Goal: Task Accomplishment & Management: Complete application form

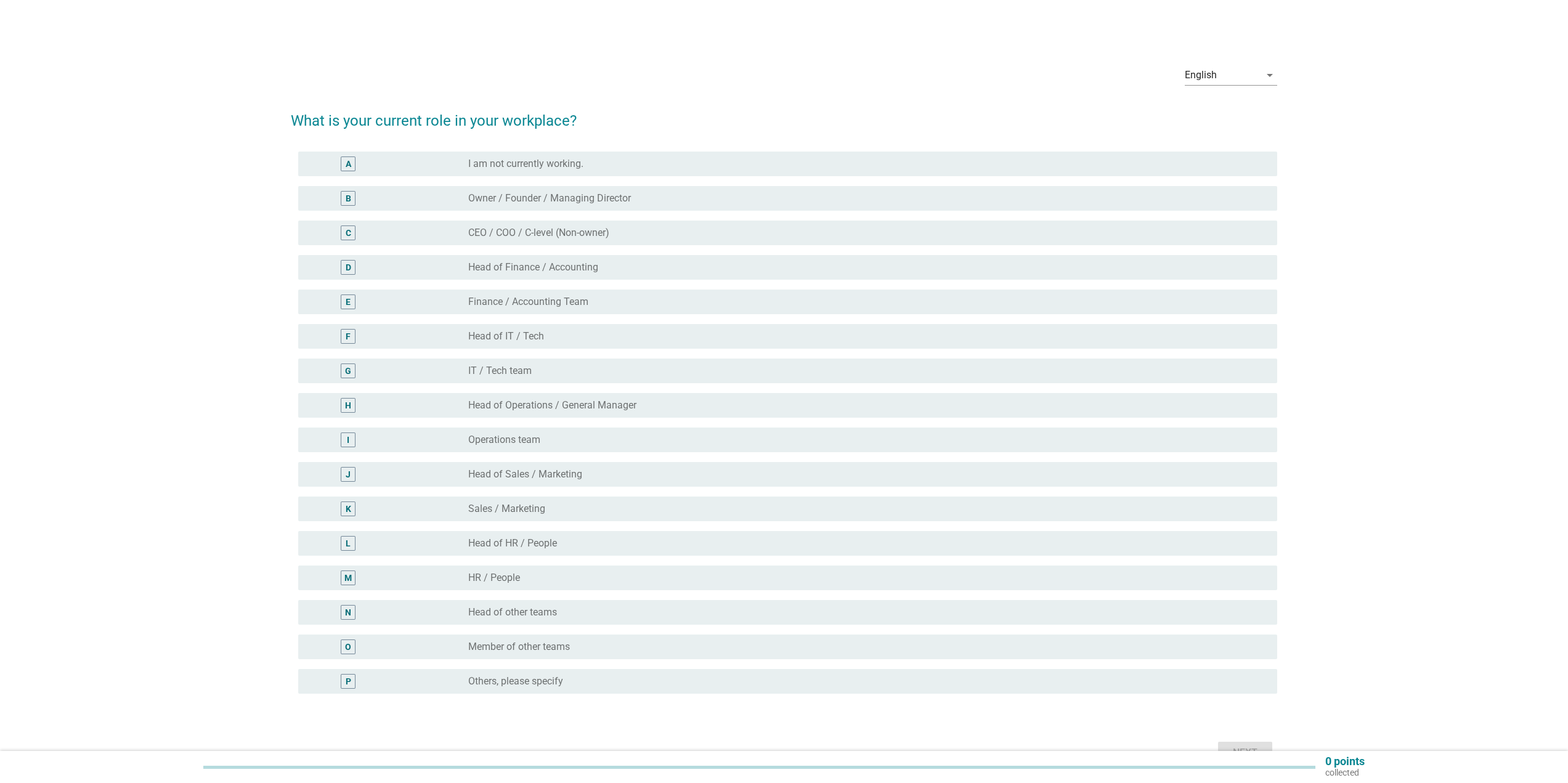
click at [572, 342] on div "radio_button_unchecked Head of IT / Tech" at bounding box center [863, 336] width 790 height 12
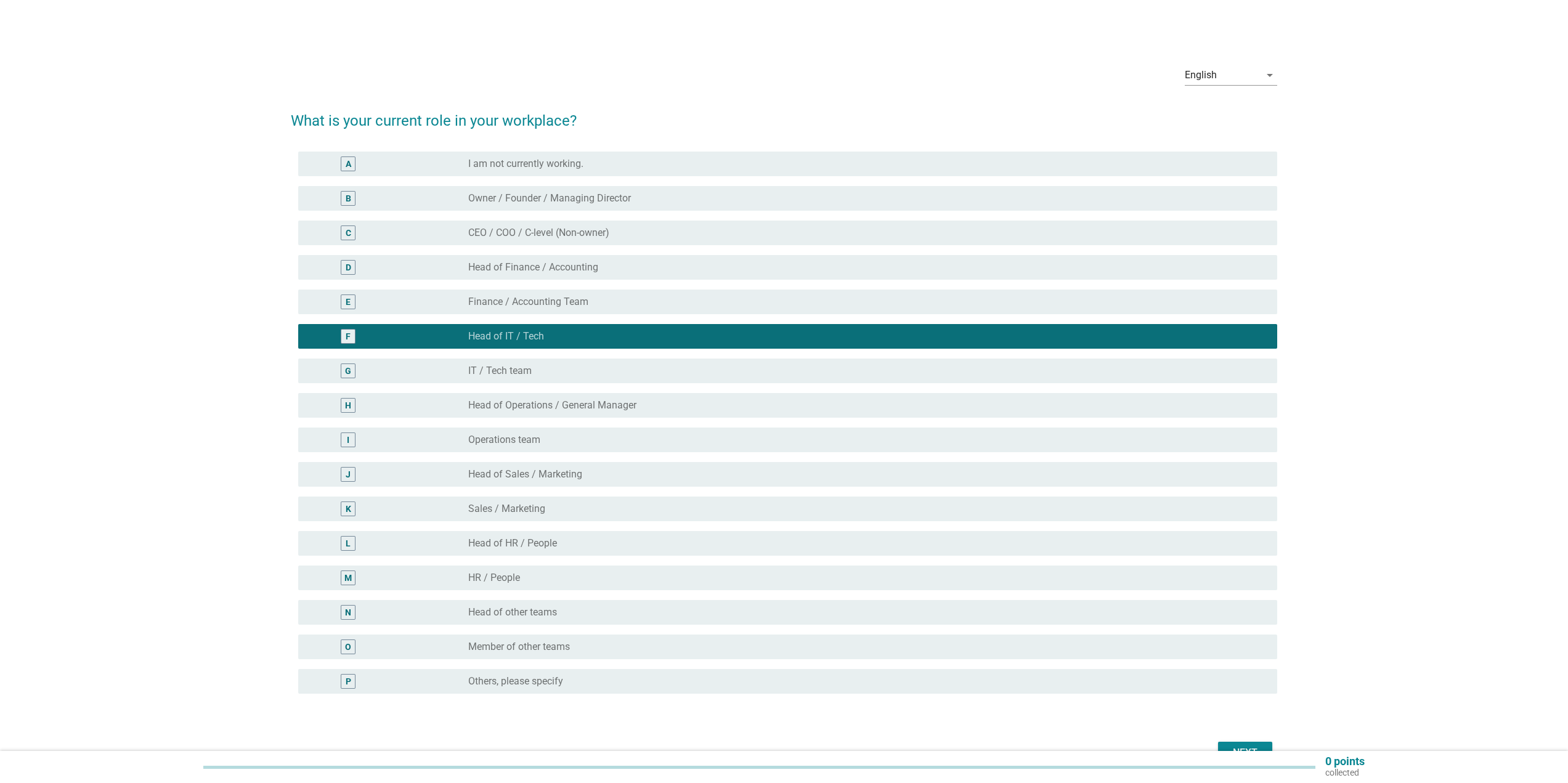
click at [678, 408] on div "radio_button_unchecked Head of Operations / General Manager" at bounding box center [863, 405] width 790 height 12
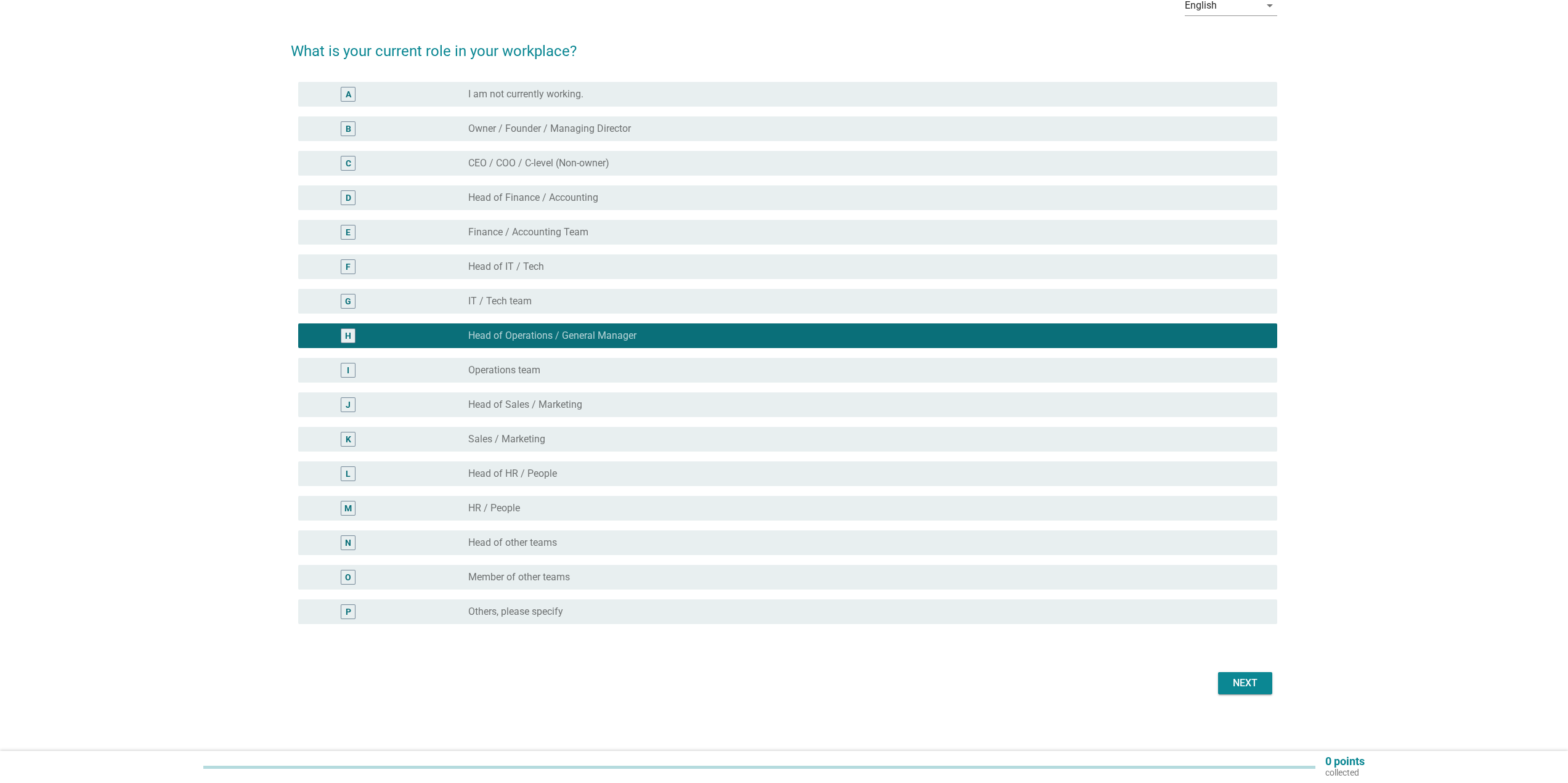
scroll to position [72, 0]
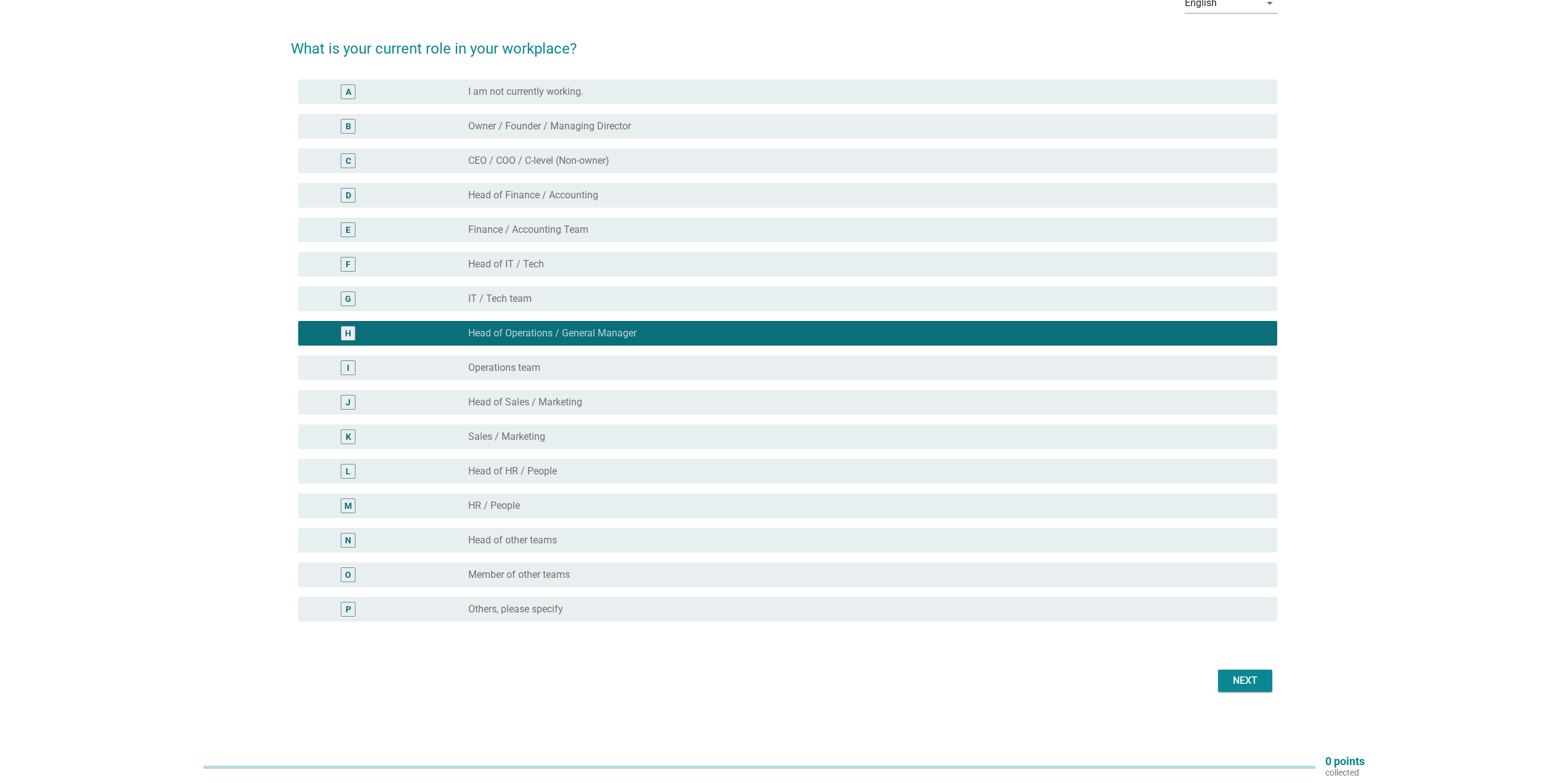
click at [561, 263] on div "radio_button_unchecked Head of IT / Tech" at bounding box center [863, 264] width 790 height 12
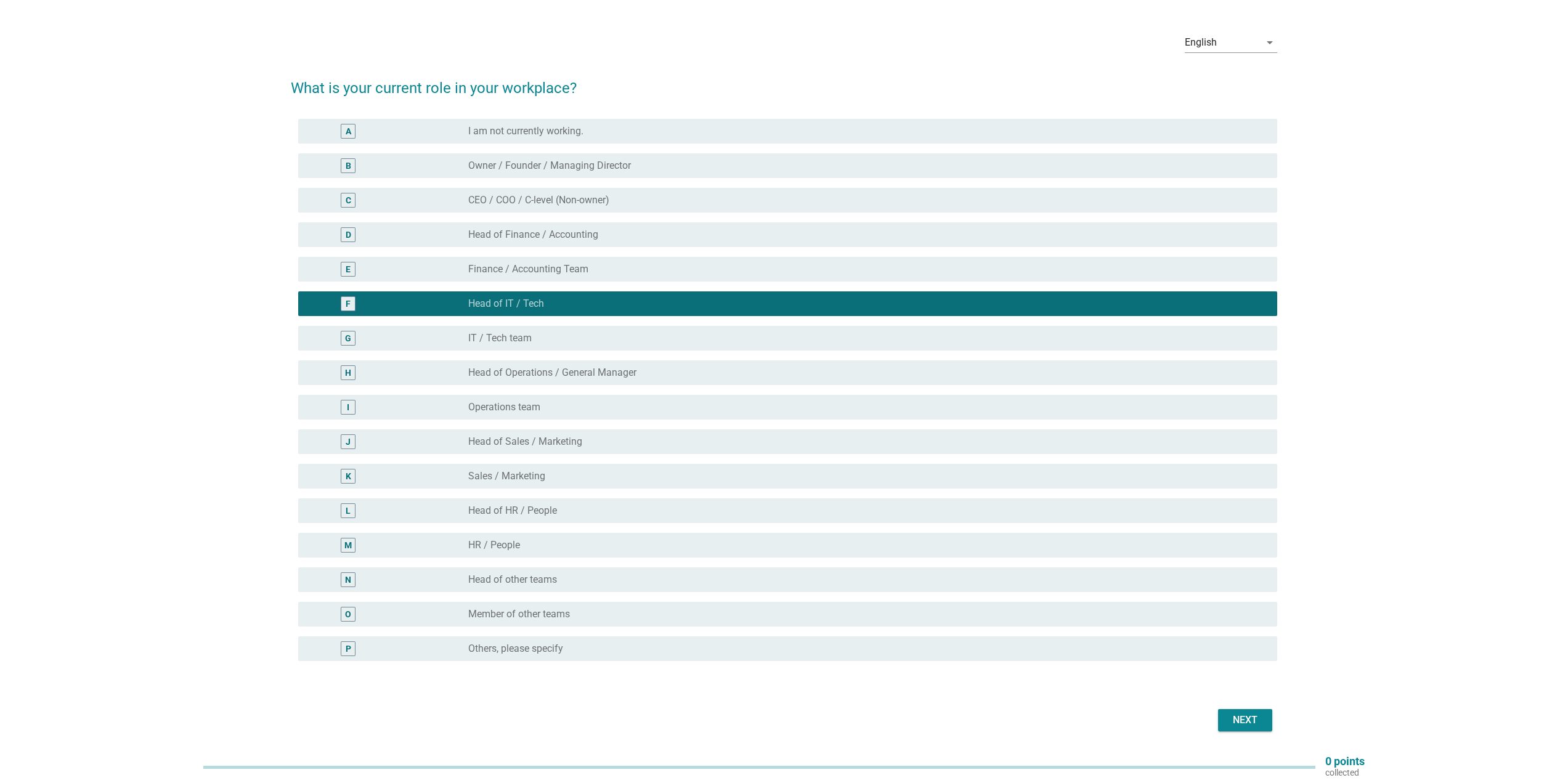
scroll to position [11, 0]
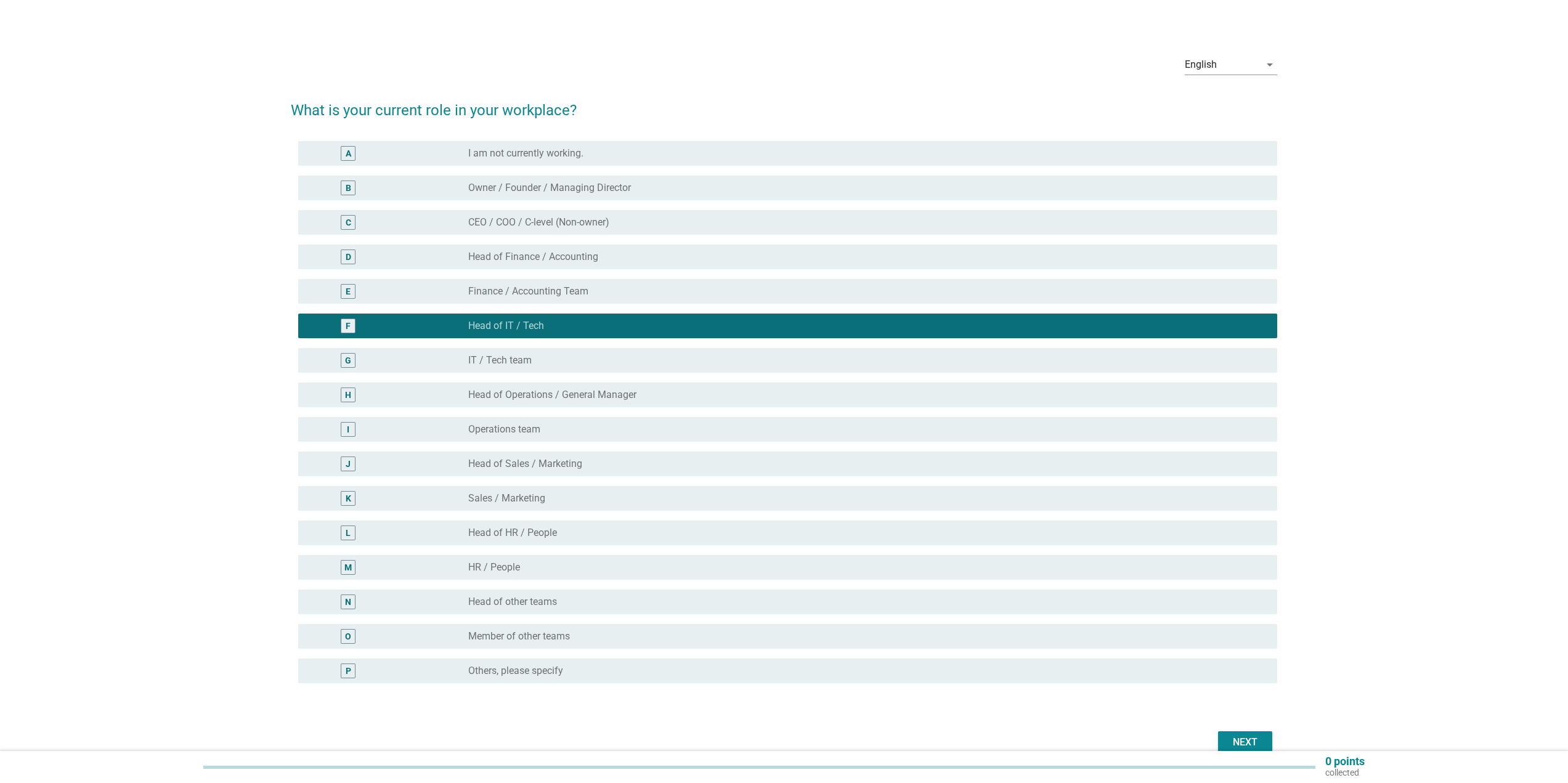
click at [1243, 735] on div "Next" at bounding box center [1246, 742] width 35 height 15
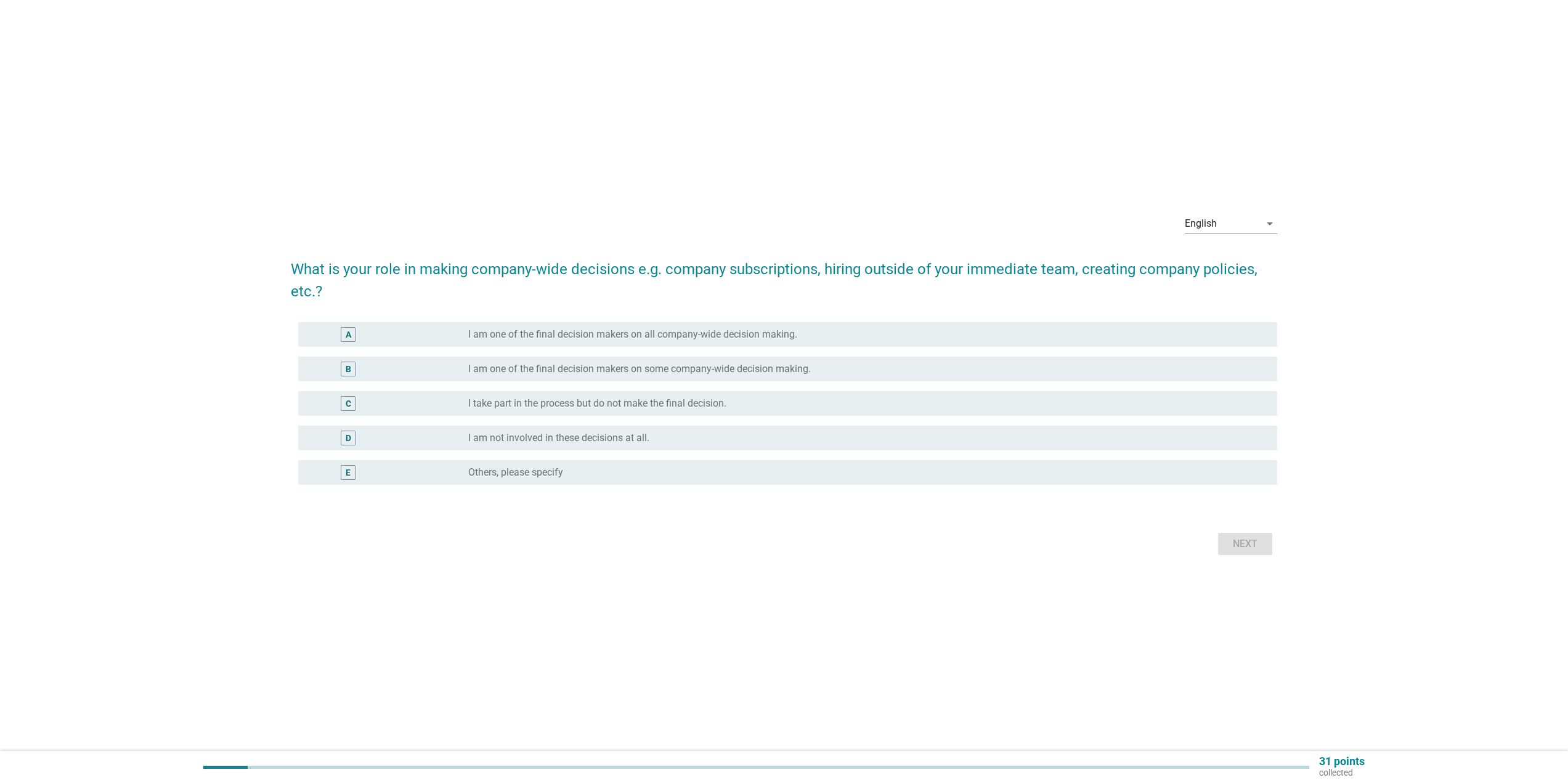
scroll to position [0, 0]
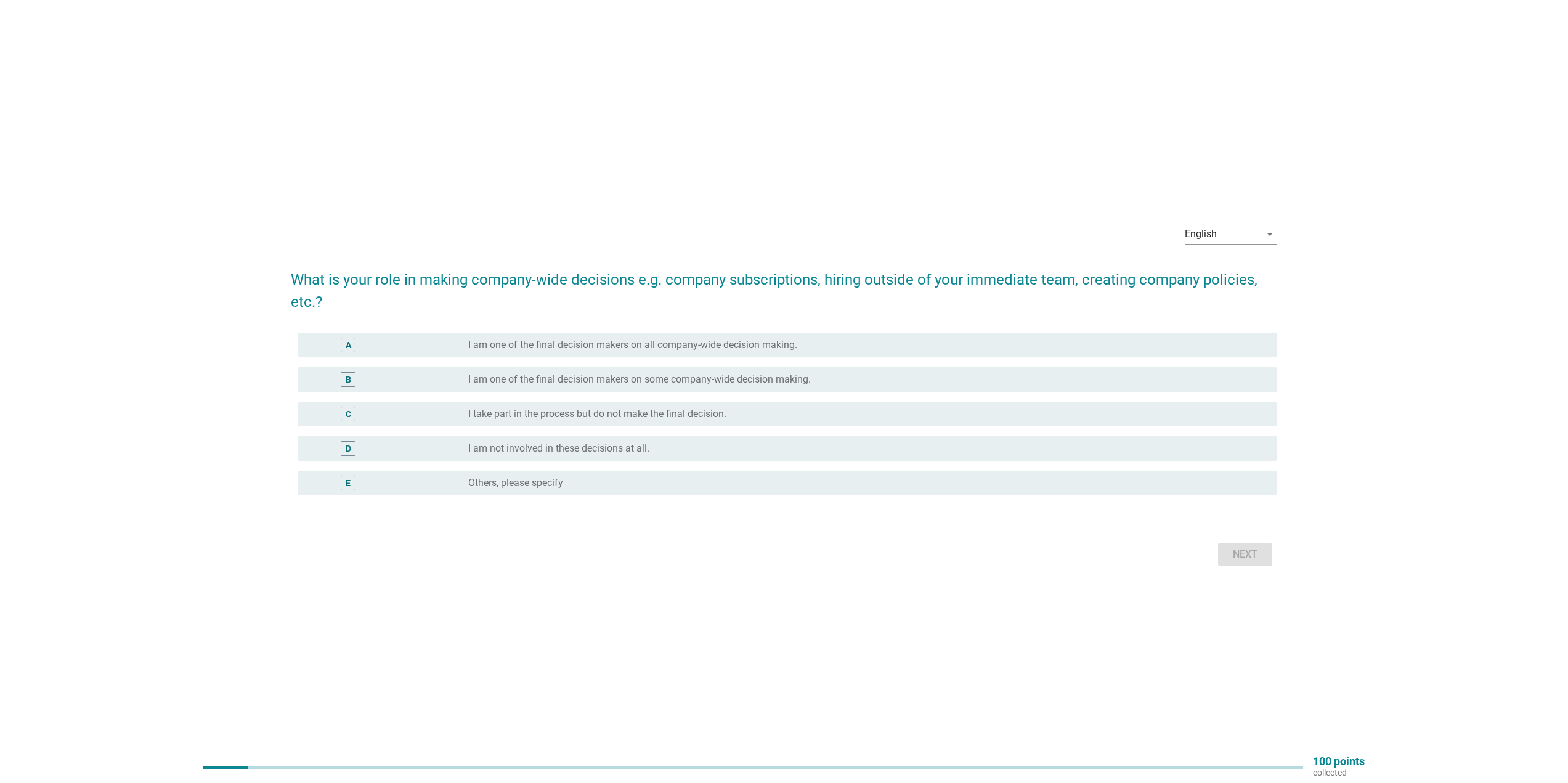
click at [594, 414] on label "I take part in the process but do not make the final decision." at bounding box center [597, 414] width 258 height 12
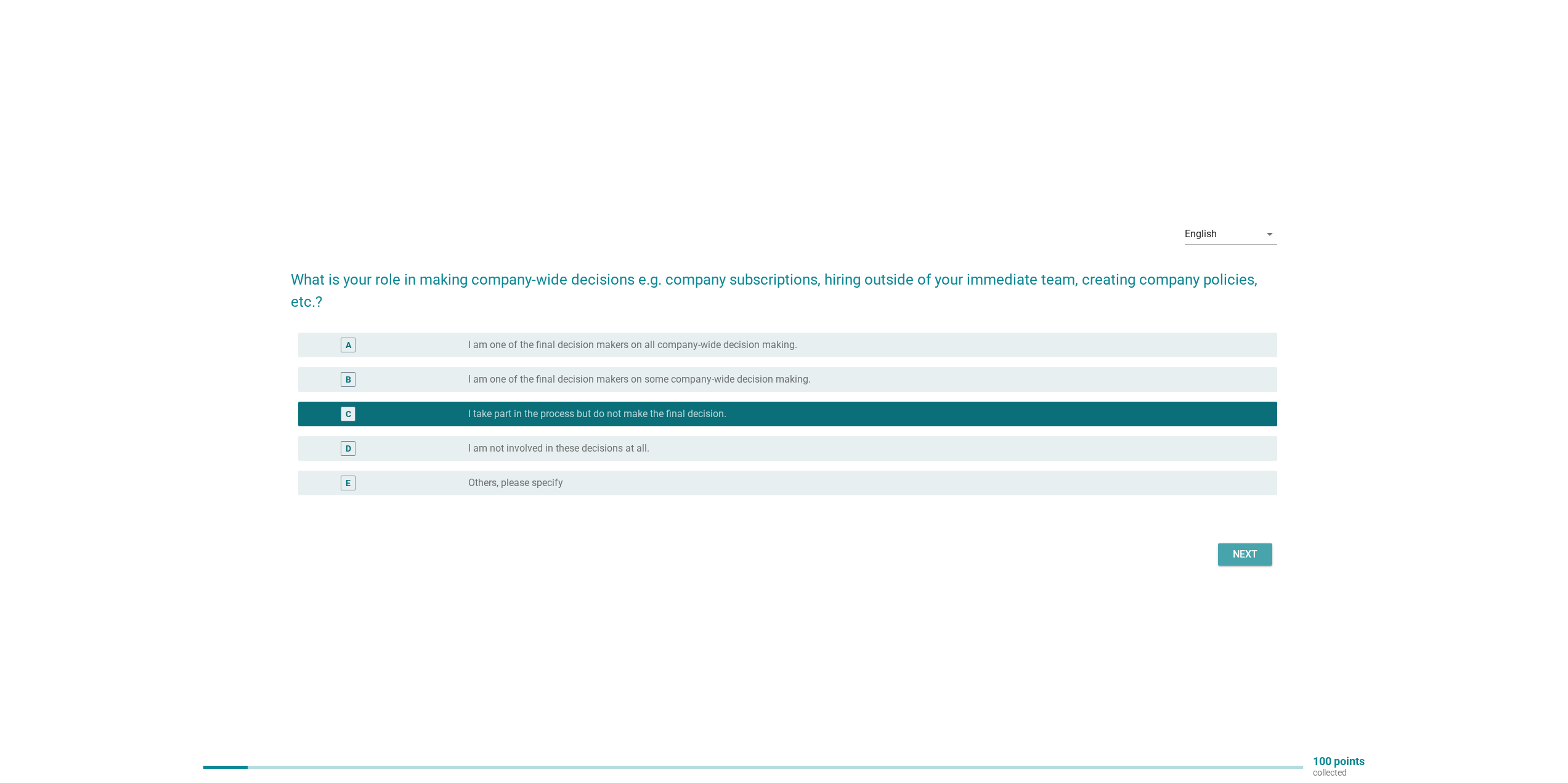
click at [1251, 550] on div "Next" at bounding box center [1246, 554] width 35 height 15
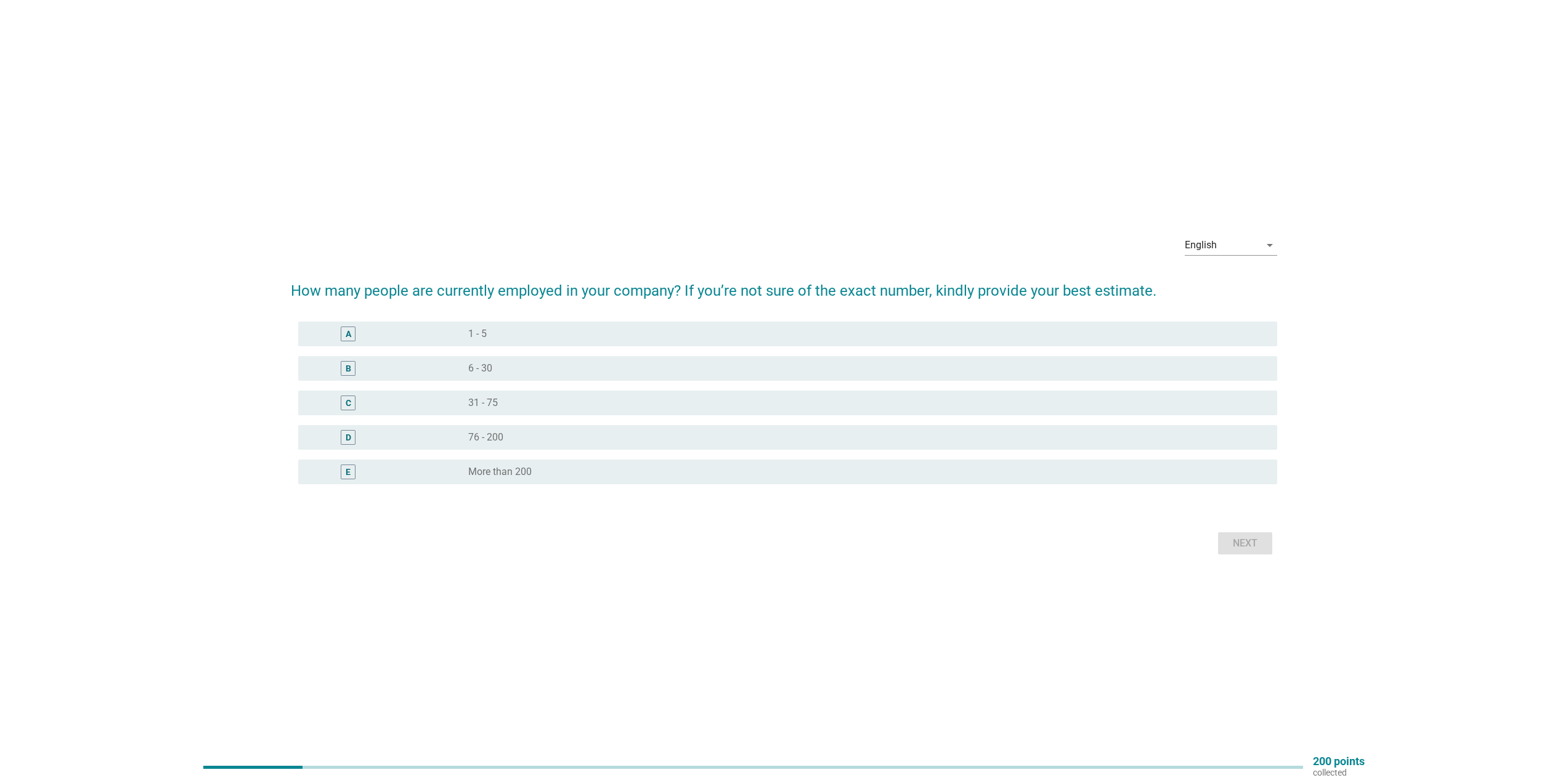
click at [602, 441] on div "radio_button_unchecked 76 - 200" at bounding box center [863, 437] width 790 height 12
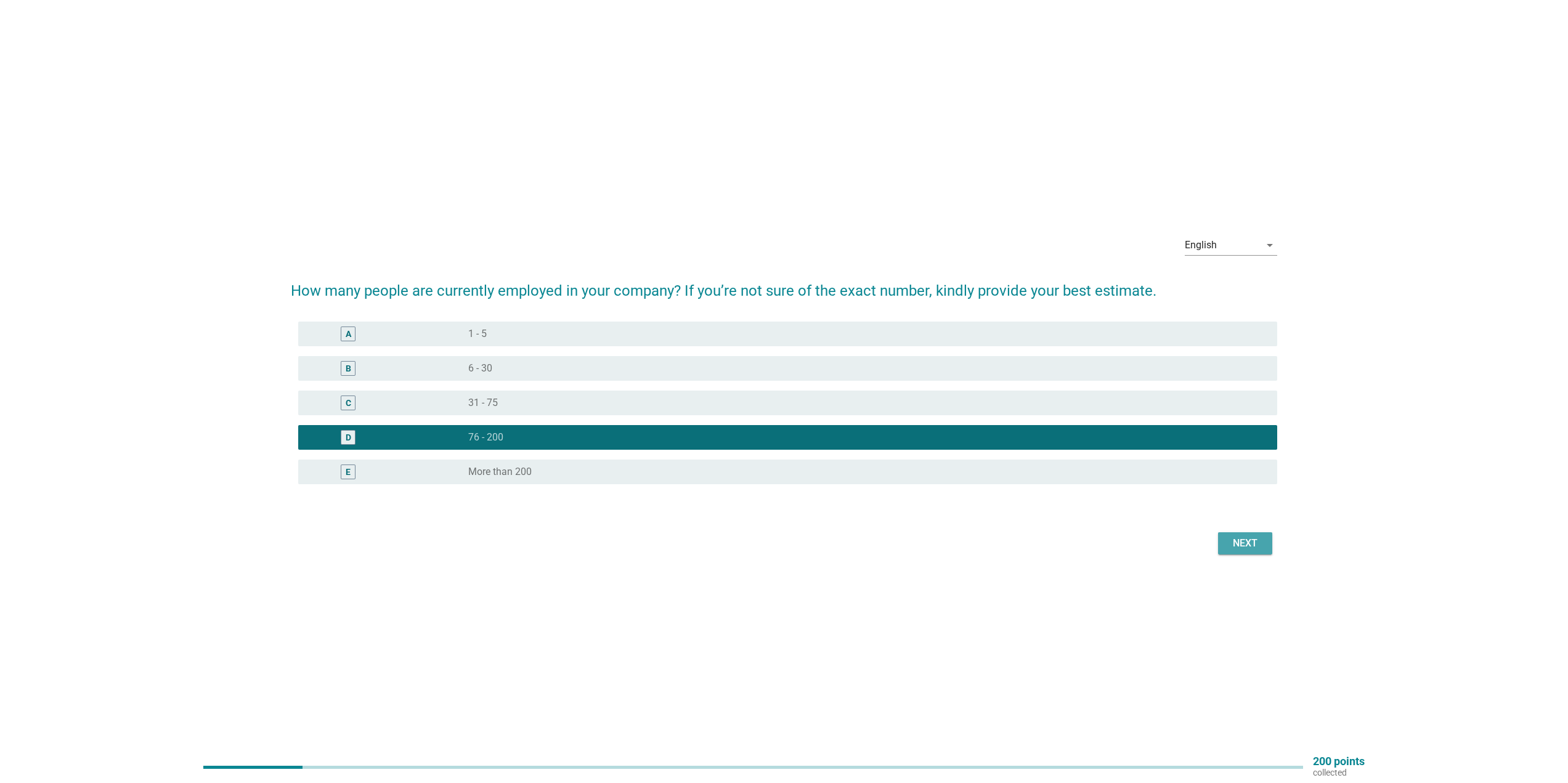
click at [1251, 546] on div "Next" at bounding box center [1246, 543] width 35 height 15
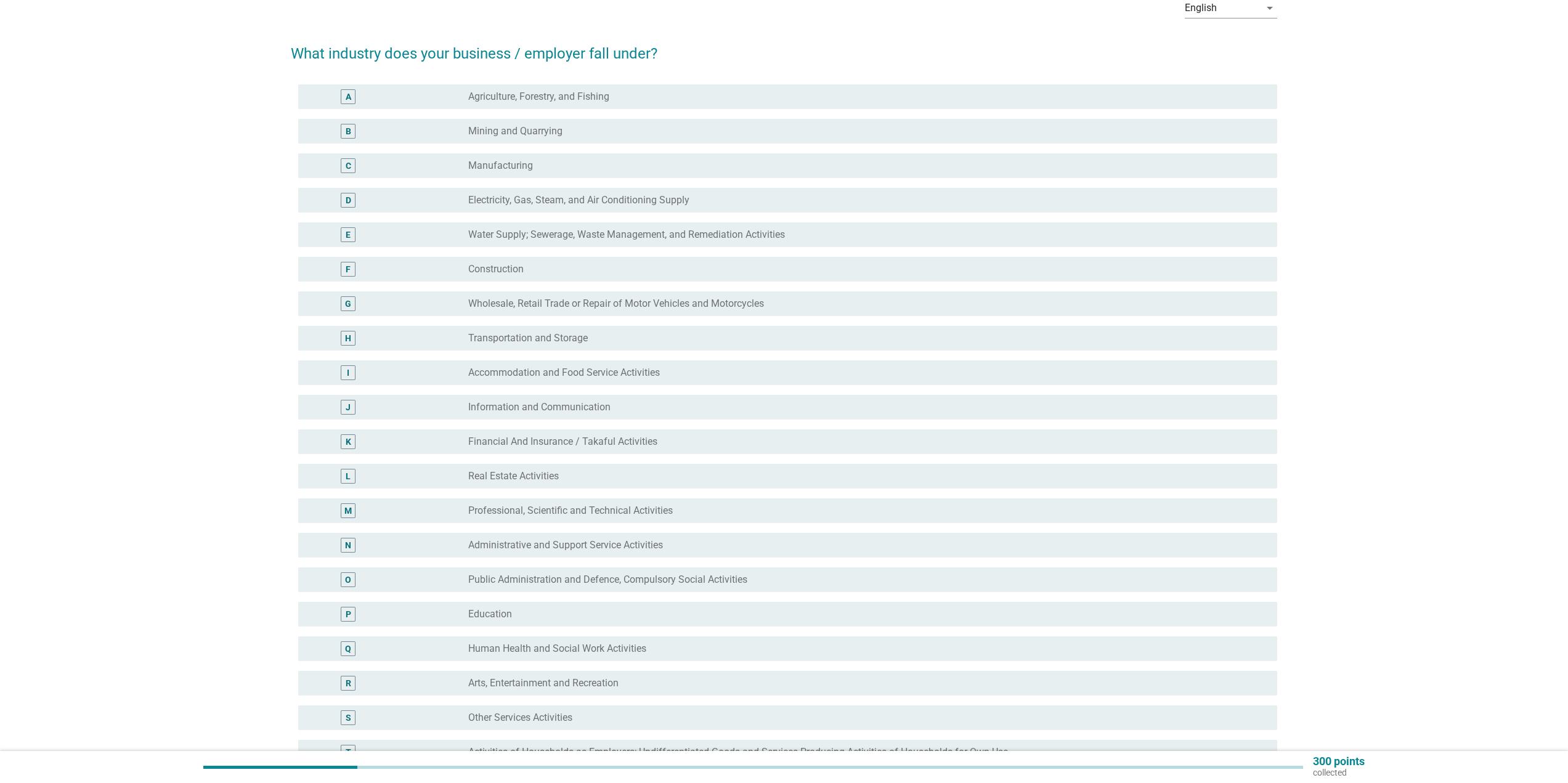
scroll to position [62, 0]
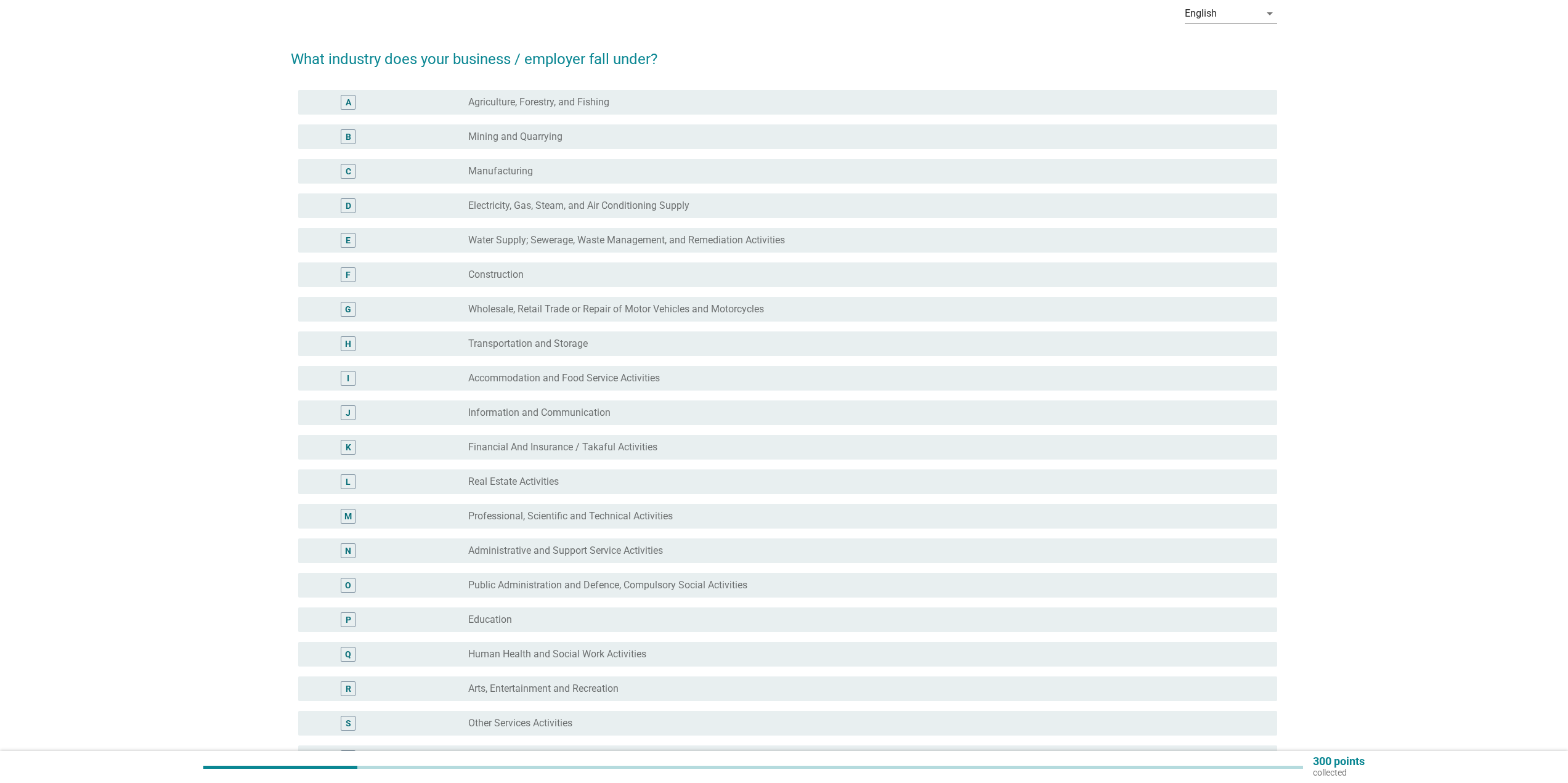
click at [685, 520] on div "radio_button_unchecked Professional, Scientific and Technical Activities" at bounding box center [863, 516] width 790 height 12
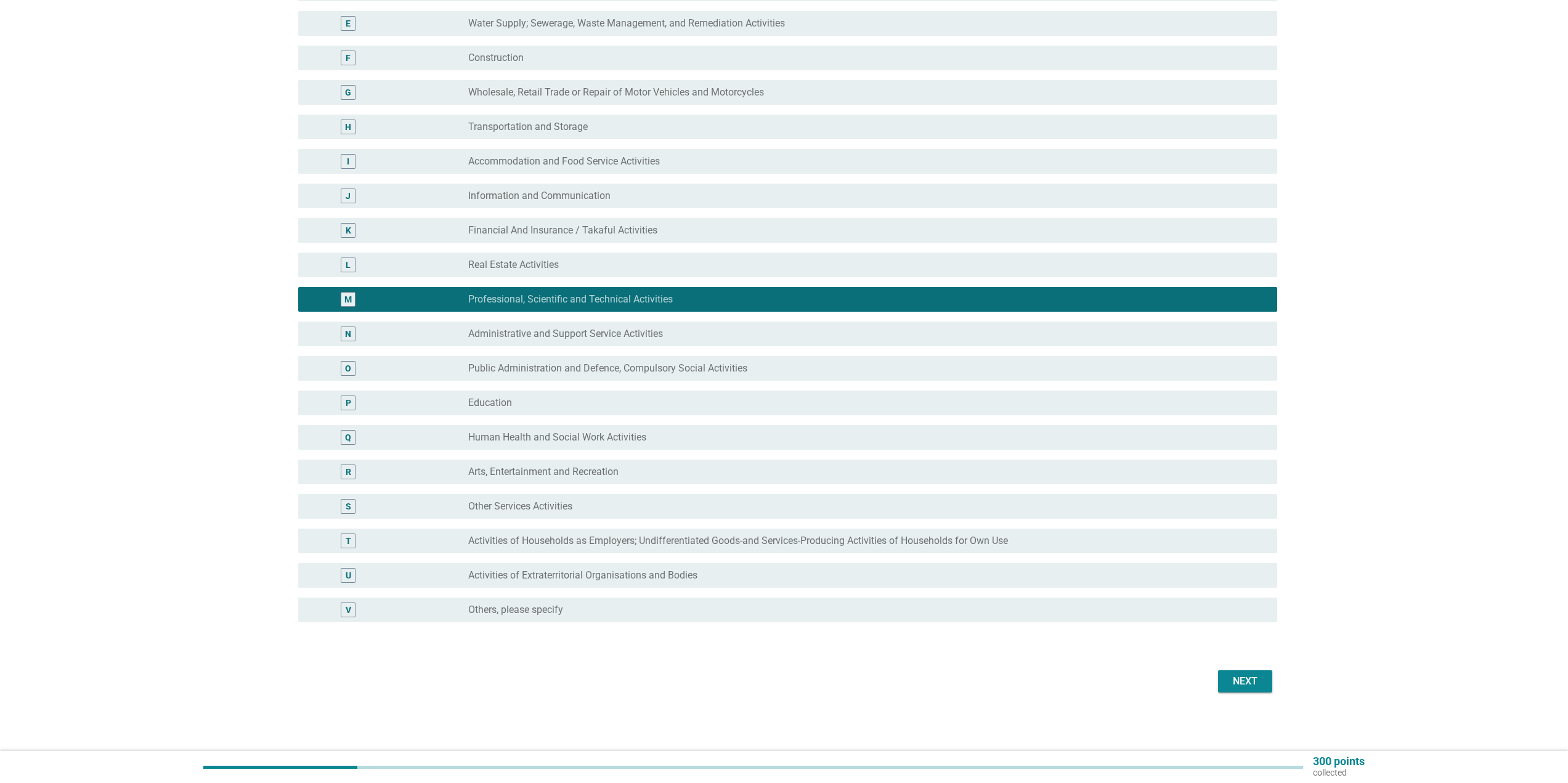
scroll to position [279, 0]
click at [1239, 682] on div "Next" at bounding box center [1246, 680] width 35 height 15
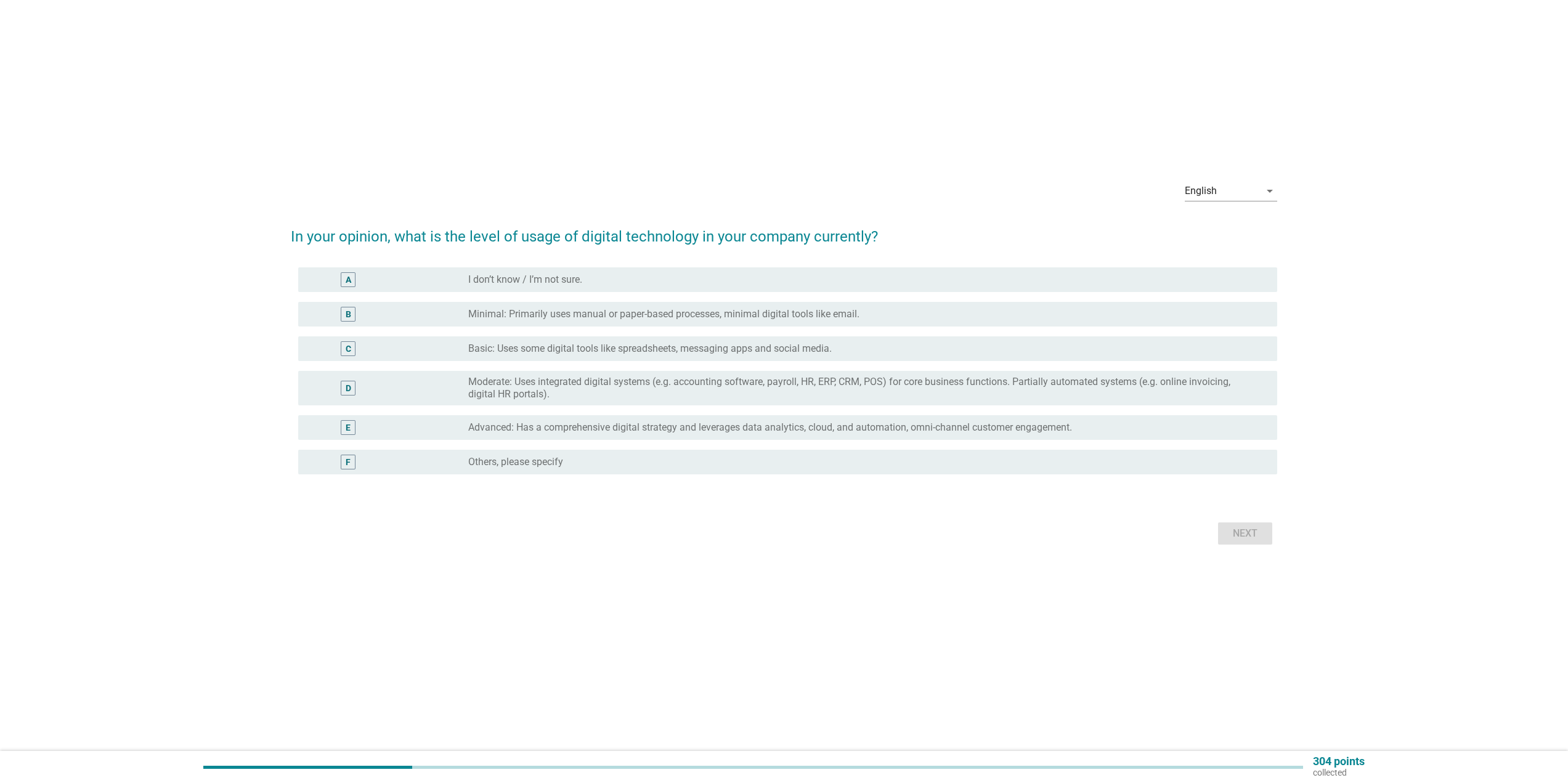
scroll to position [0, 0]
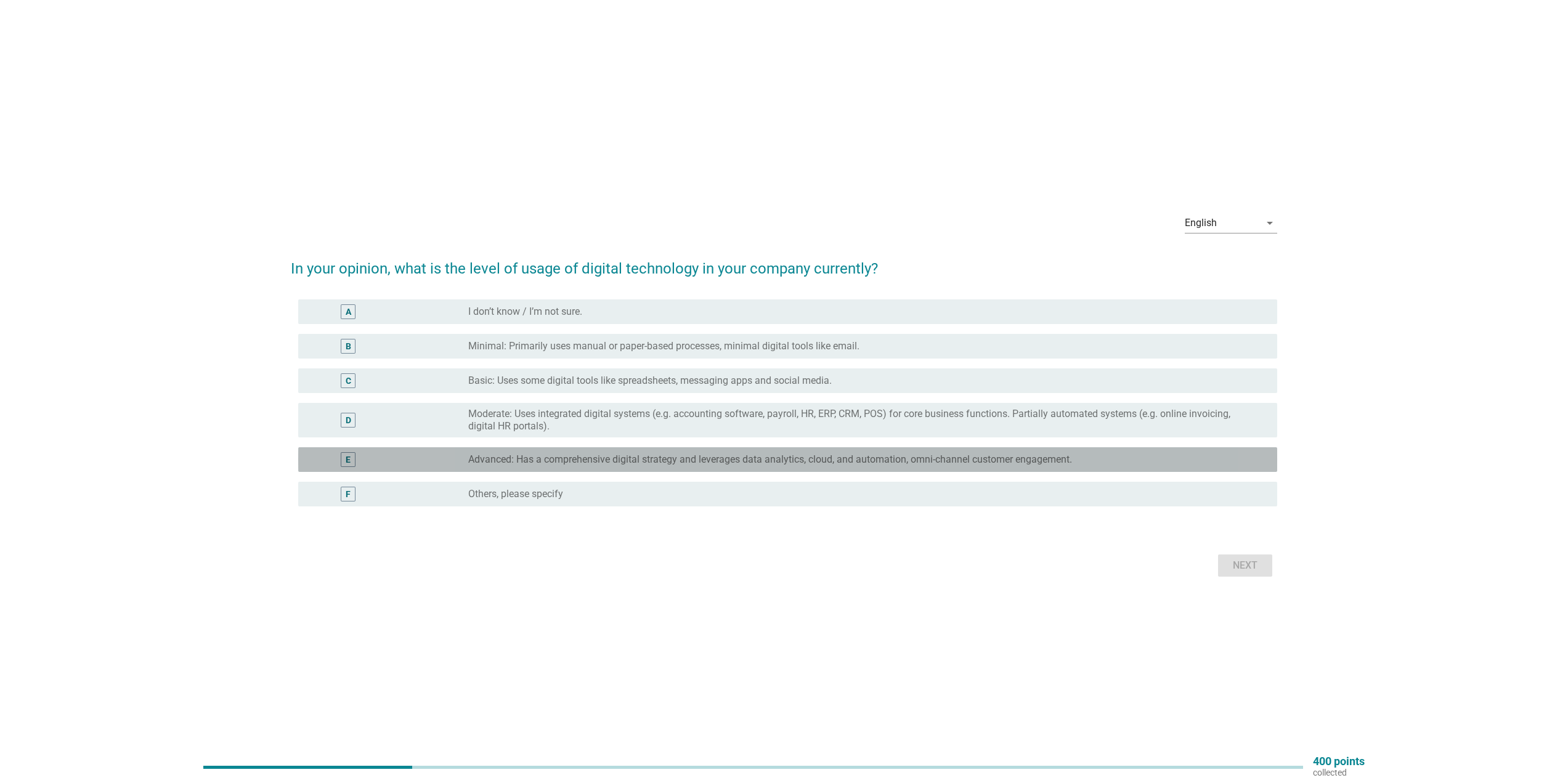
click at [537, 464] on label "Advanced: Has a comprehensive digital strategy and leverages data analytics, cl…" at bounding box center [770, 460] width 604 height 12
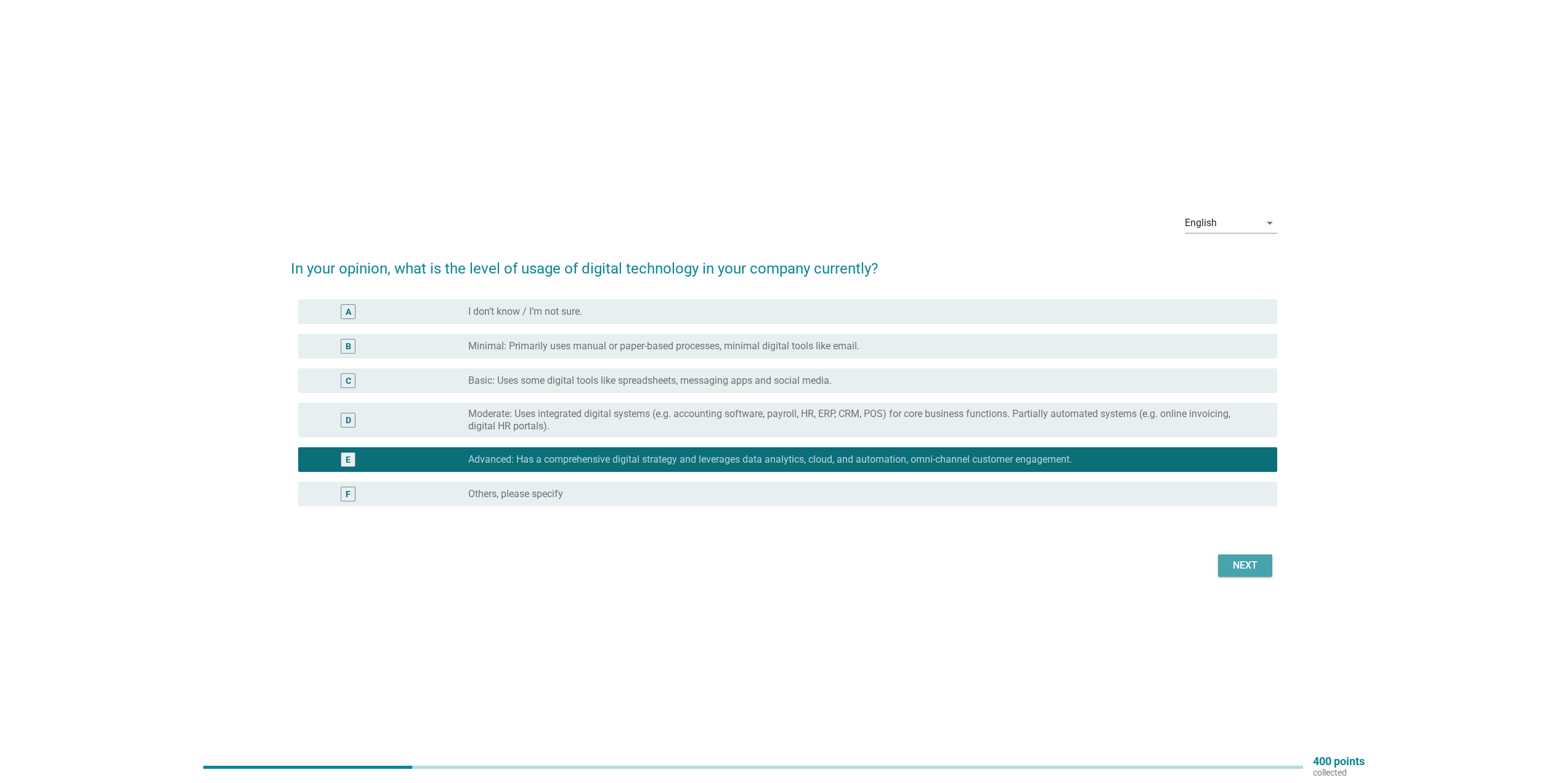
click at [1239, 566] on div "Next" at bounding box center [1246, 565] width 35 height 15
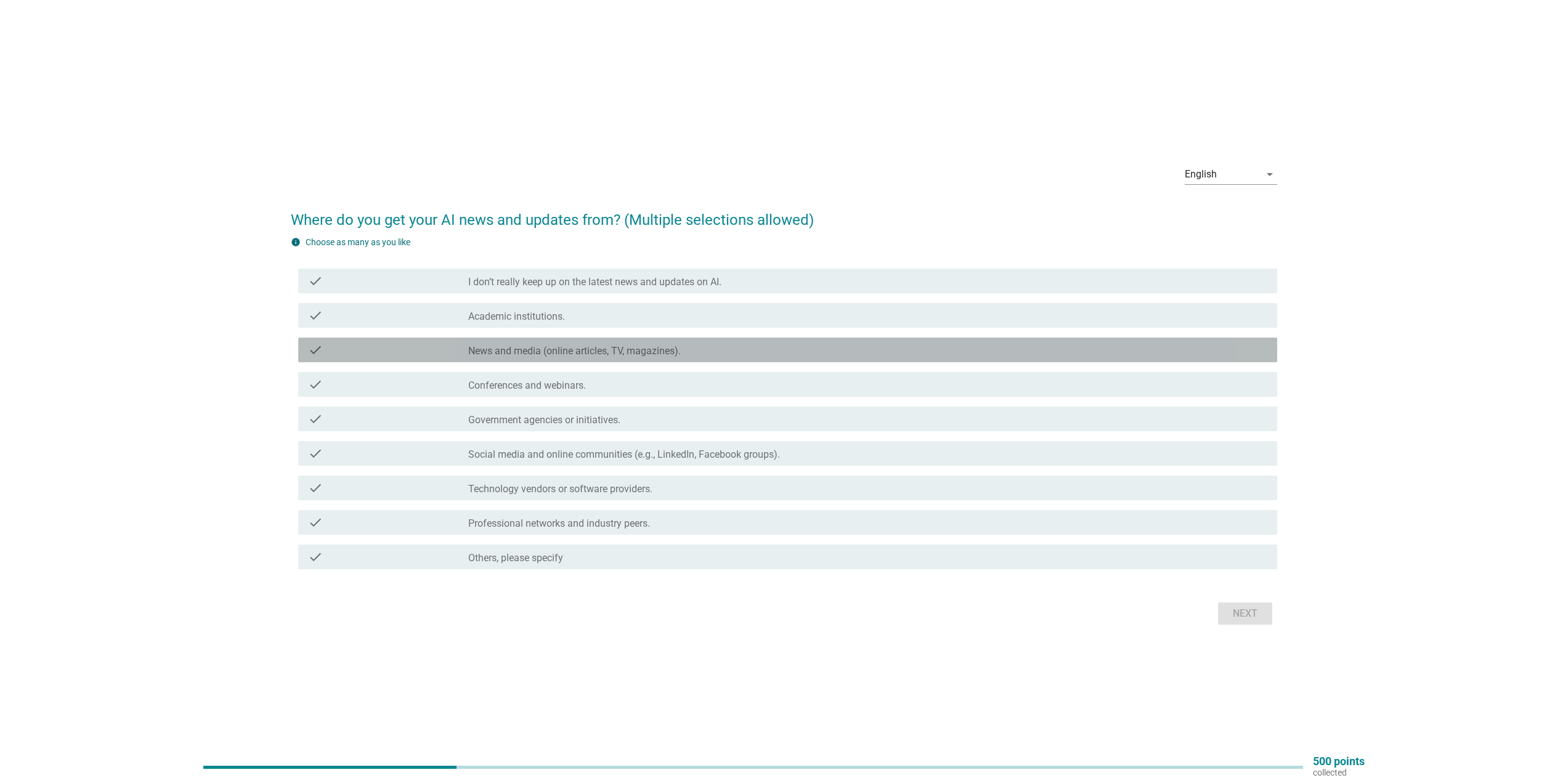
click at [361, 356] on div "check" at bounding box center [388, 350] width 160 height 15
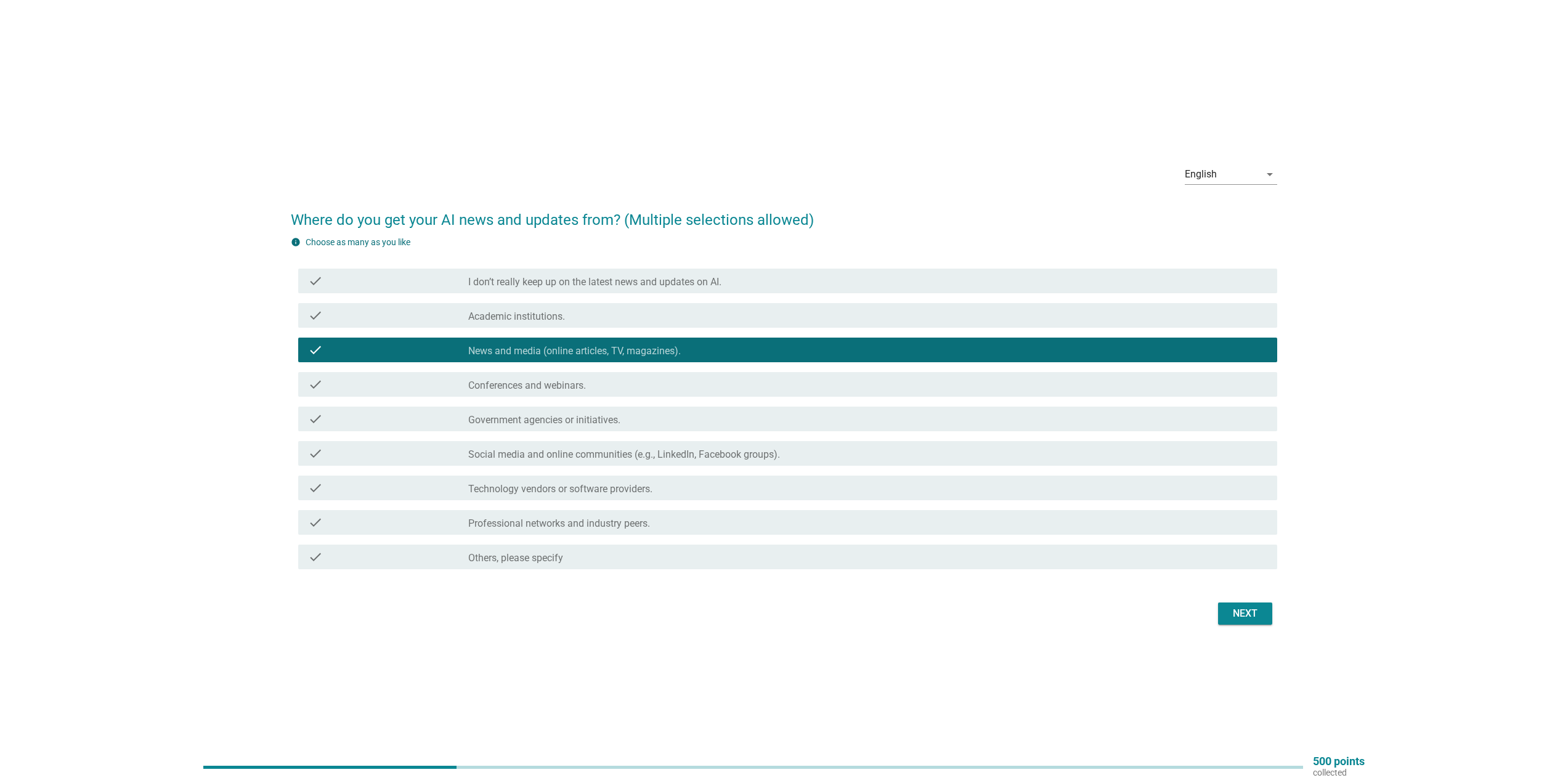
click at [378, 455] on div "check" at bounding box center [388, 453] width 160 height 15
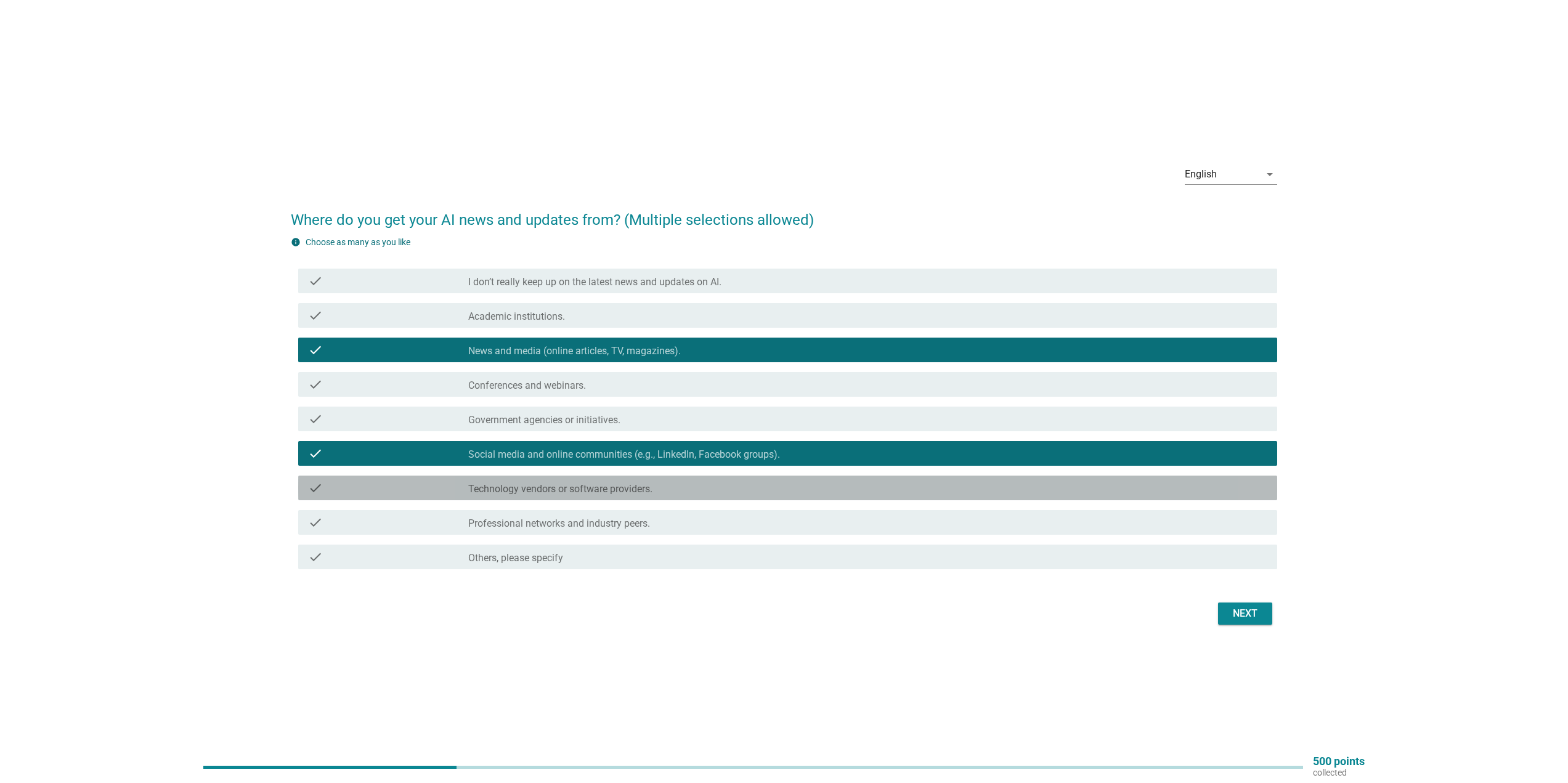
click at [390, 478] on div "check check_box_outline_blank Technology vendors or software providers." at bounding box center [788, 488] width 979 height 25
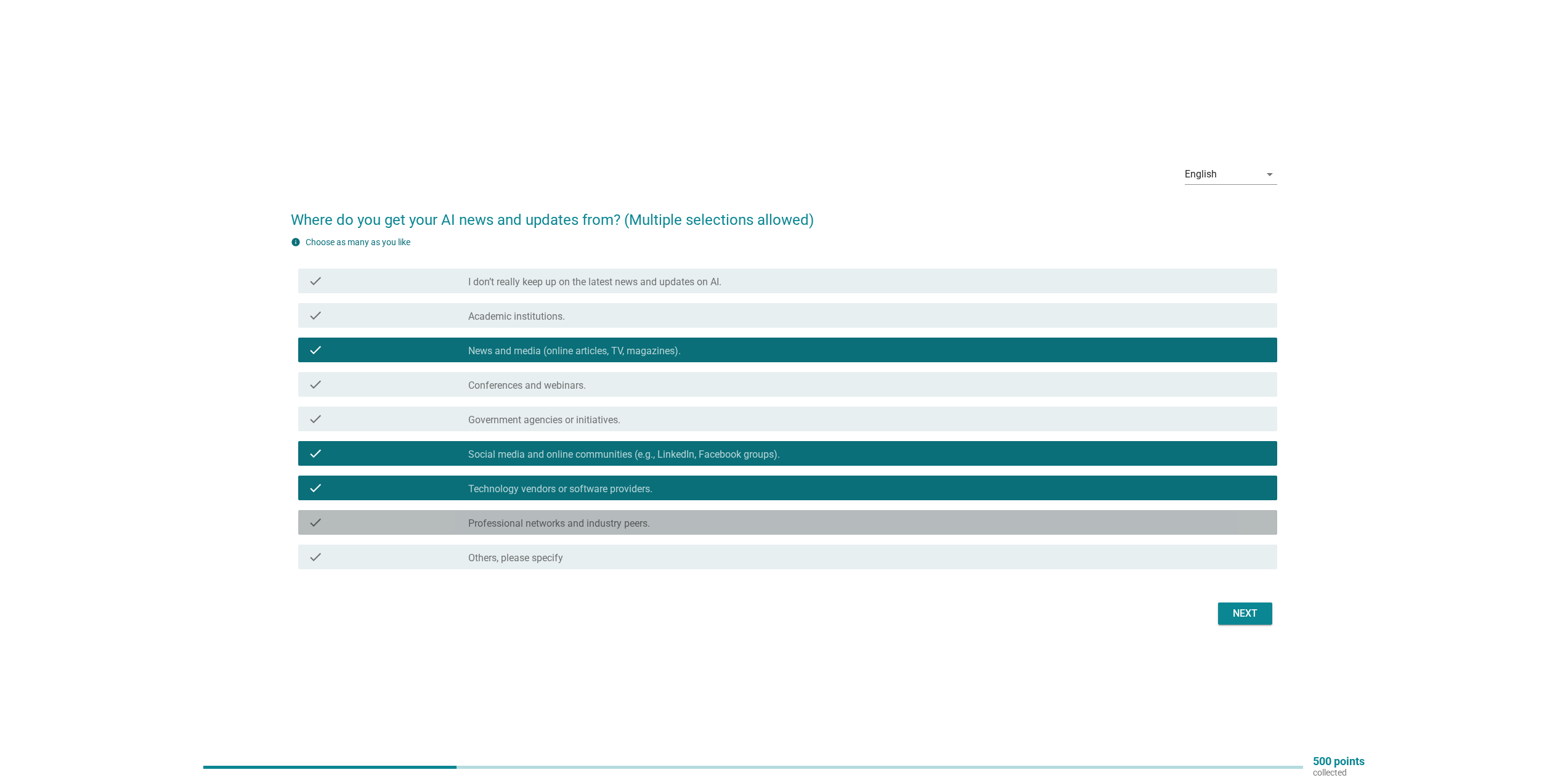
click at [411, 519] on div "check" at bounding box center [388, 522] width 160 height 15
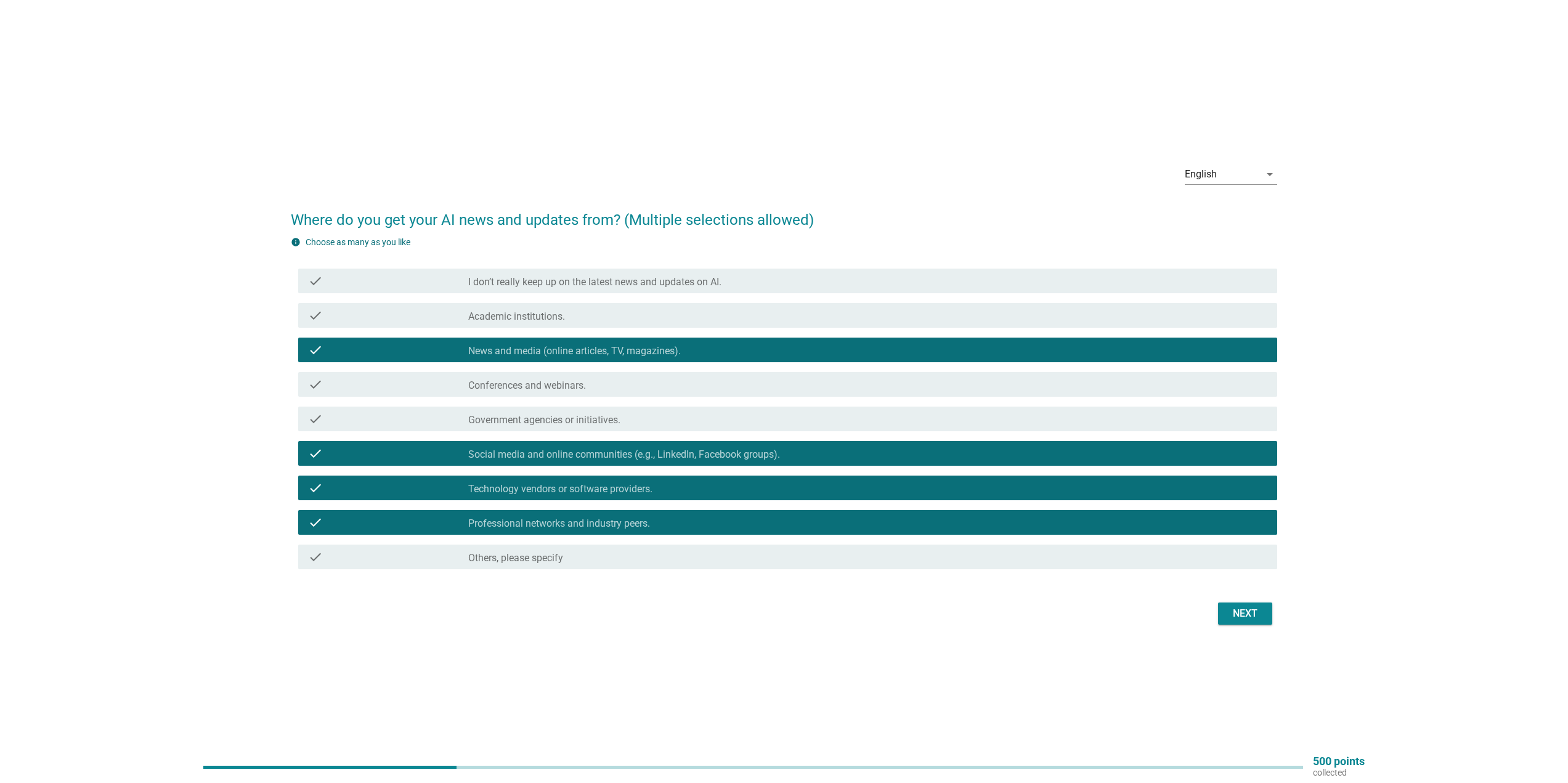
click at [1238, 615] on div "Next" at bounding box center [1246, 614] width 35 height 15
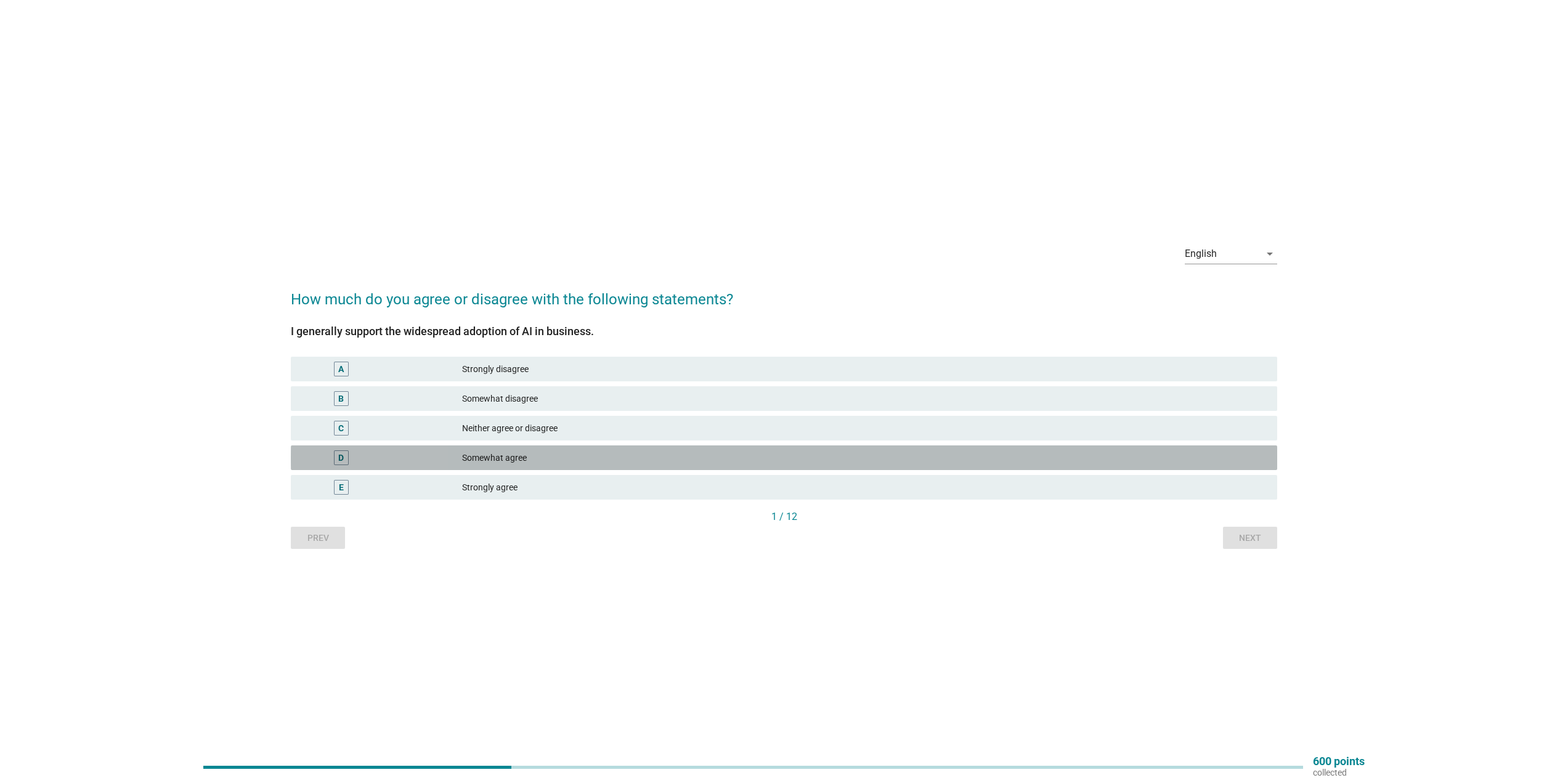
click at [591, 460] on div "Somewhat agree" at bounding box center [864, 458] width 805 height 15
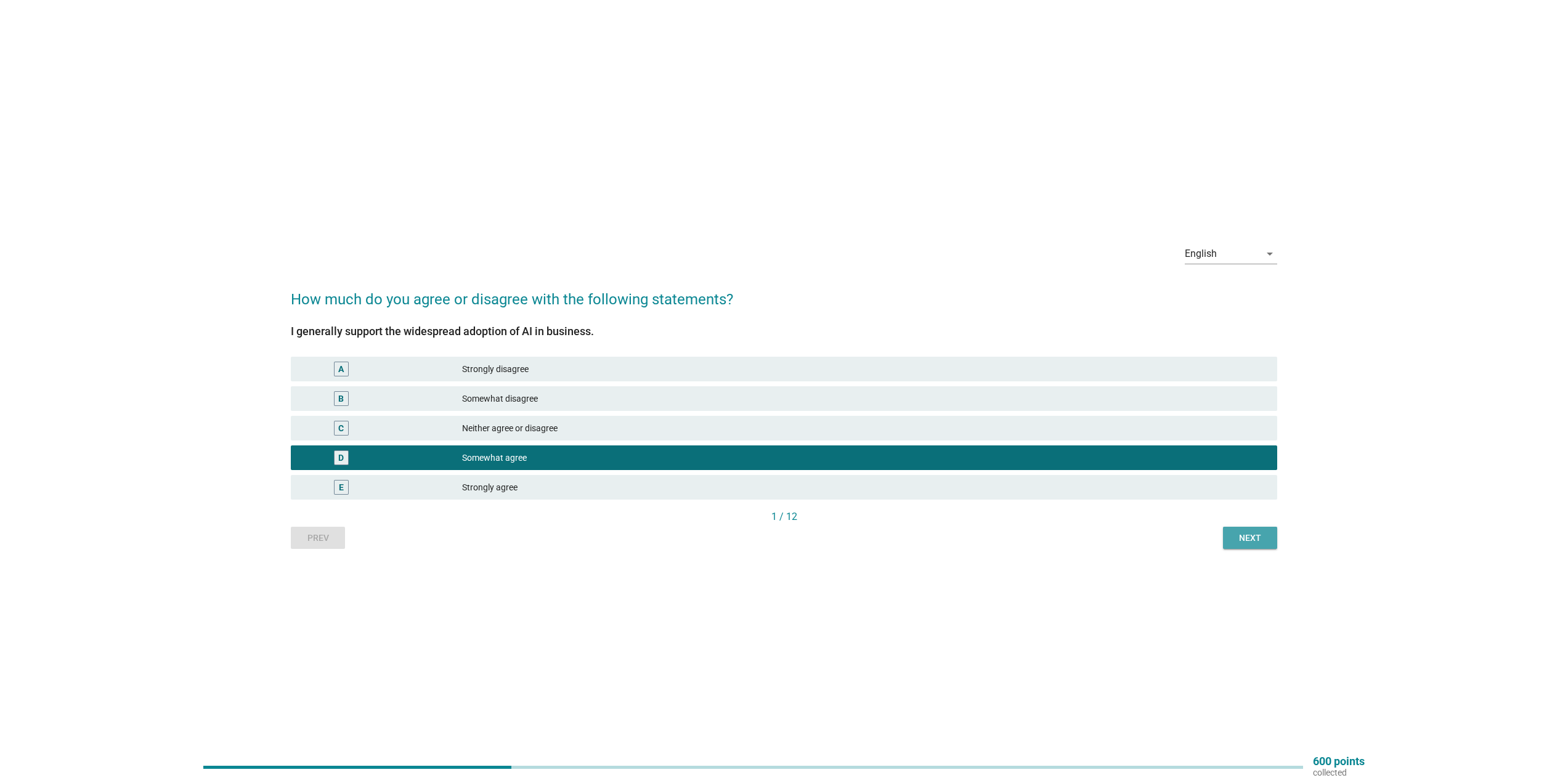
click at [1260, 541] on div "Next" at bounding box center [1250, 537] width 35 height 13
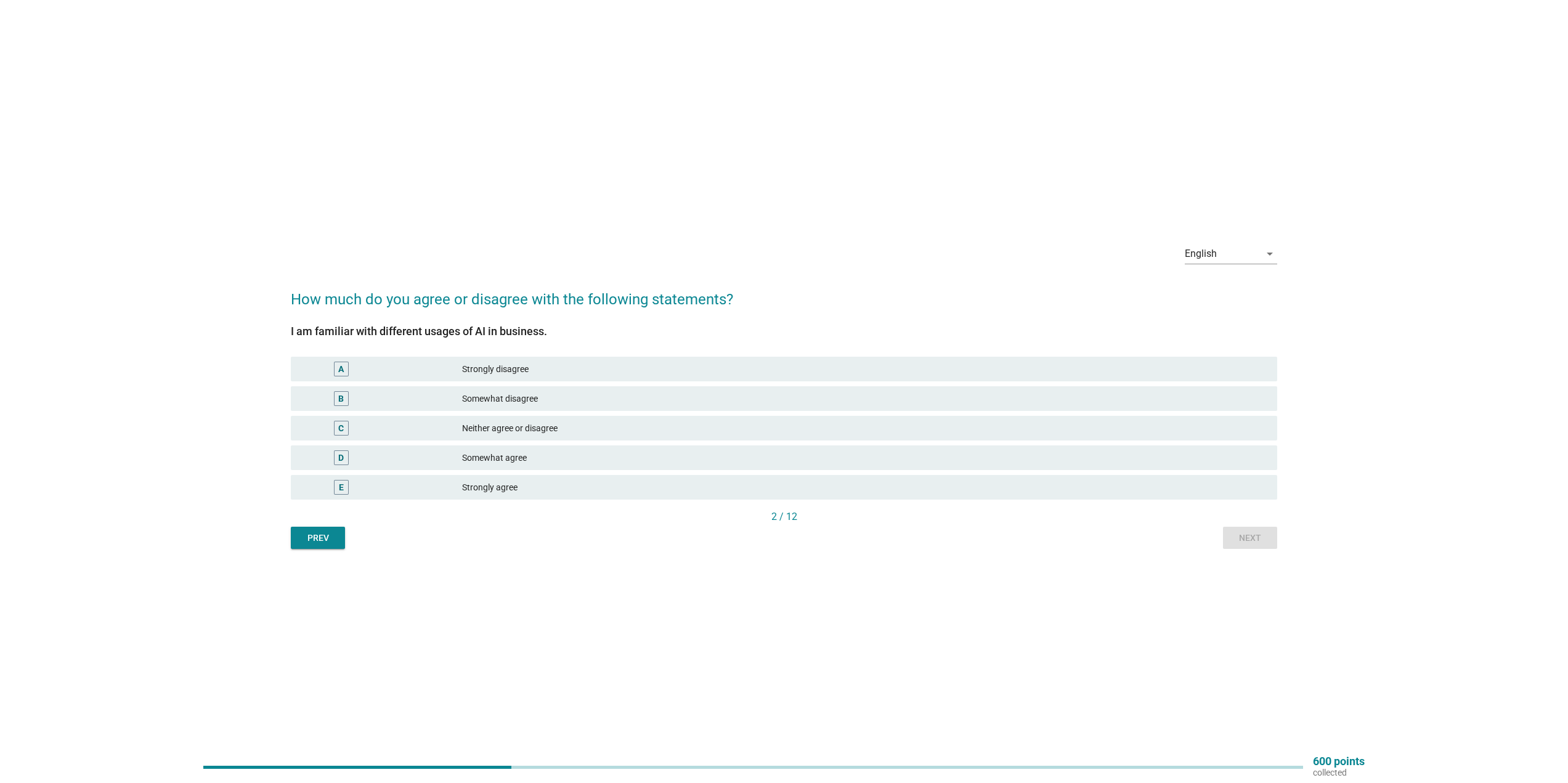
click at [607, 458] on div "Somewhat agree" at bounding box center [864, 458] width 805 height 15
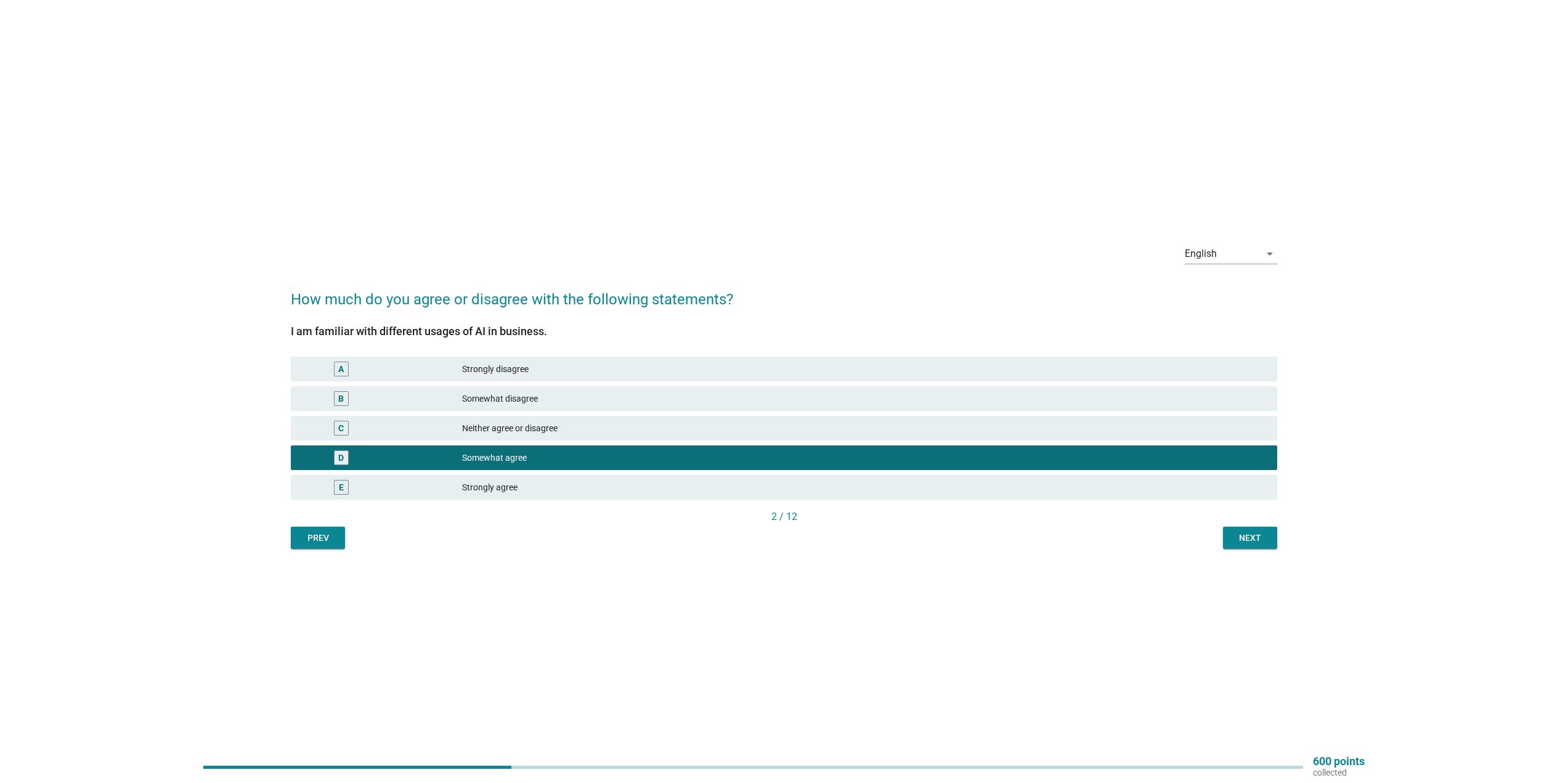
click at [1236, 537] on div "Next" at bounding box center [1250, 537] width 35 height 13
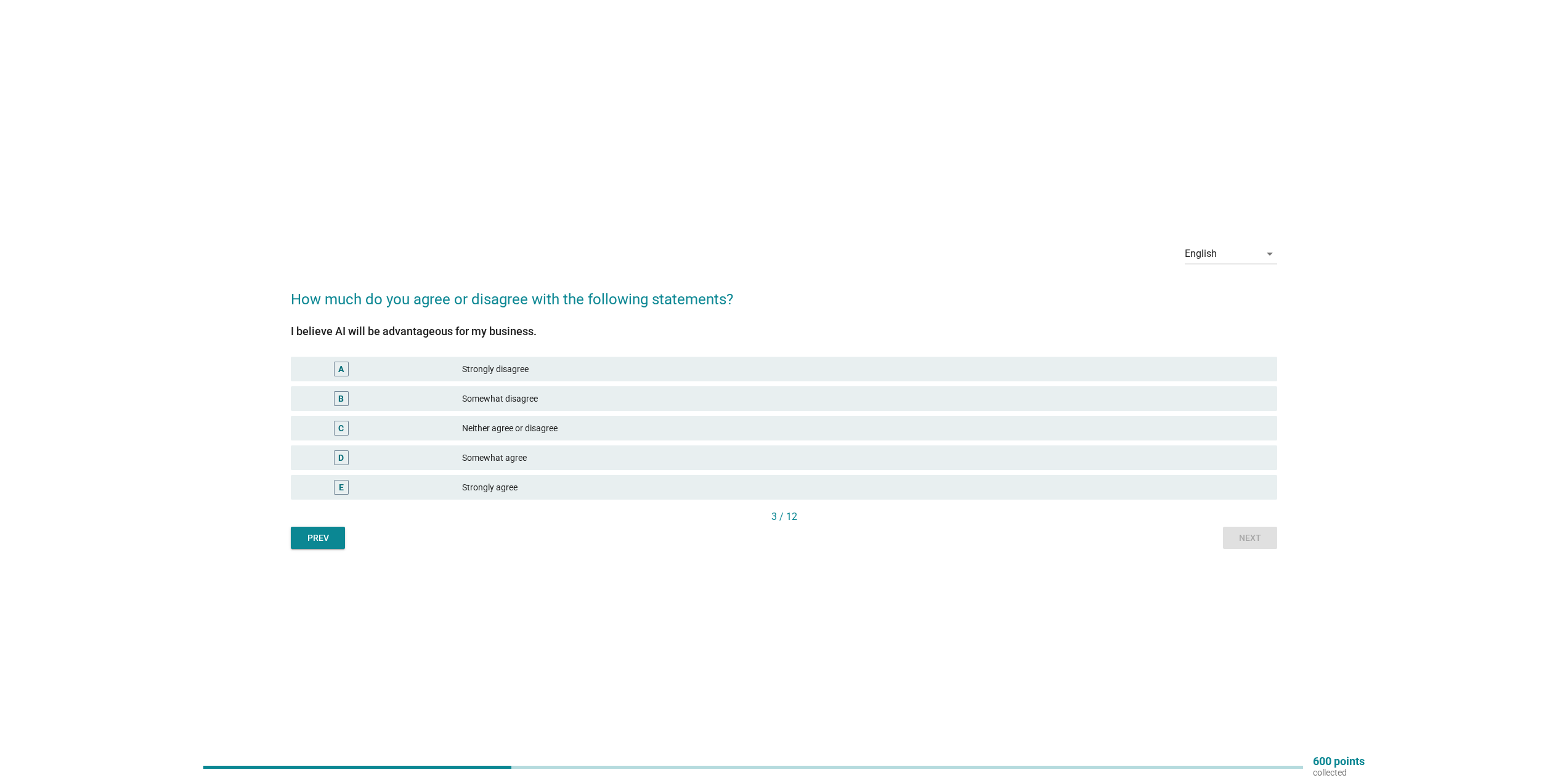
click at [588, 449] on div "D Somewhat agree" at bounding box center [784, 458] width 986 height 25
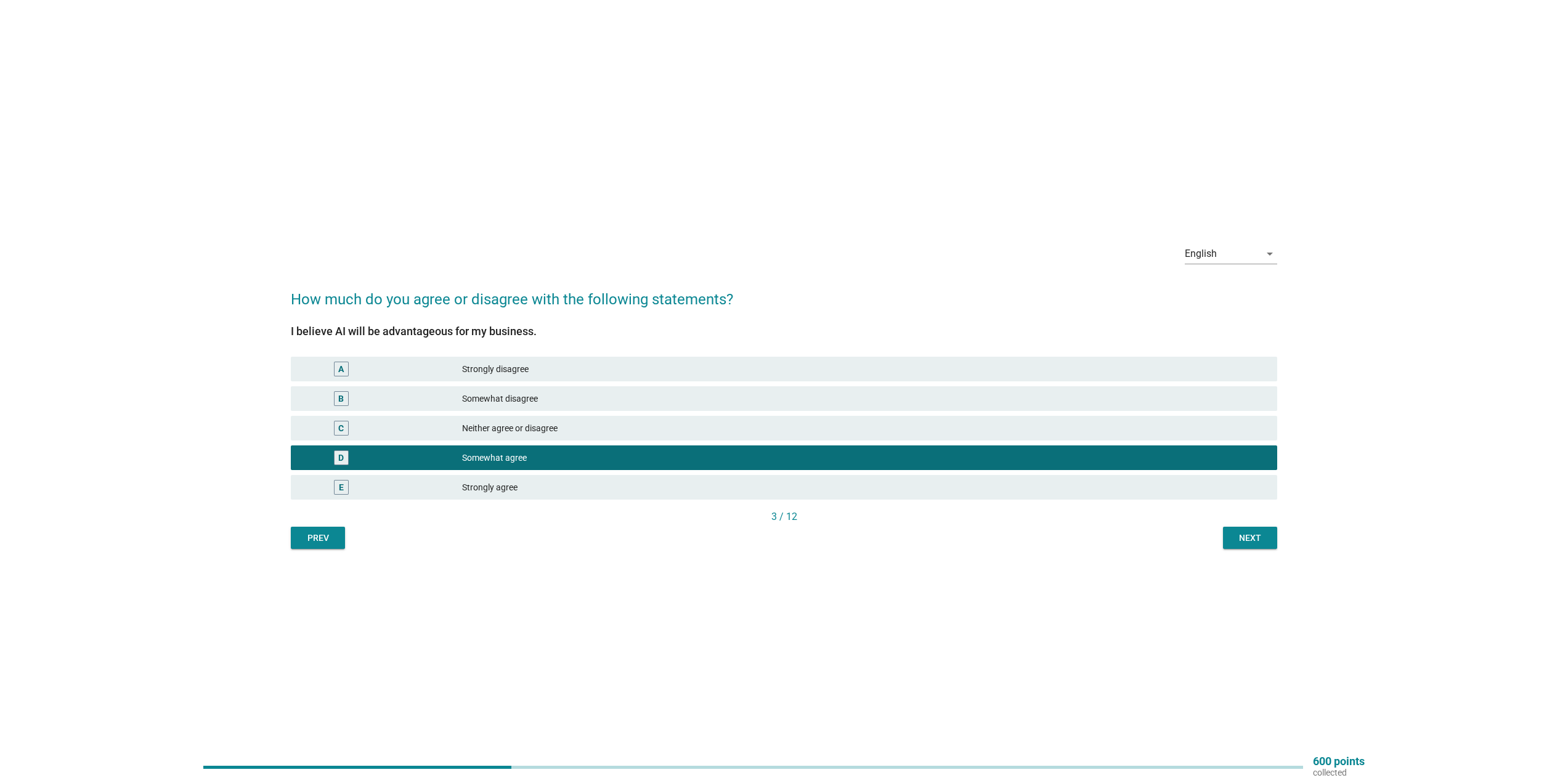
click at [1256, 540] on div "Next" at bounding box center [1250, 537] width 35 height 13
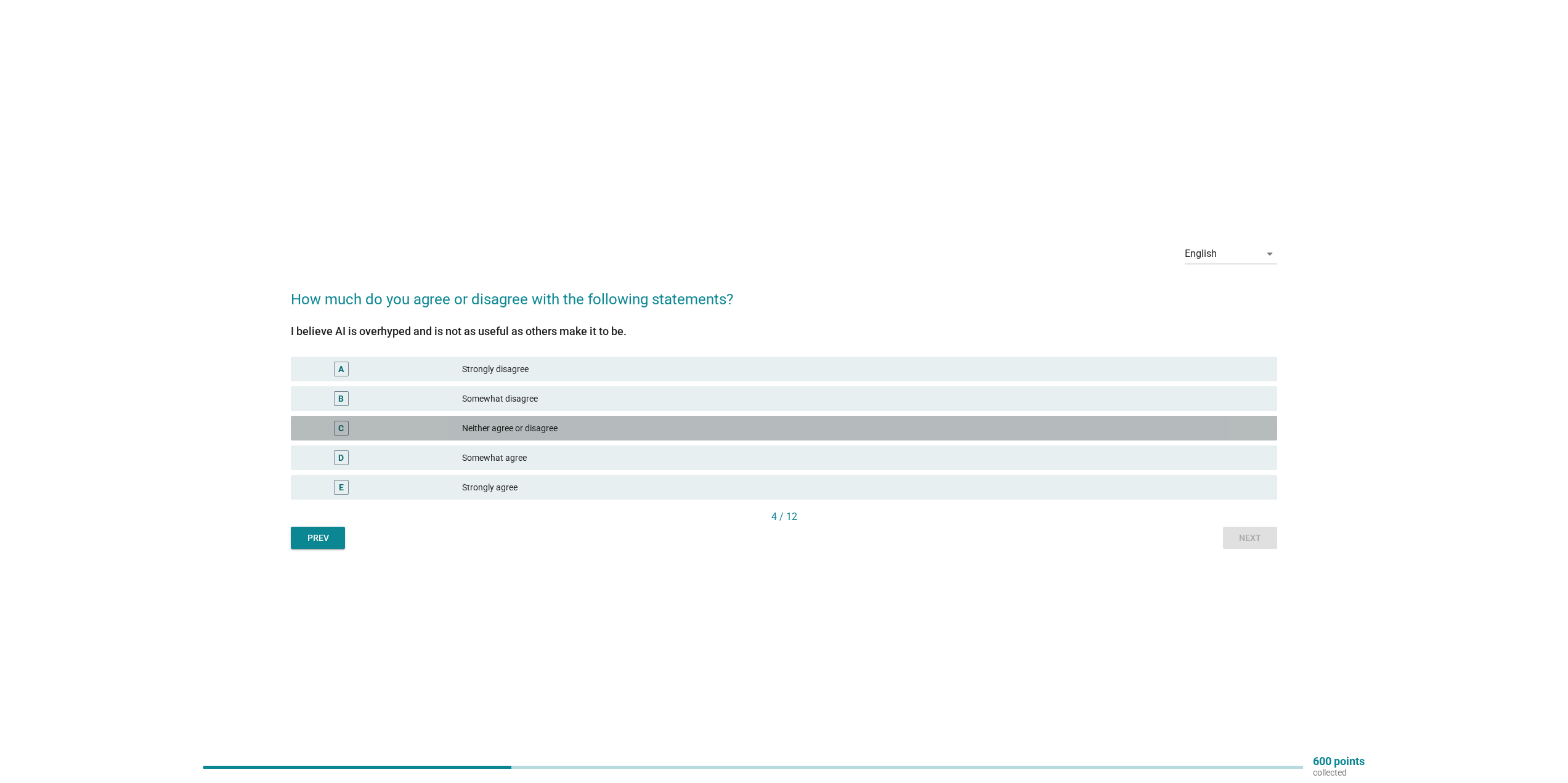
click at [637, 426] on div "Neither agree or disagree" at bounding box center [864, 428] width 805 height 15
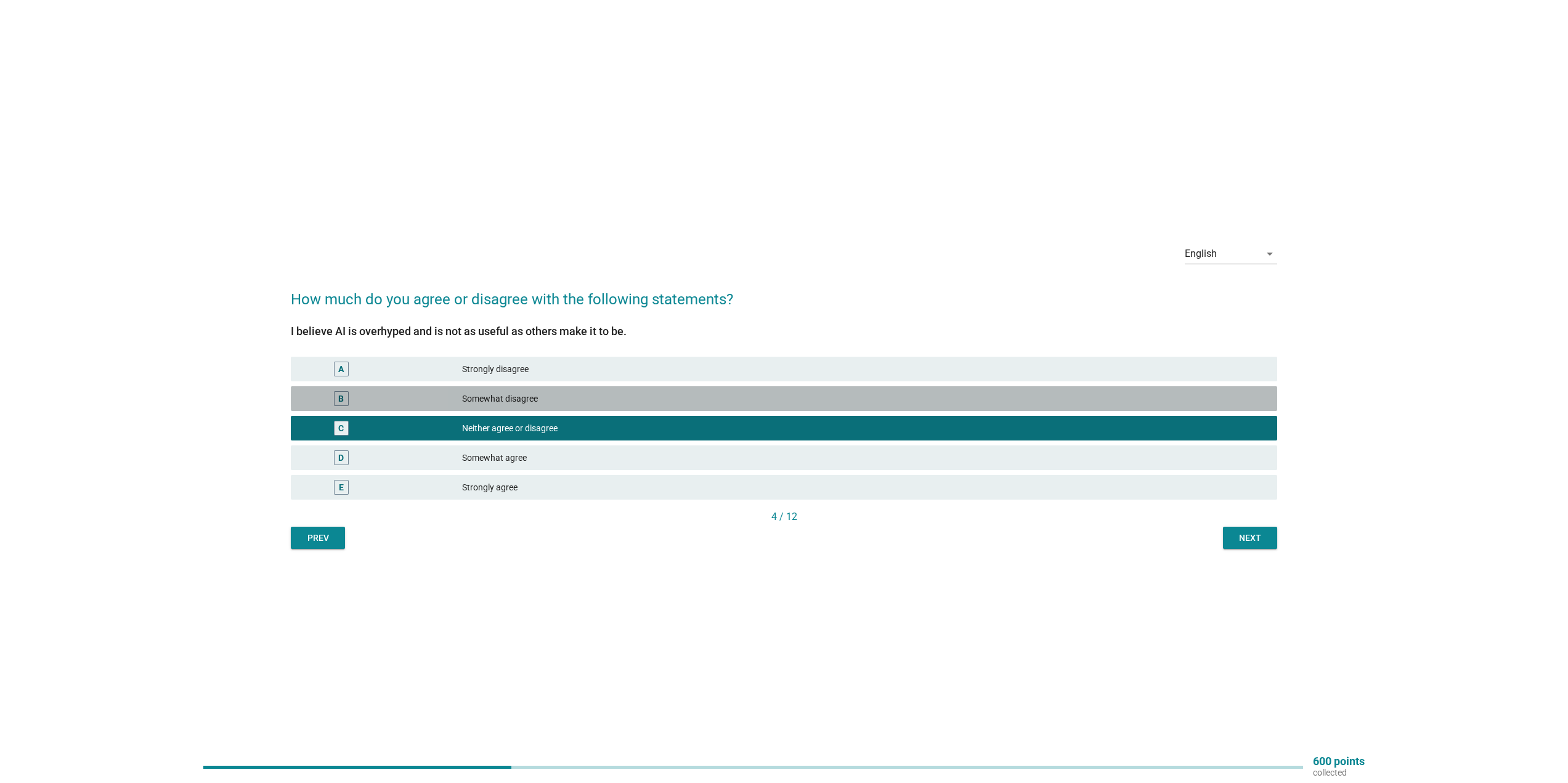
click at [885, 404] on div "Somewhat disagree" at bounding box center [864, 398] width 805 height 15
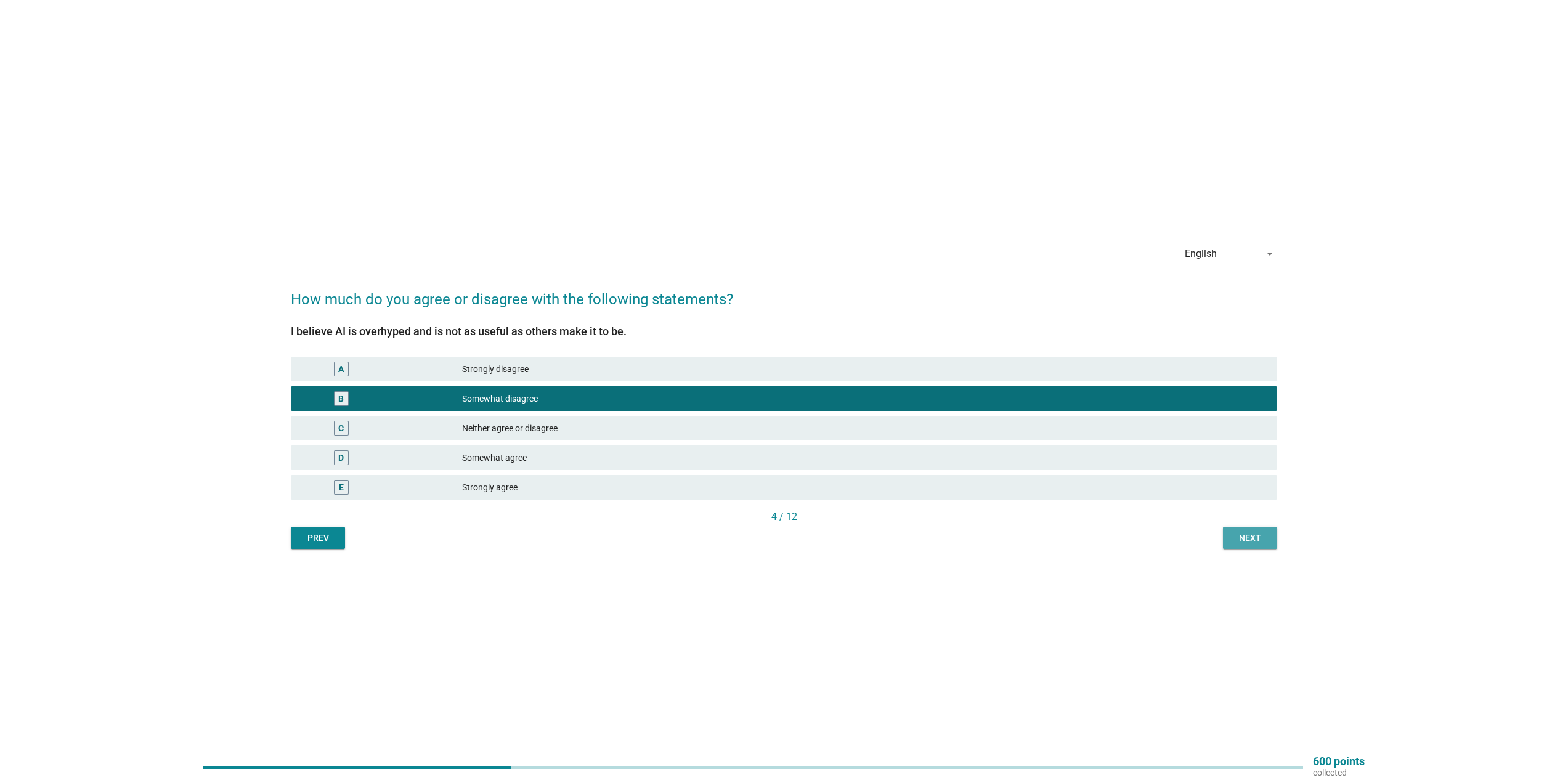
click at [1255, 536] on div "Next" at bounding box center [1250, 537] width 35 height 13
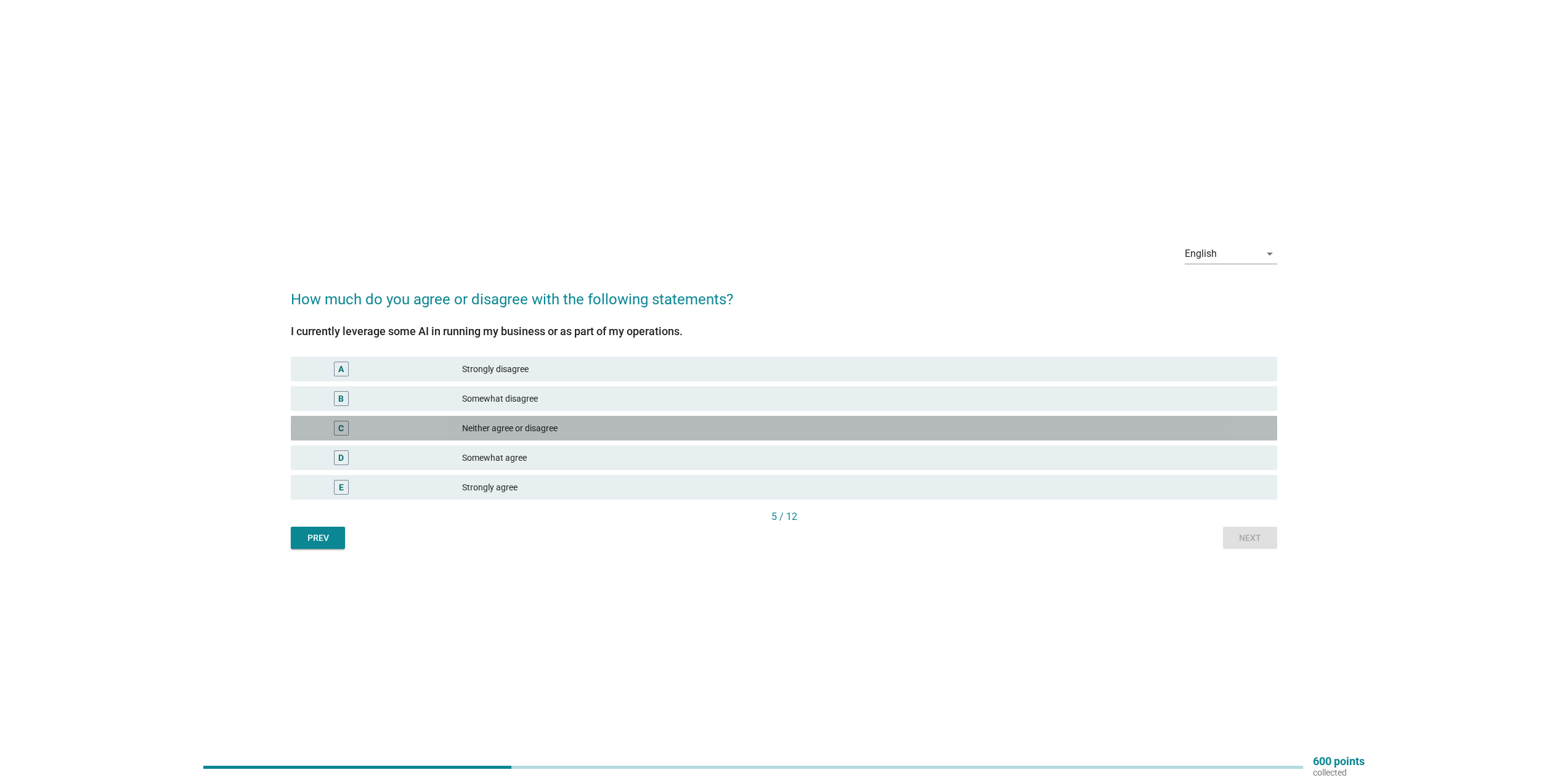
click at [546, 429] on div "Neither agree or disagree" at bounding box center [864, 428] width 805 height 15
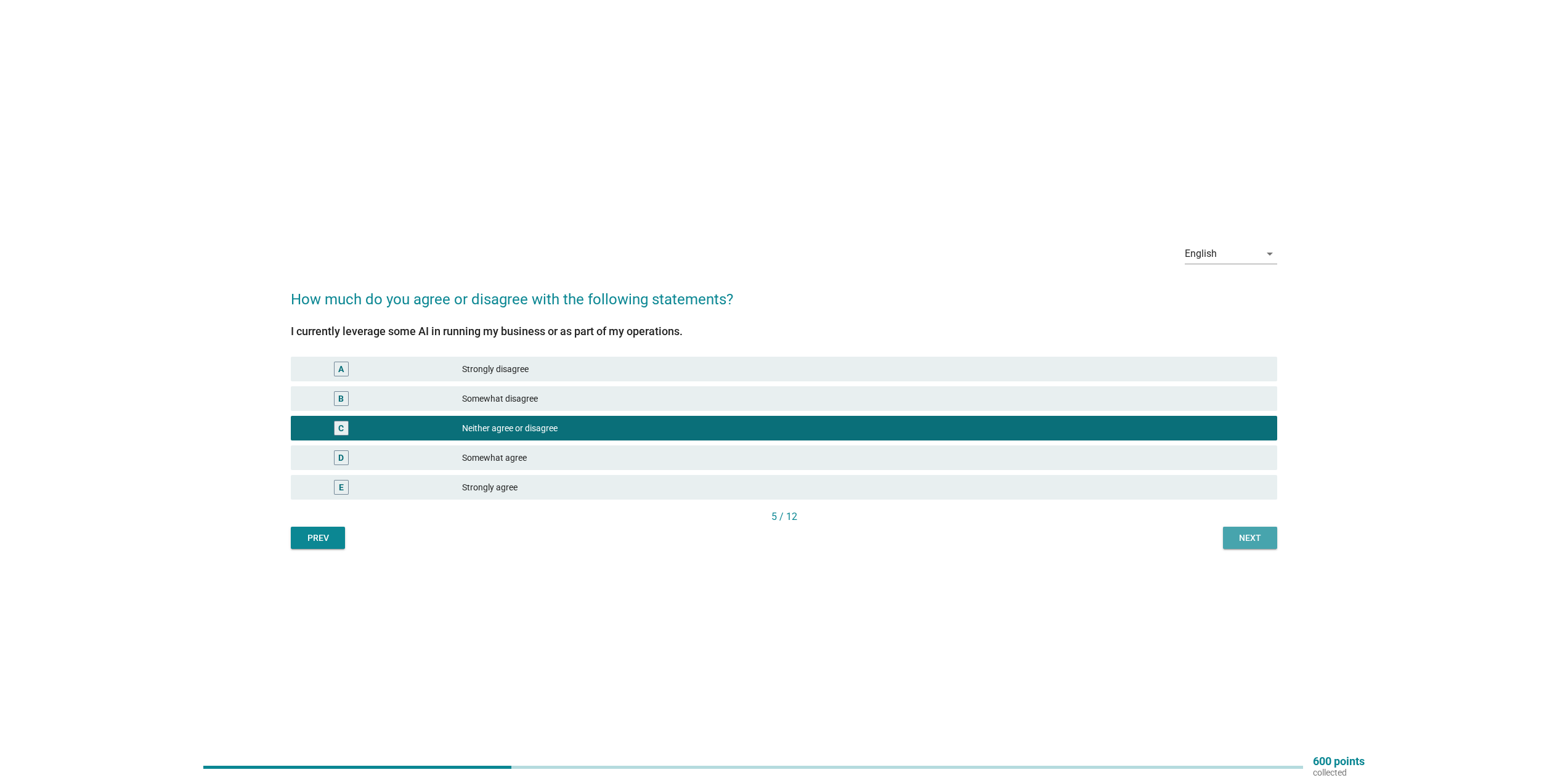
click at [1254, 537] on div "Next" at bounding box center [1250, 537] width 35 height 13
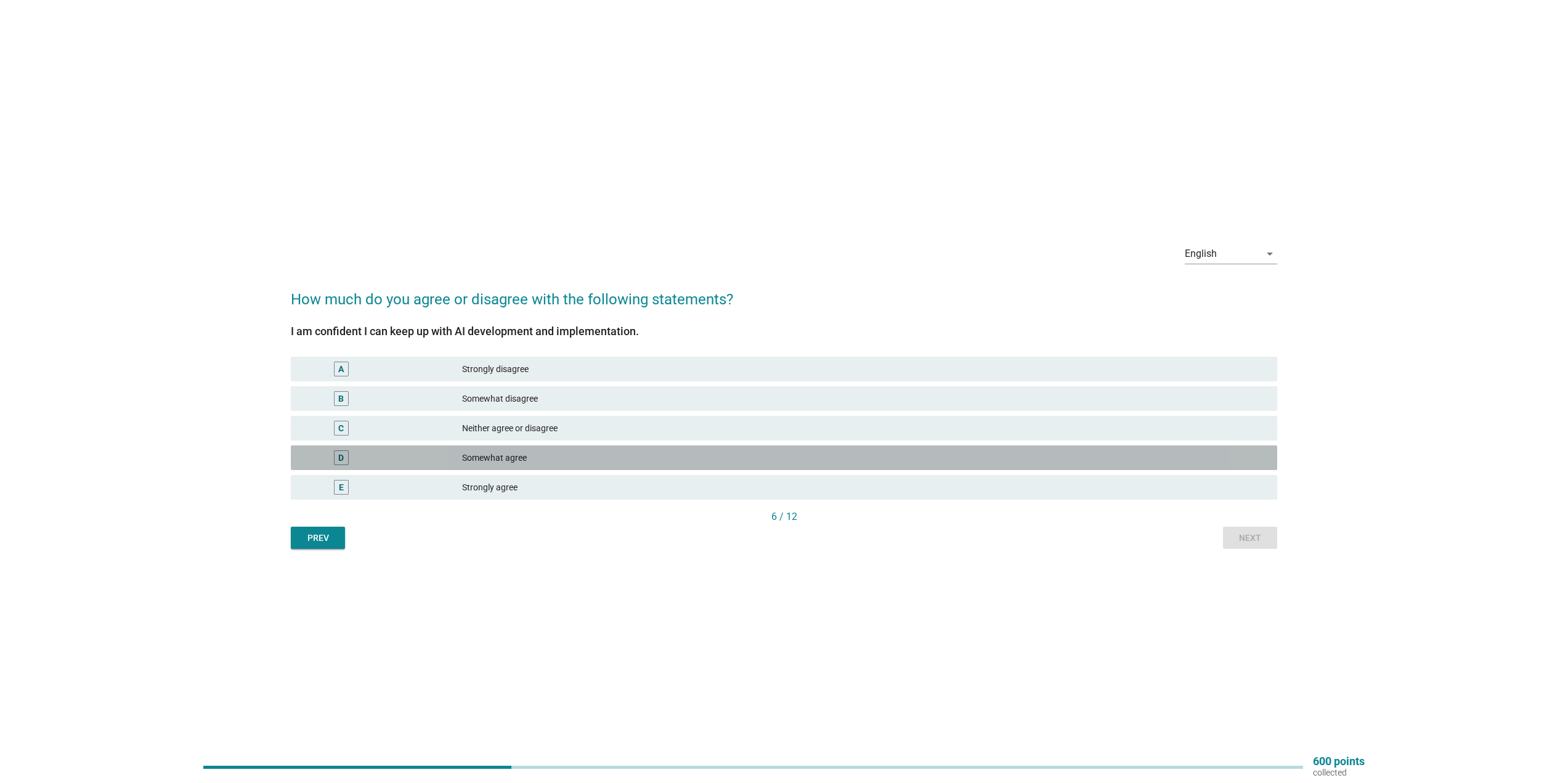
click at [601, 458] on div "Somewhat agree" at bounding box center [864, 458] width 805 height 15
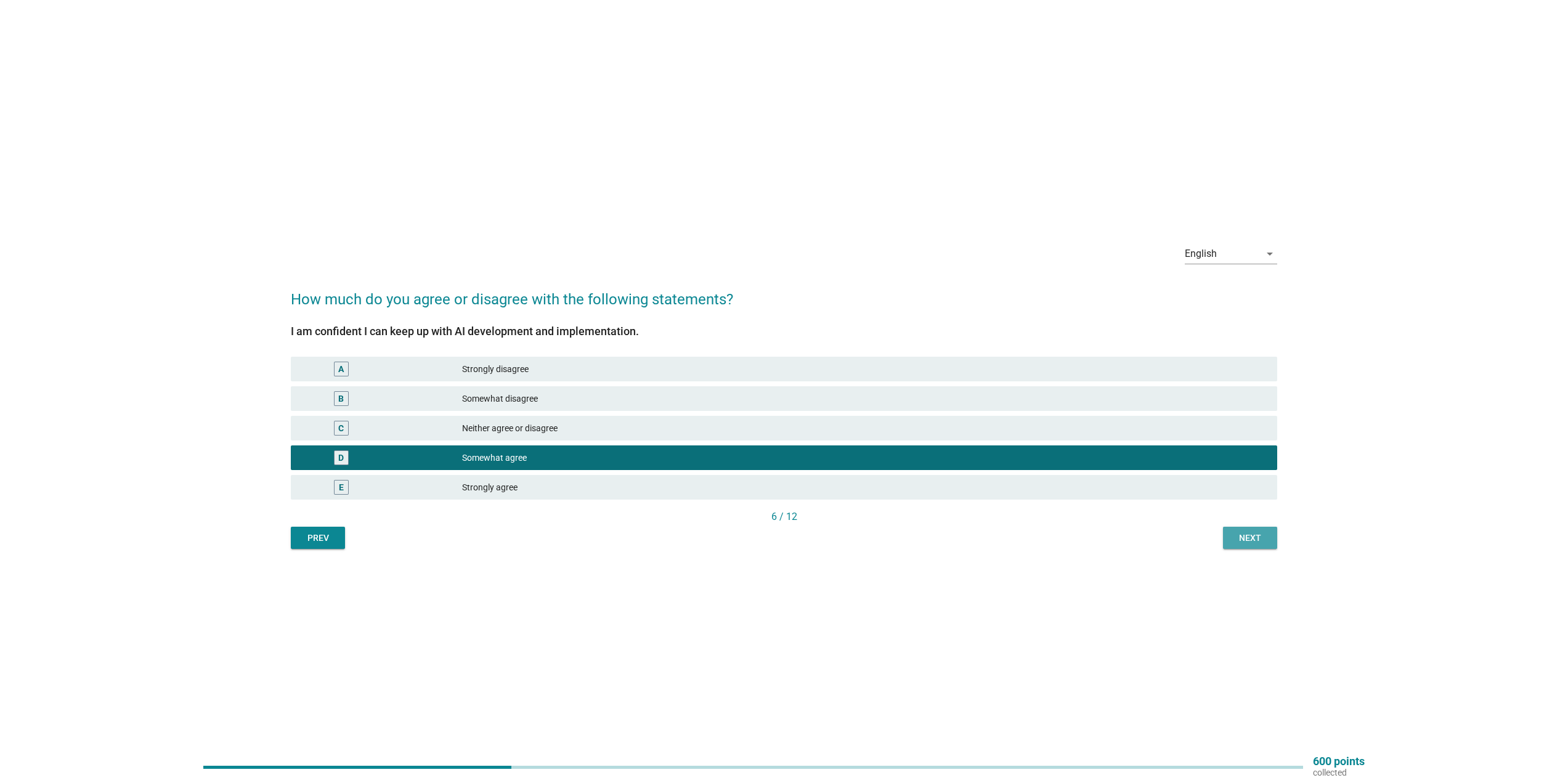
click at [1249, 536] on div "Next" at bounding box center [1250, 537] width 35 height 13
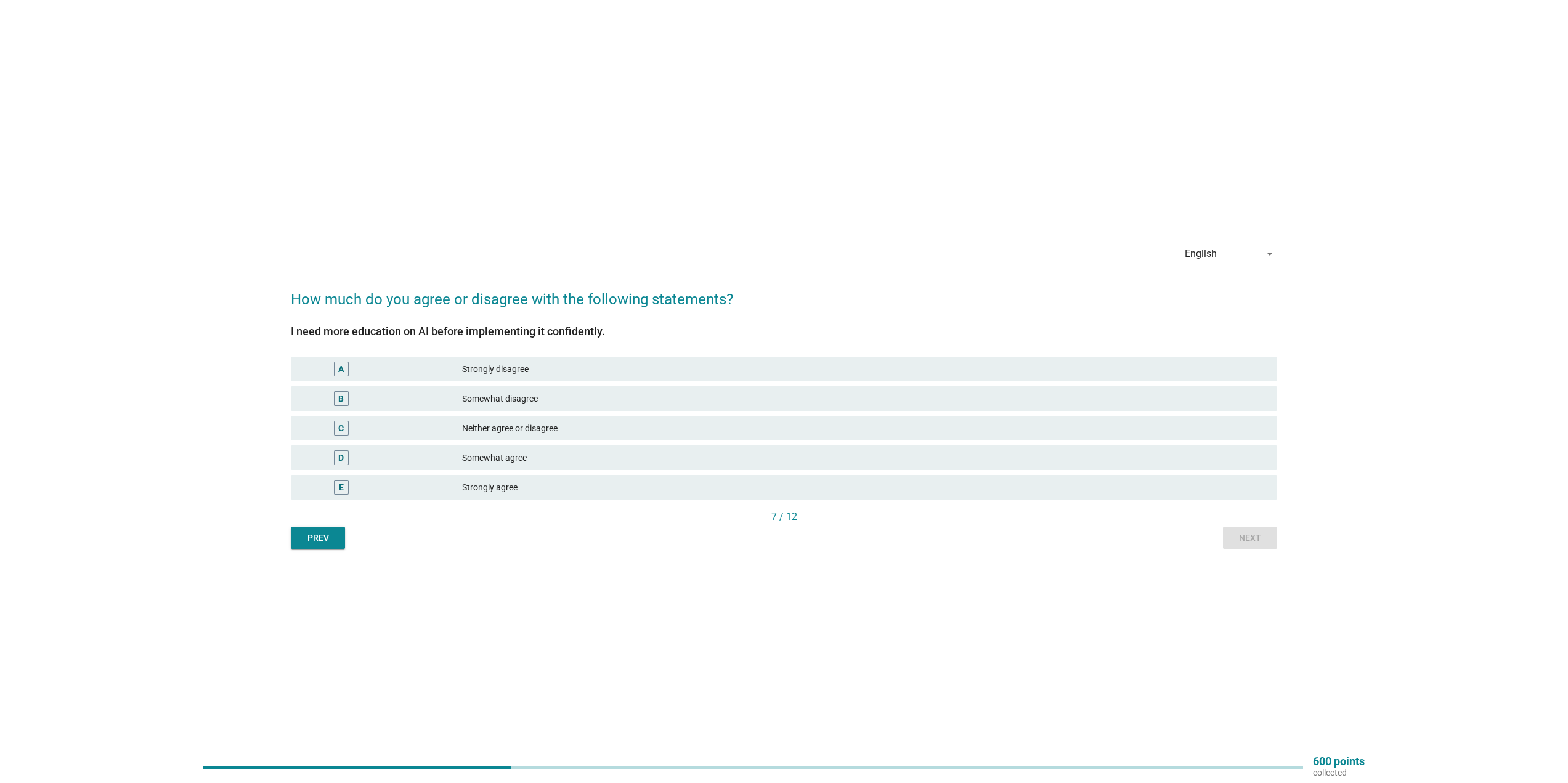
click at [620, 411] on div "B Somewhat disagree" at bounding box center [784, 398] width 991 height 30
click at [627, 398] on div "Somewhat disagree" at bounding box center [864, 398] width 805 height 15
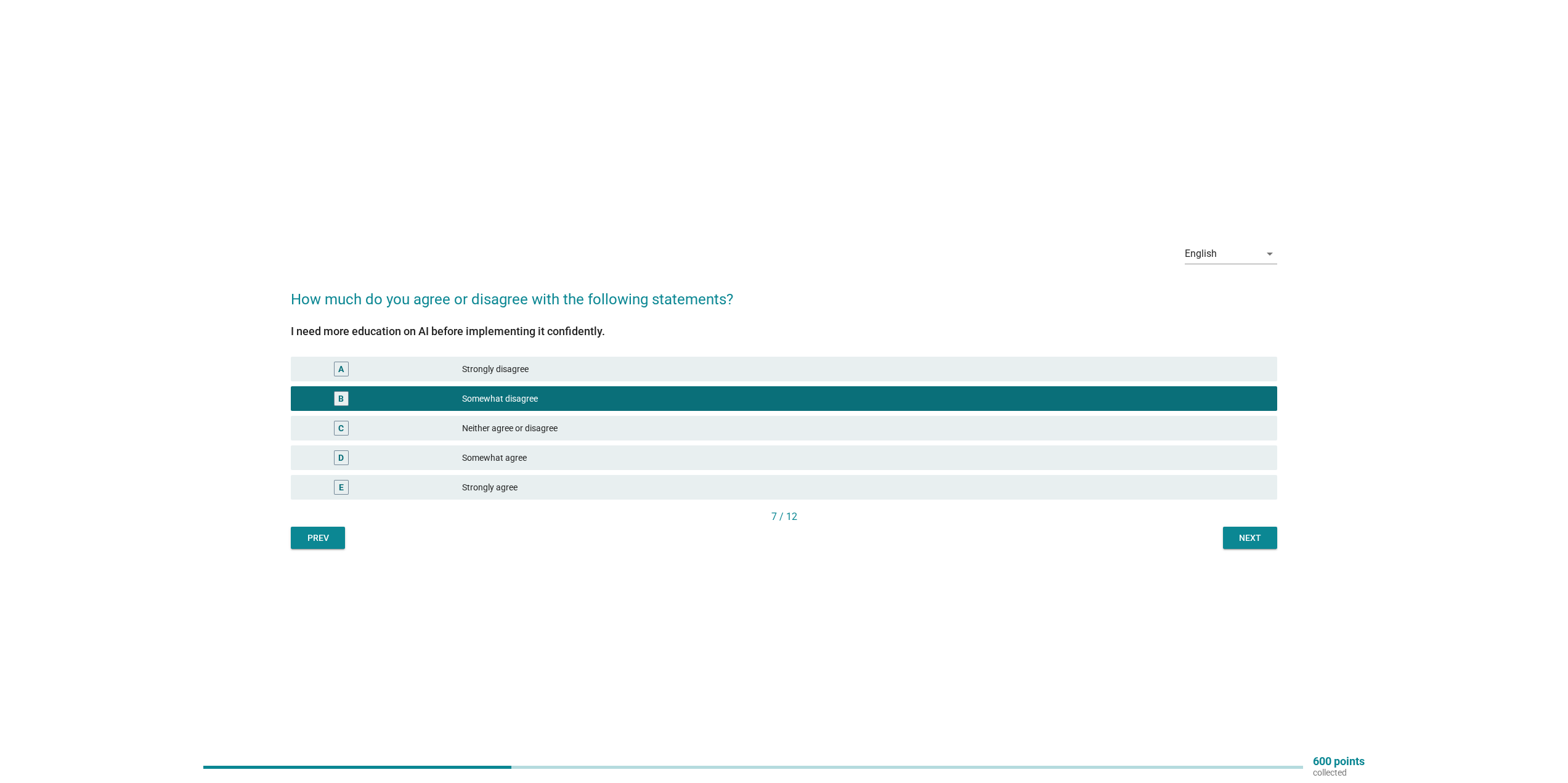
click at [628, 431] on div "Neither agree or disagree" at bounding box center [864, 428] width 805 height 15
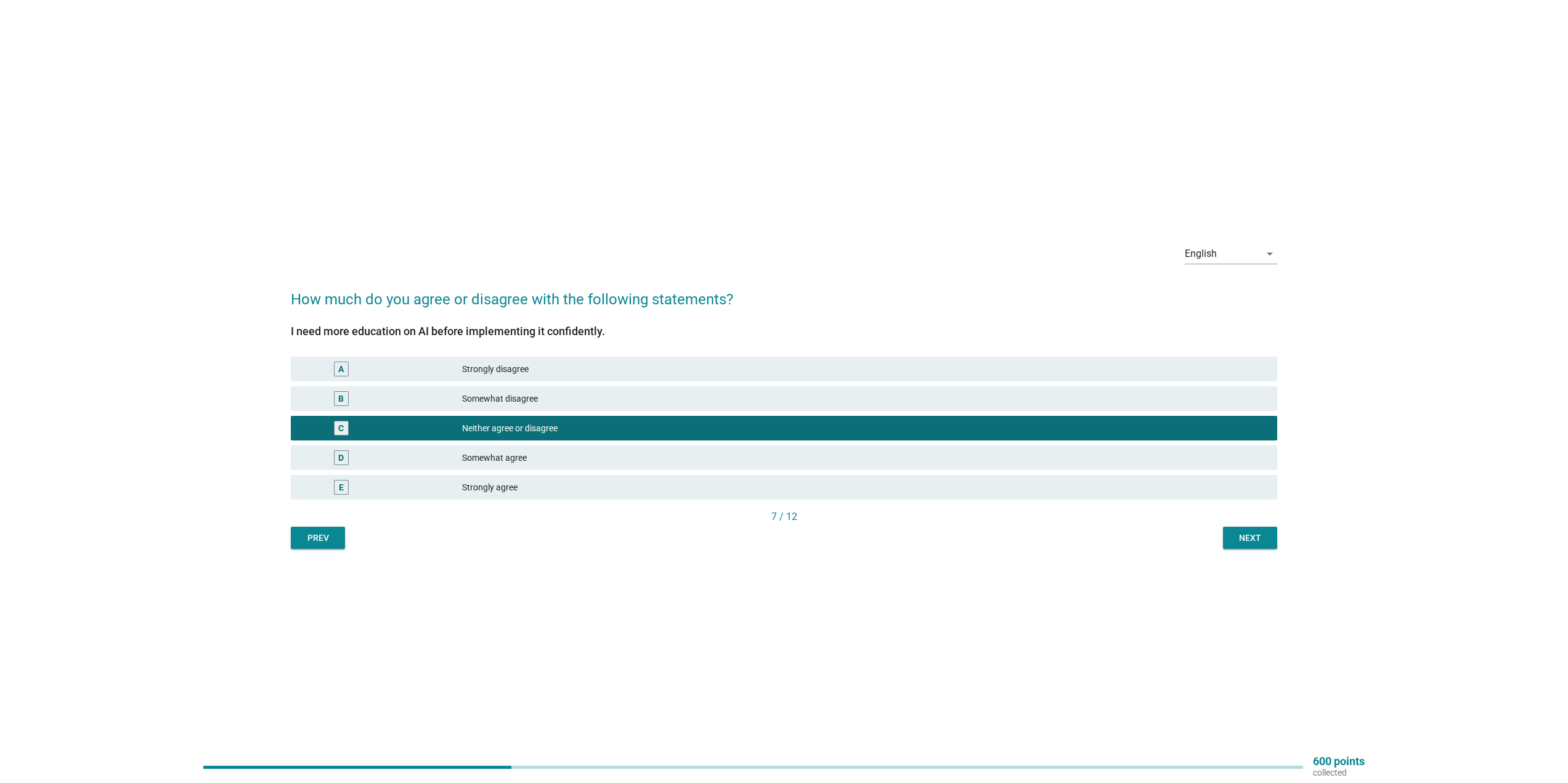
click at [1233, 529] on button "Next" at bounding box center [1251, 537] width 54 height 22
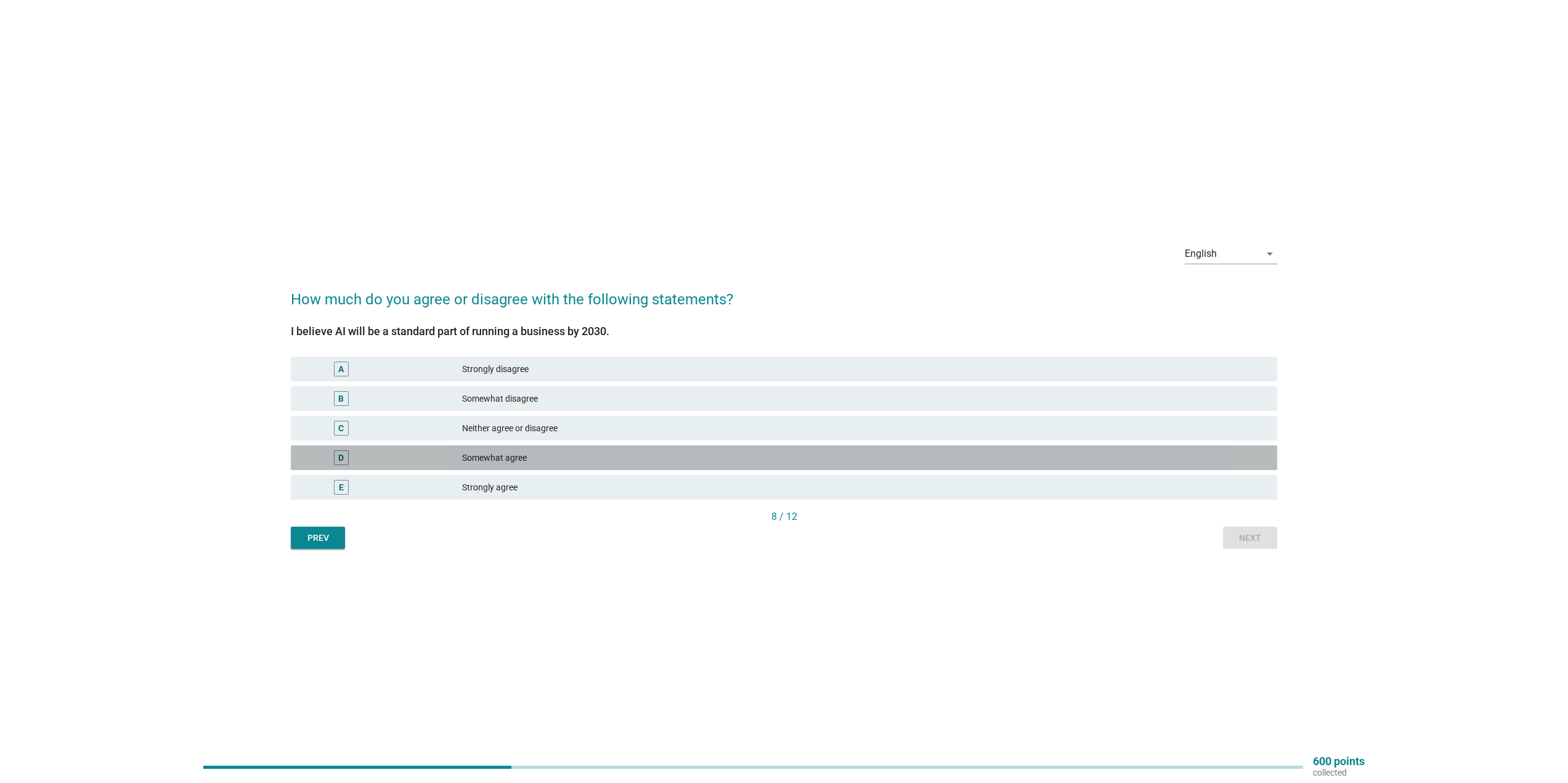
click at [561, 457] on div "Somewhat agree" at bounding box center [864, 458] width 805 height 15
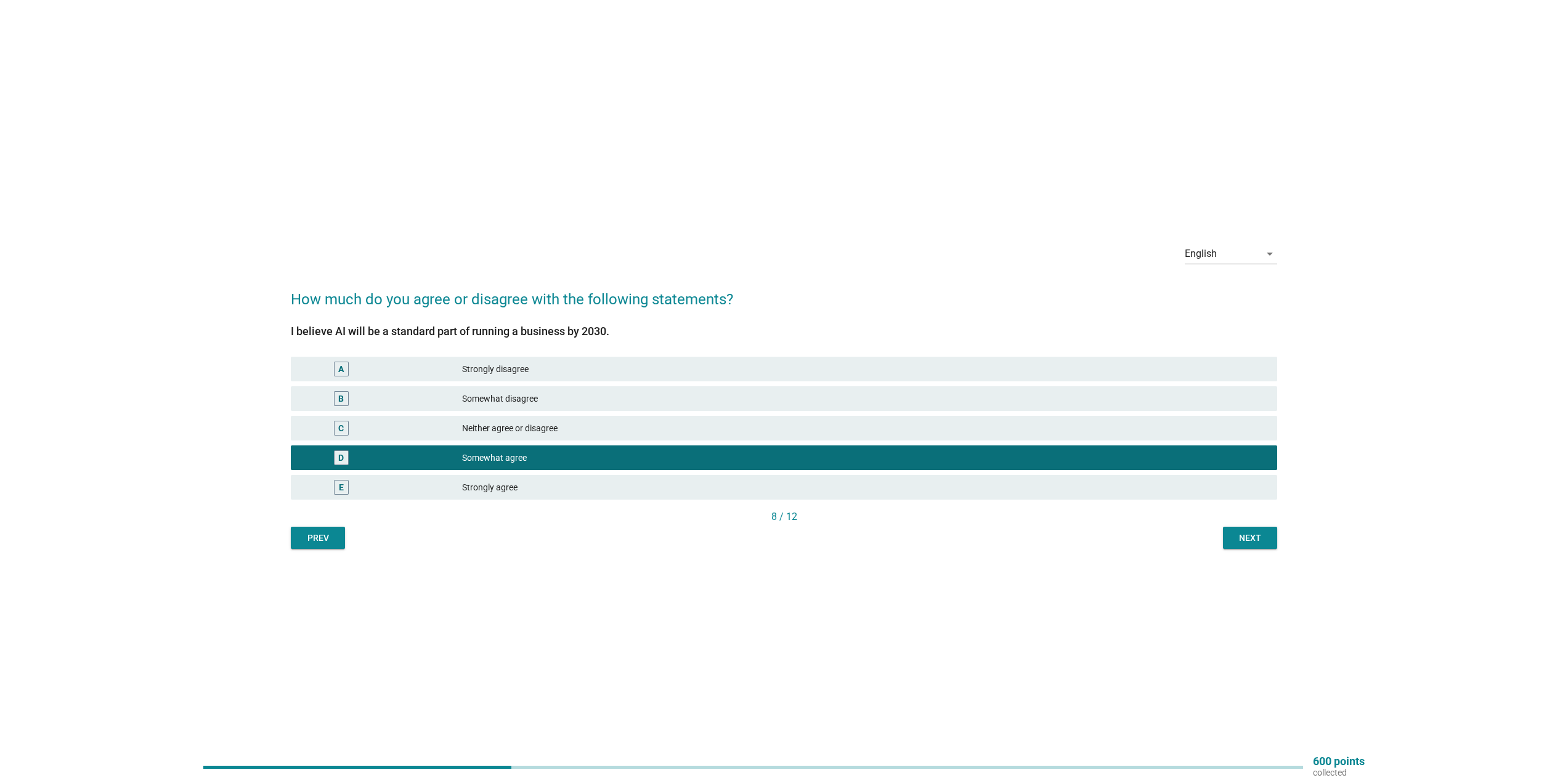
click at [1248, 537] on div "Next" at bounding box center [1250, 537] width 35 height 13
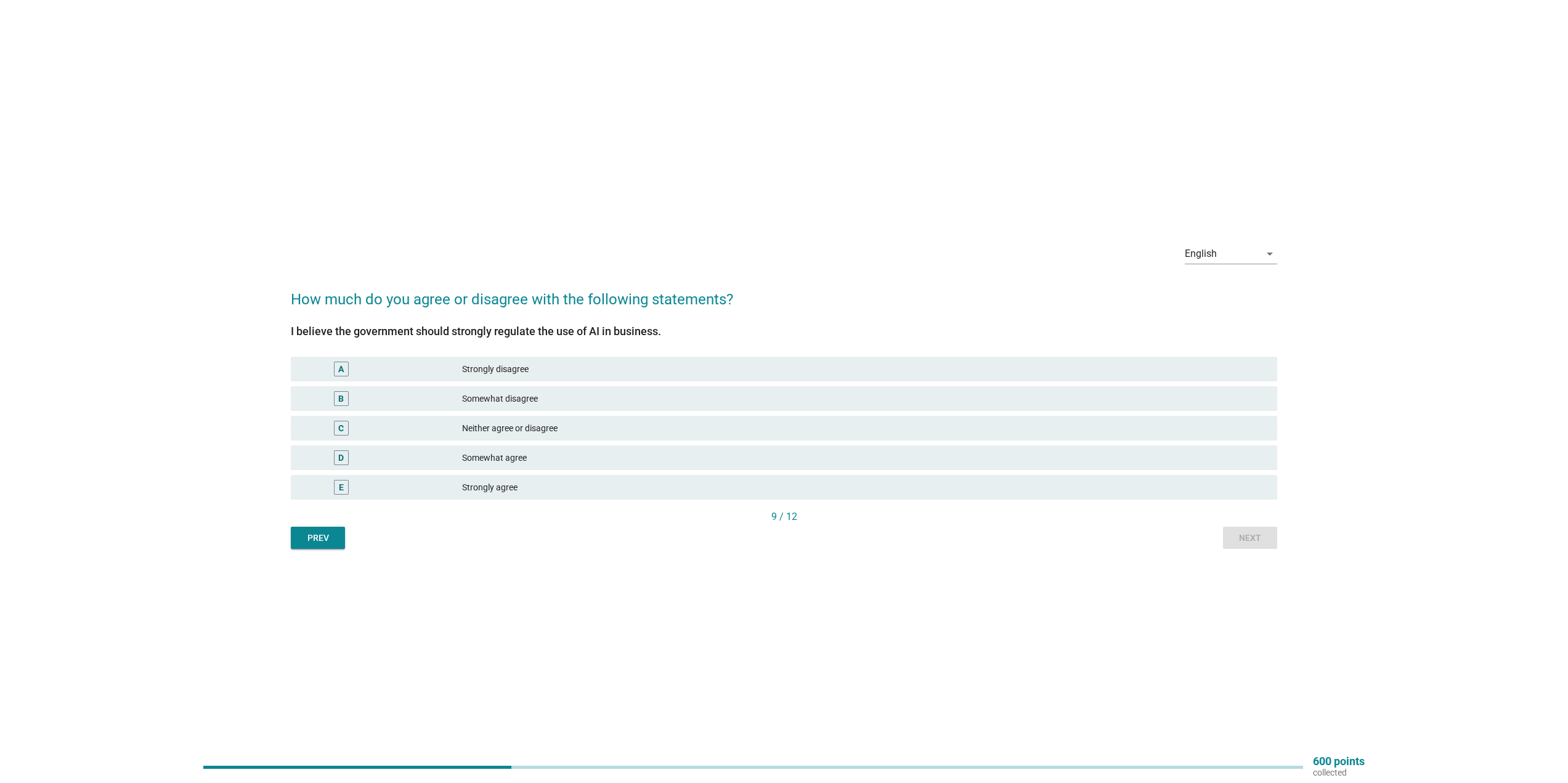
click at [582, 451] on div "Somewhat agree" at bounding box center [864, 458] width 805 height 15
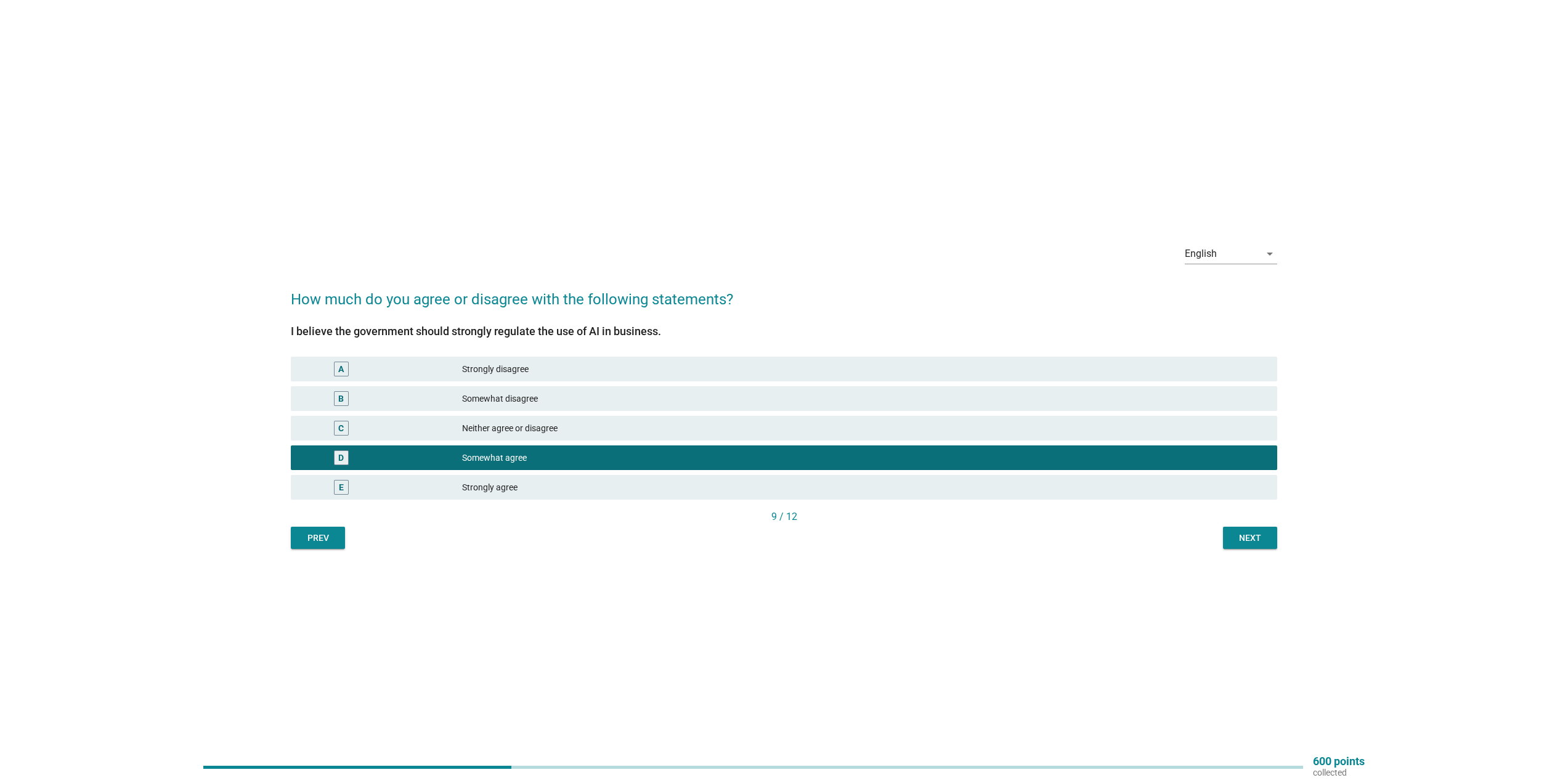
click at [1231, 534] on button "Next" at bounding box center [1251, 537] width 54 height 22
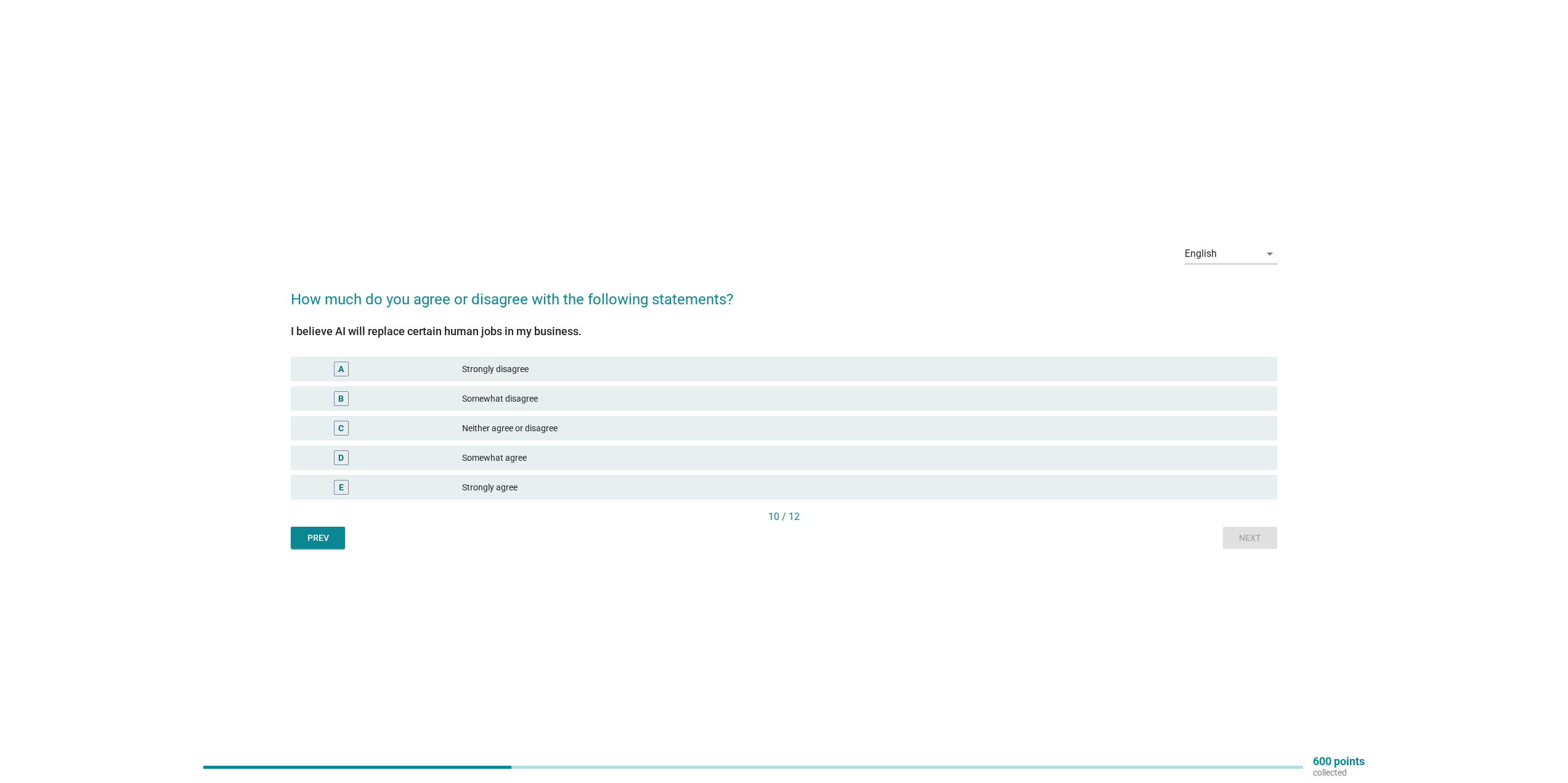
click at [657, 431] on div "Neither agree or disagree" at bounding box center [864, 428] width 805 height 15
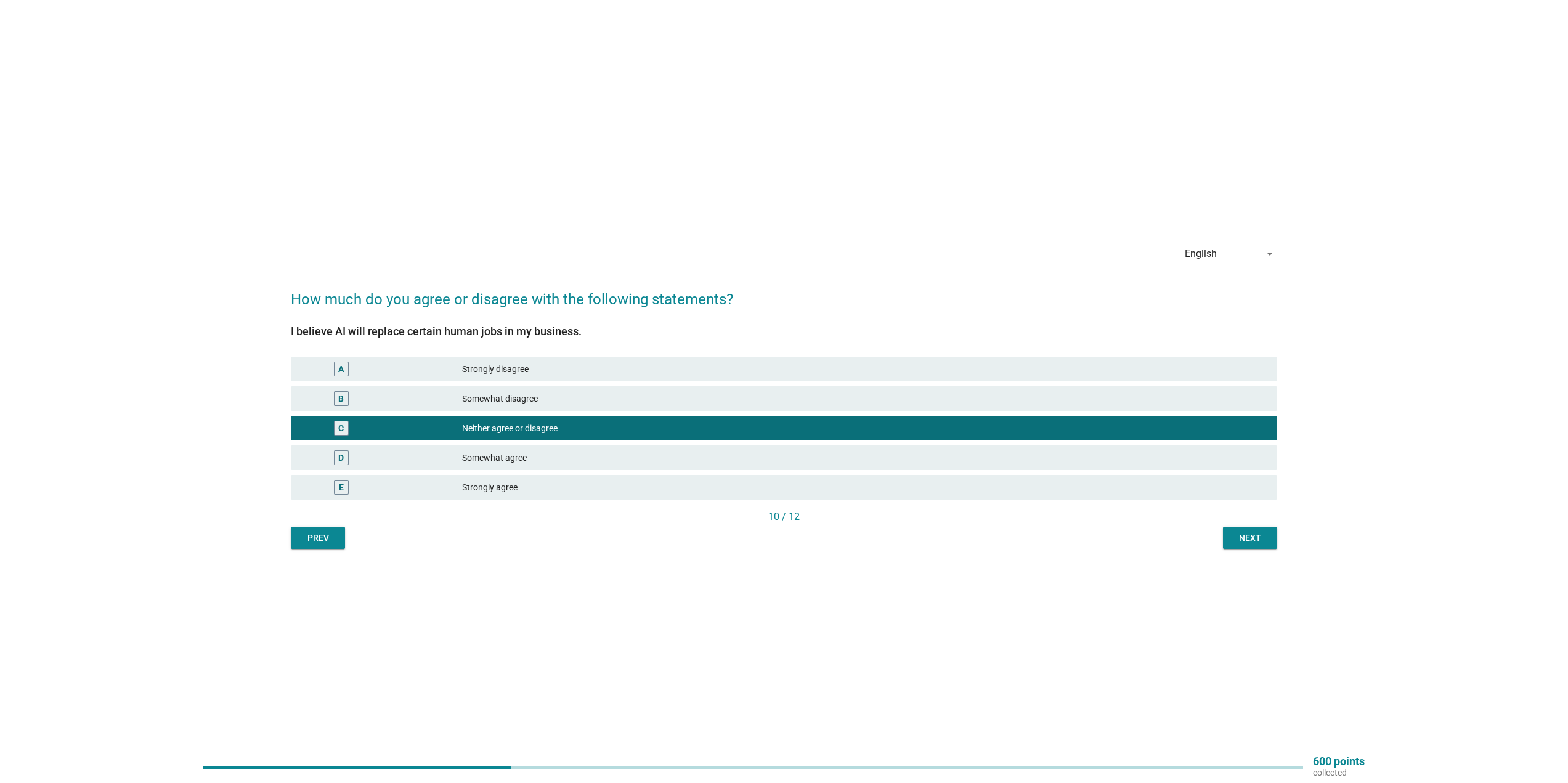
click at [1257, 537] on div "Next" at bounding box center [1250, 537] width 35 height 13
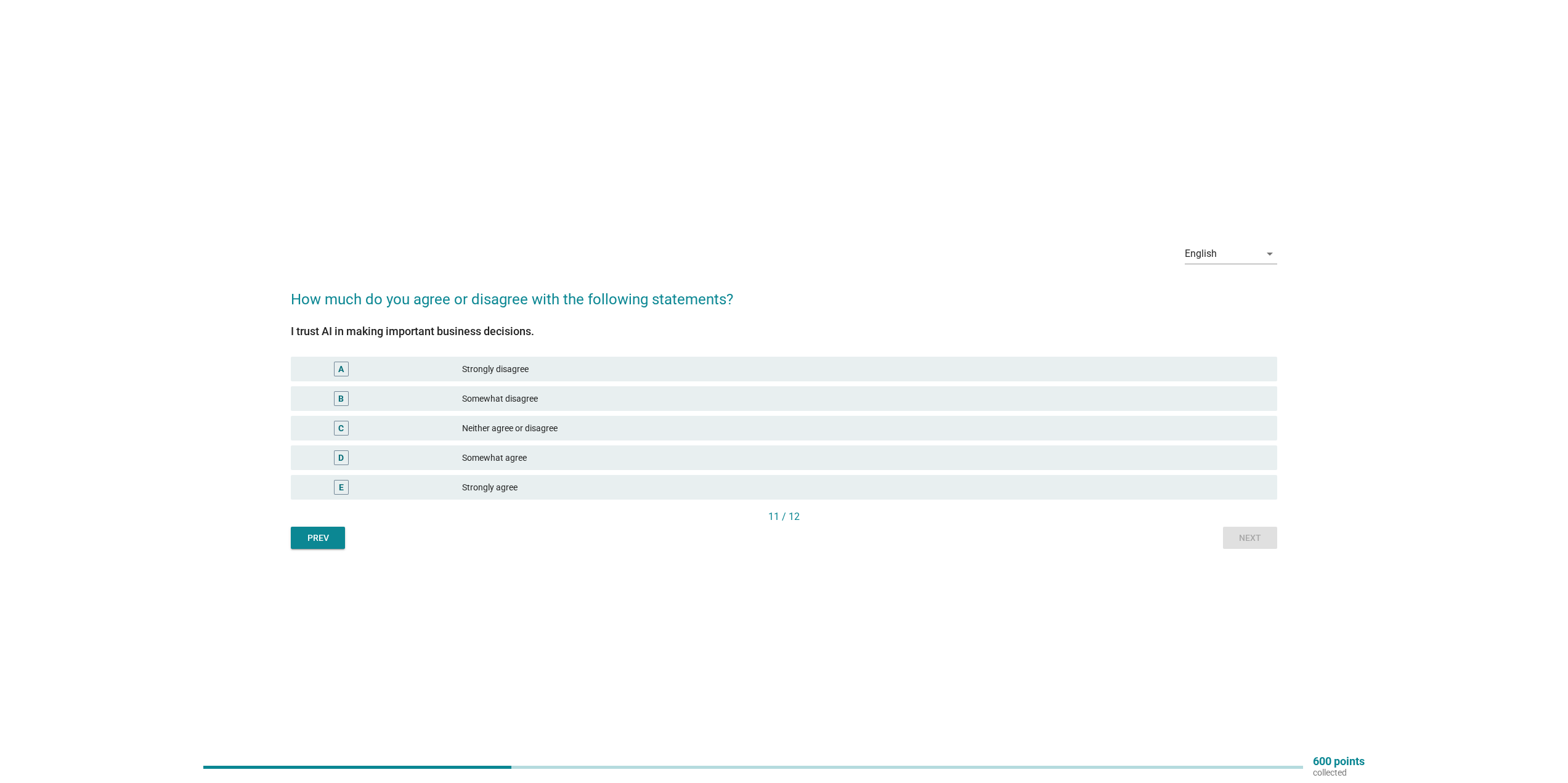
click at [597, 396] on div "Somewhat disagree" at bounding box center [864, 398] width 805 height 15
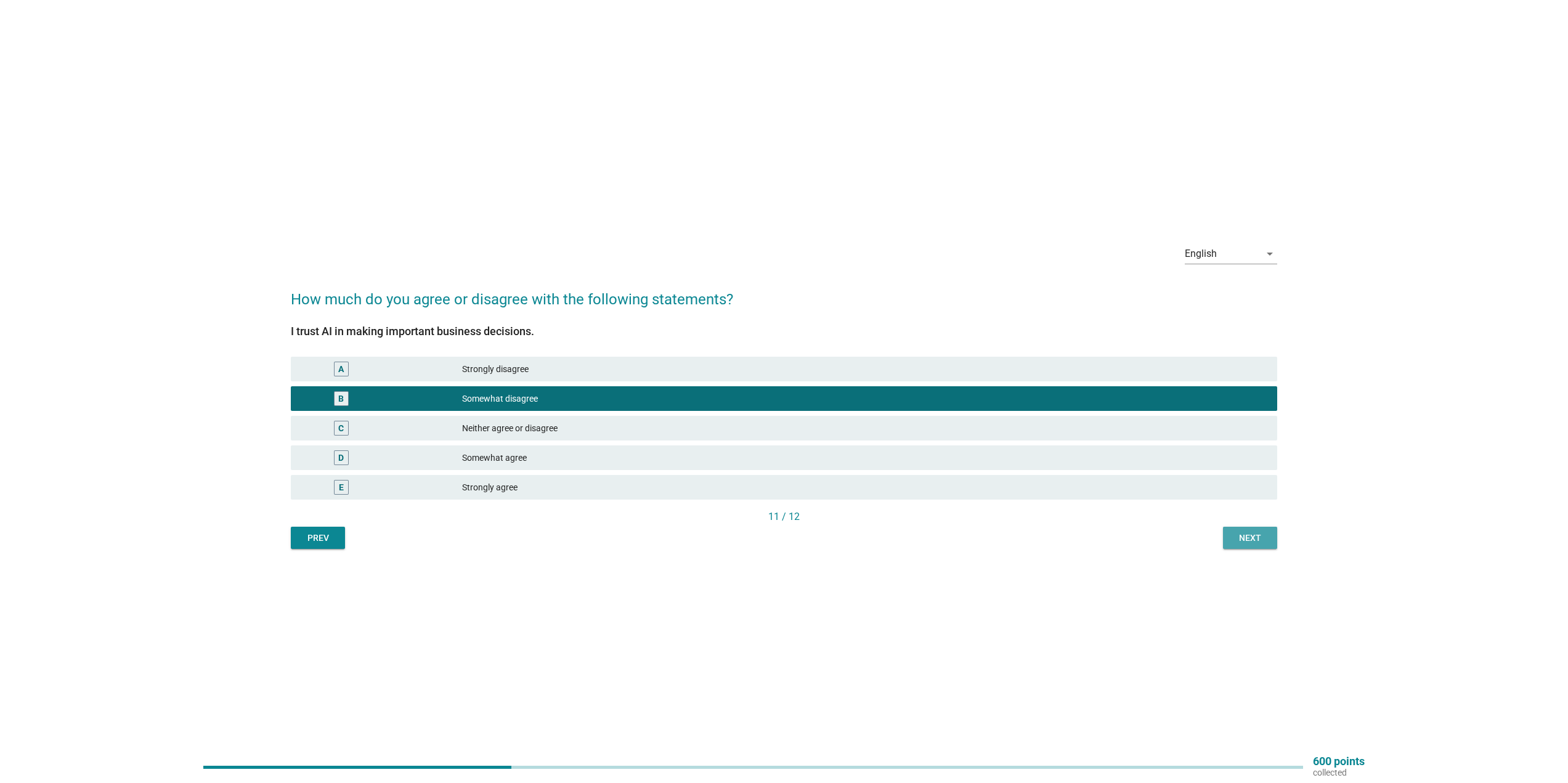
click at [1253, 538] on div "Next" at bounding box center [1250, 537] width 35 height 13
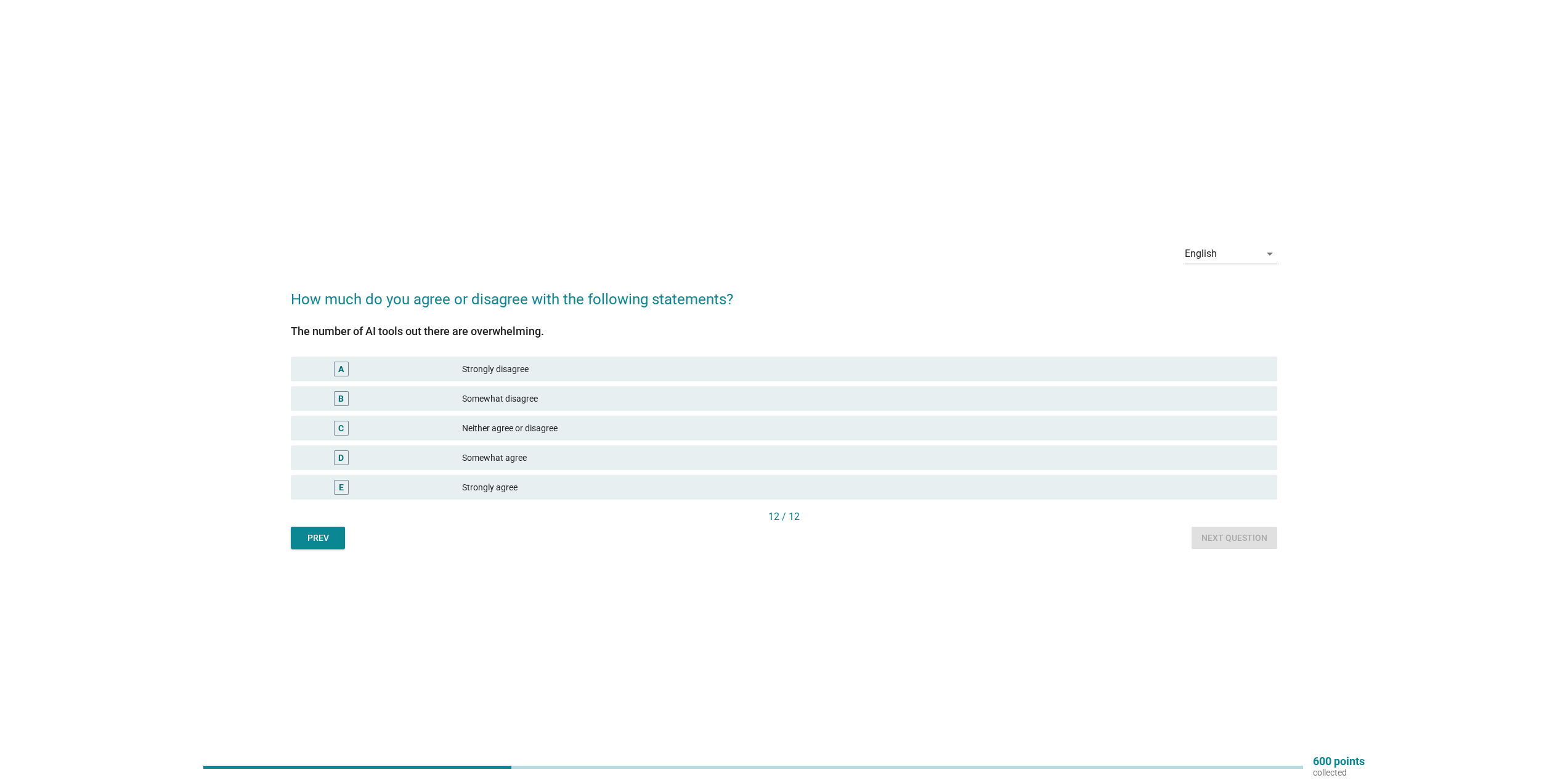
click at [622, 427] on div "Neither agree or disagree" at bounding box center [864, 428] width 805 height 15
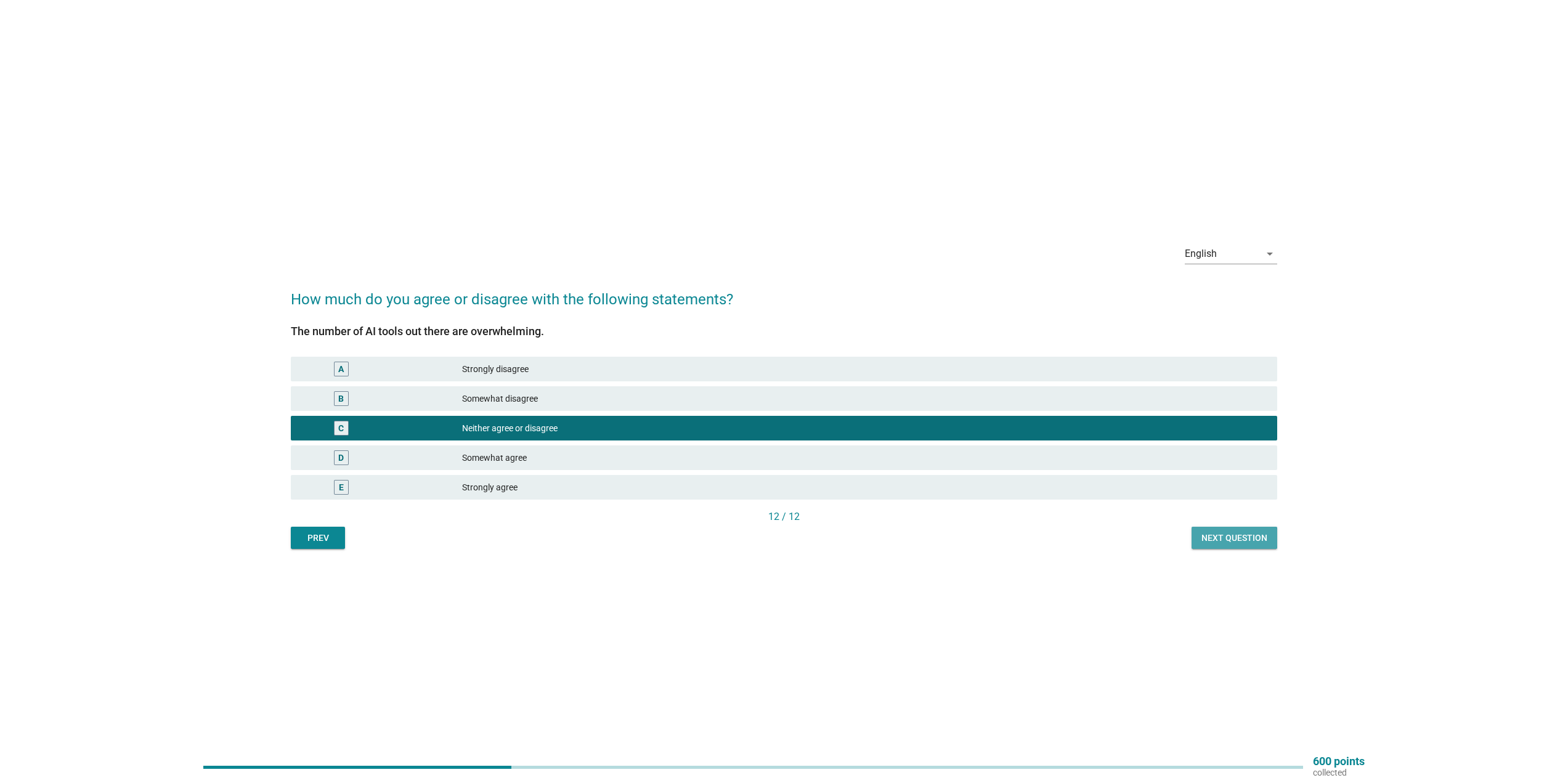
click at [1236, 542] on div "Next question" at bounding box center [1234, 537] width 66 height 13
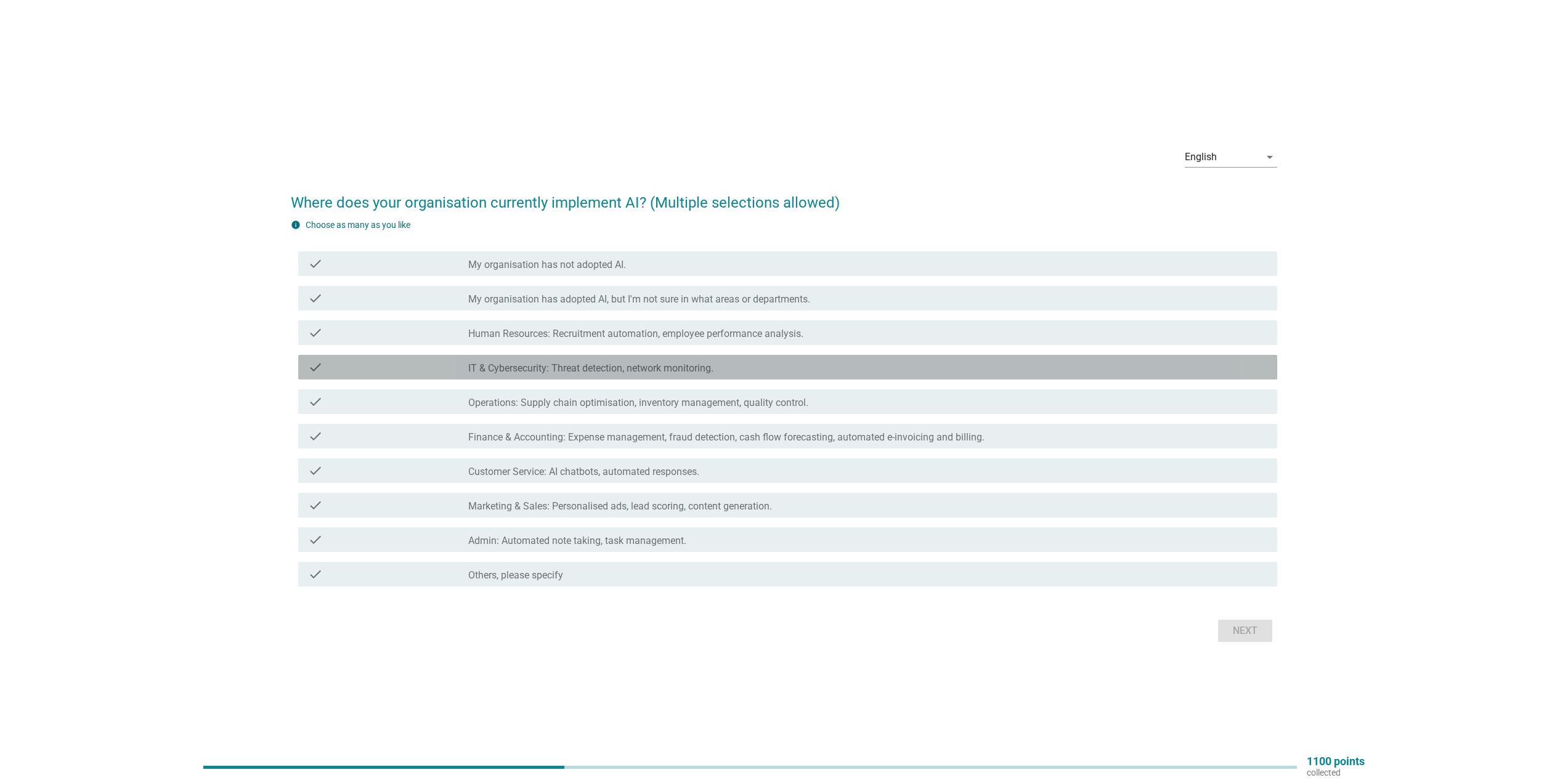
click at [665, 367] on label "IT & Cybersecurity: Threat detection, network monitoring." at bounding box center [591, 368] width 245 height 12
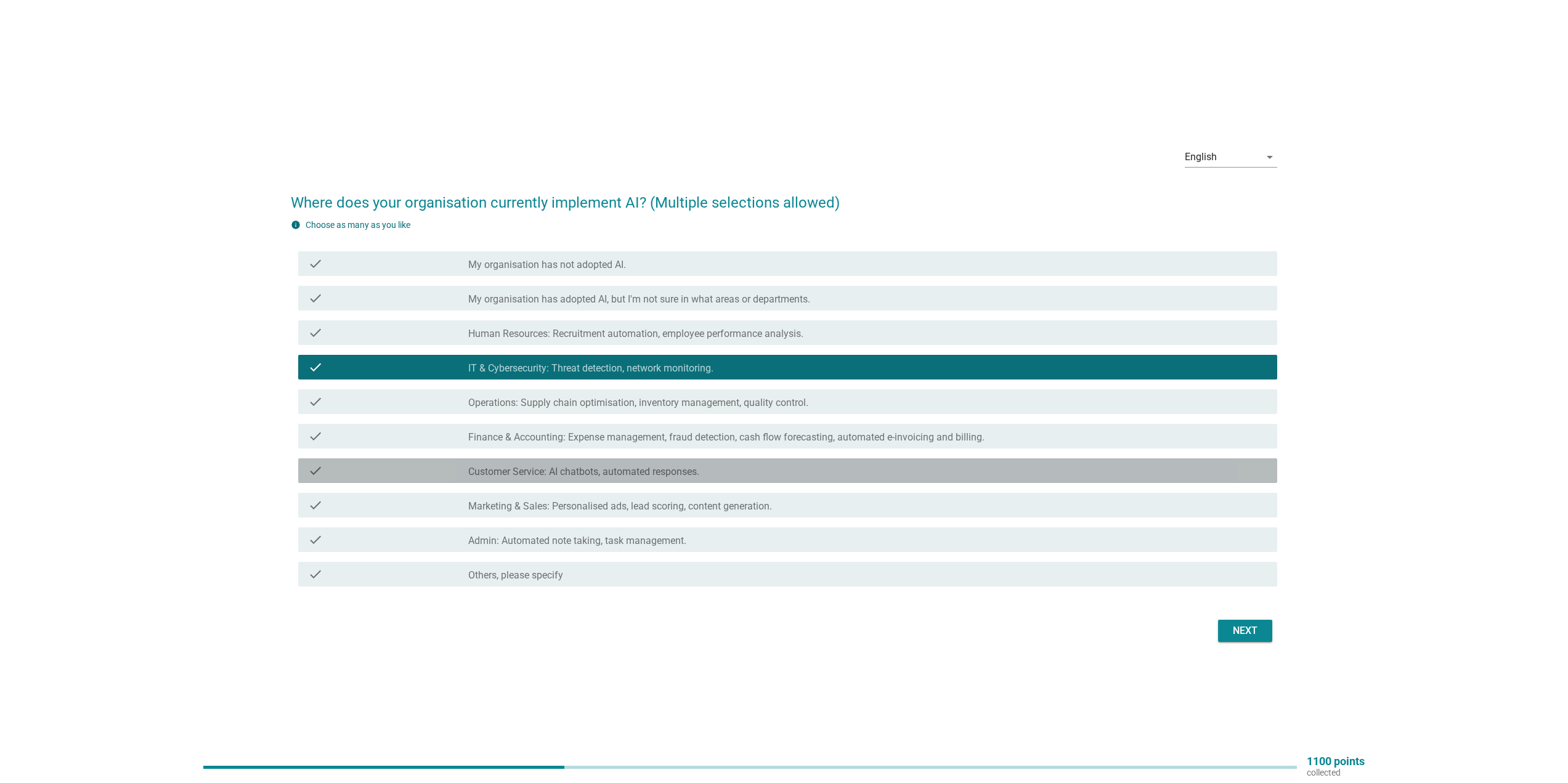
click at [707, 470] on div "check_box_outline_blank Customer Service: AI chatbots, automated responses." at bounding box center [868, 471] width 799 height 15
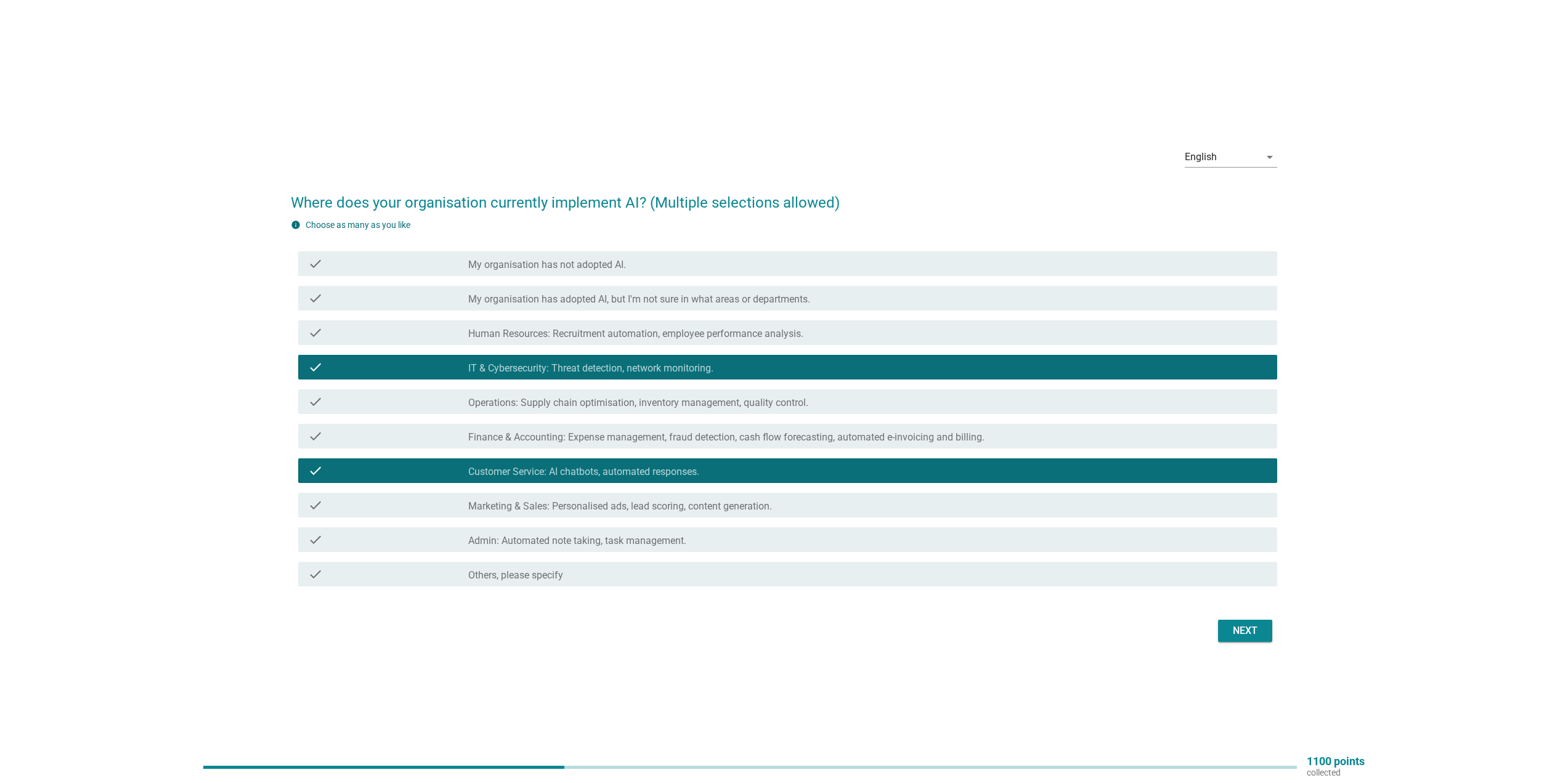
click at [712, 395] on div "check_box_outline_blank Operations: Supply chain optimisation, inventory manage…" at bounding box center [868, 401] width 799 height 15
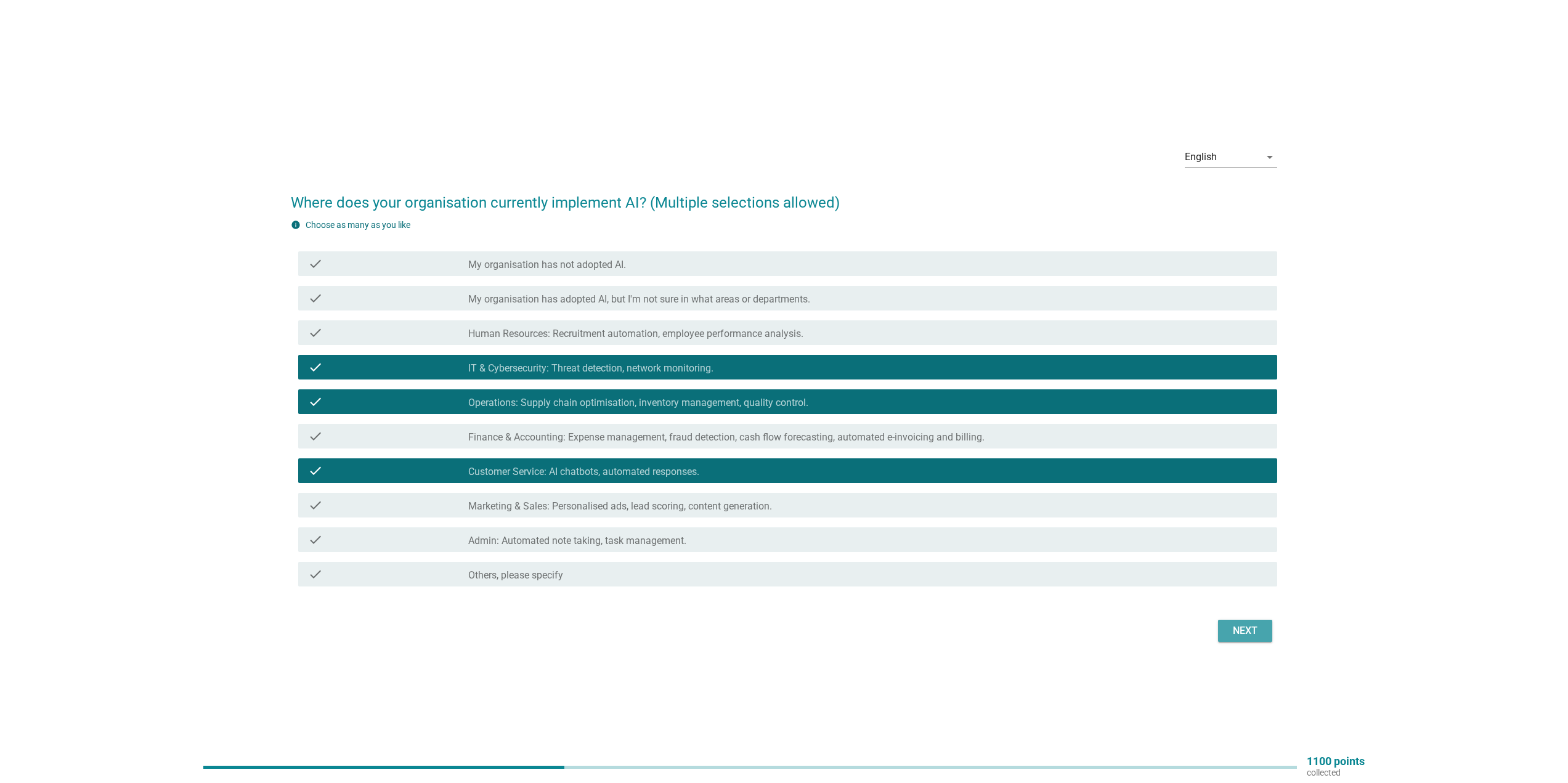
click at [1253, 631] on div "Next" at bounding box center [1246, 631] width 35 height 15
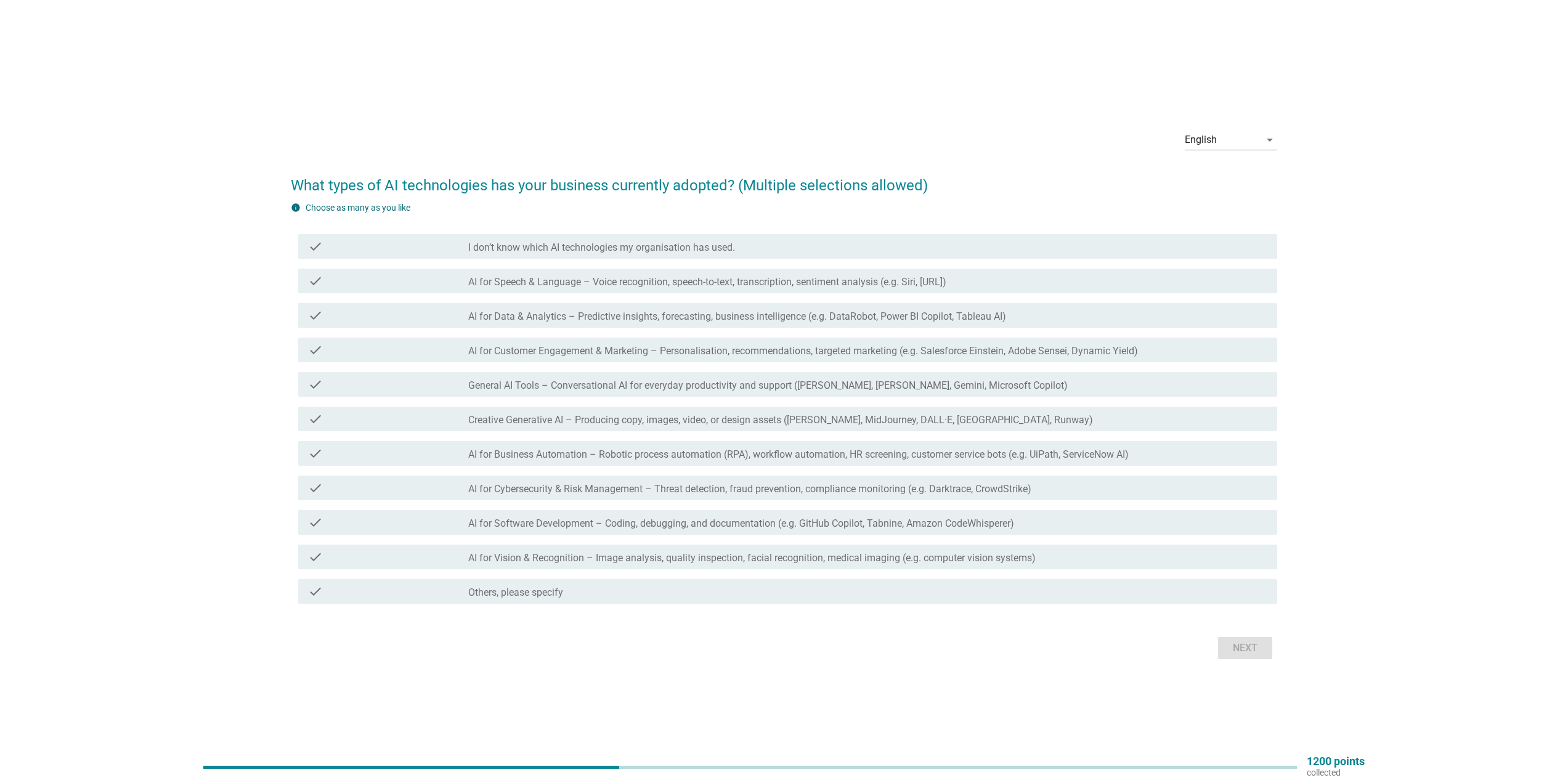
click at [741, 382] on label "General AI Tools – Conversational AI for everyday productivity and support ([PE…" at bounding box center [768, 385] width 600 height 12
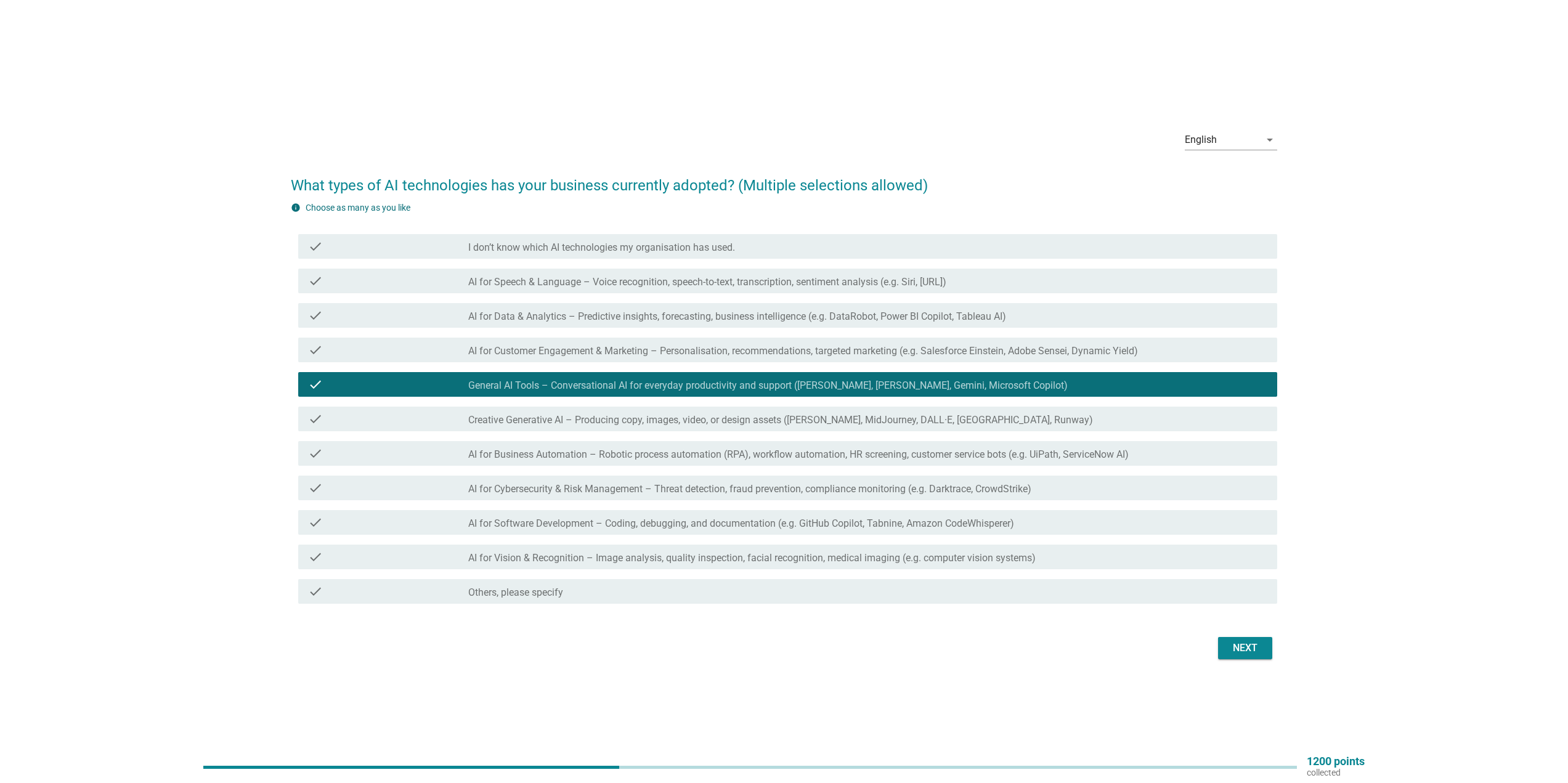
click at [1046, 427] on div "check check_box_outline_blank Creative Generative AI – Producing copy, images, …" at bounding box center [788, 419] width 979 height 25
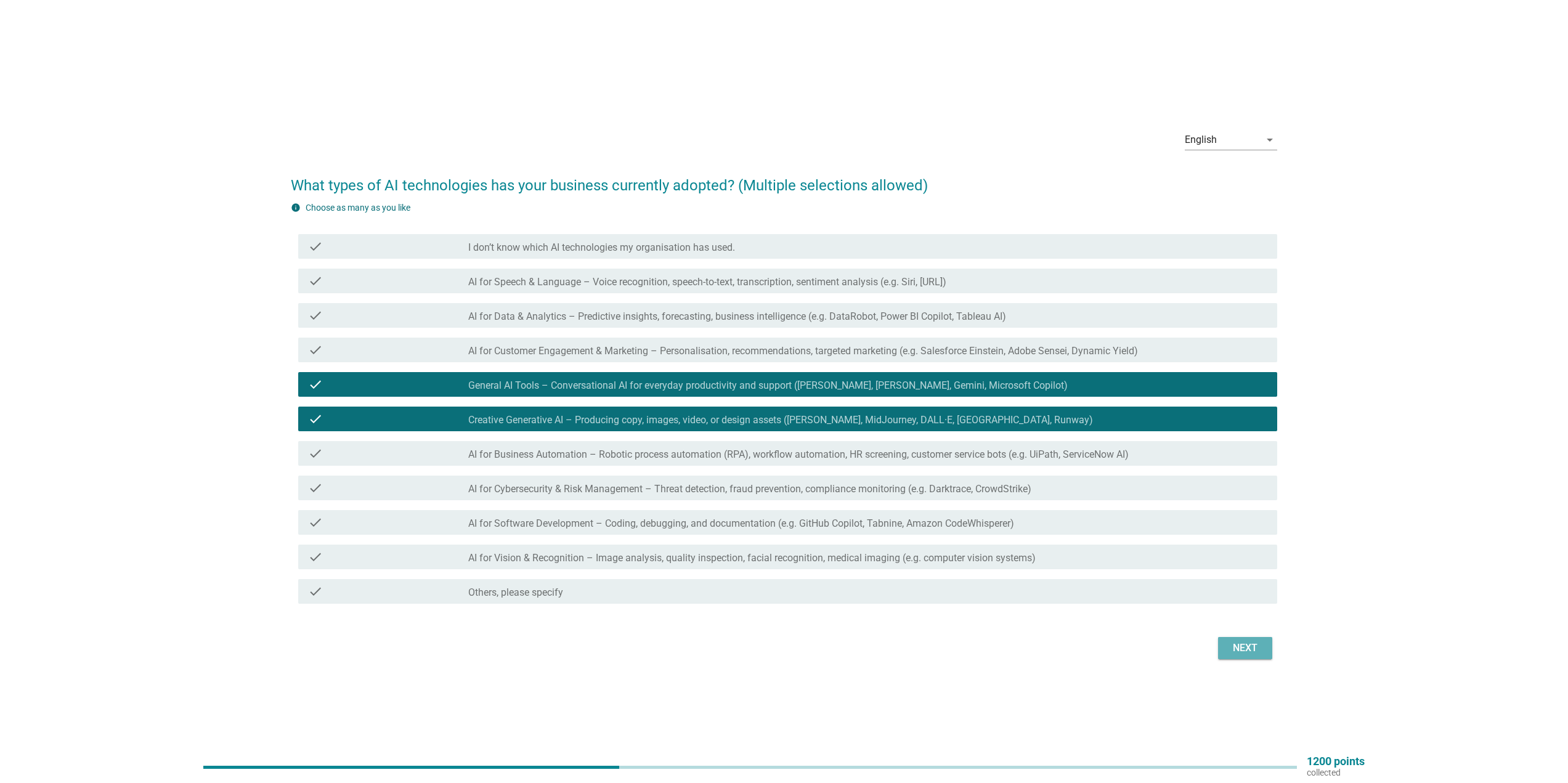
click at [1239, 649] on div "Next" at bounding box center [1246, 648] width 35 height 15
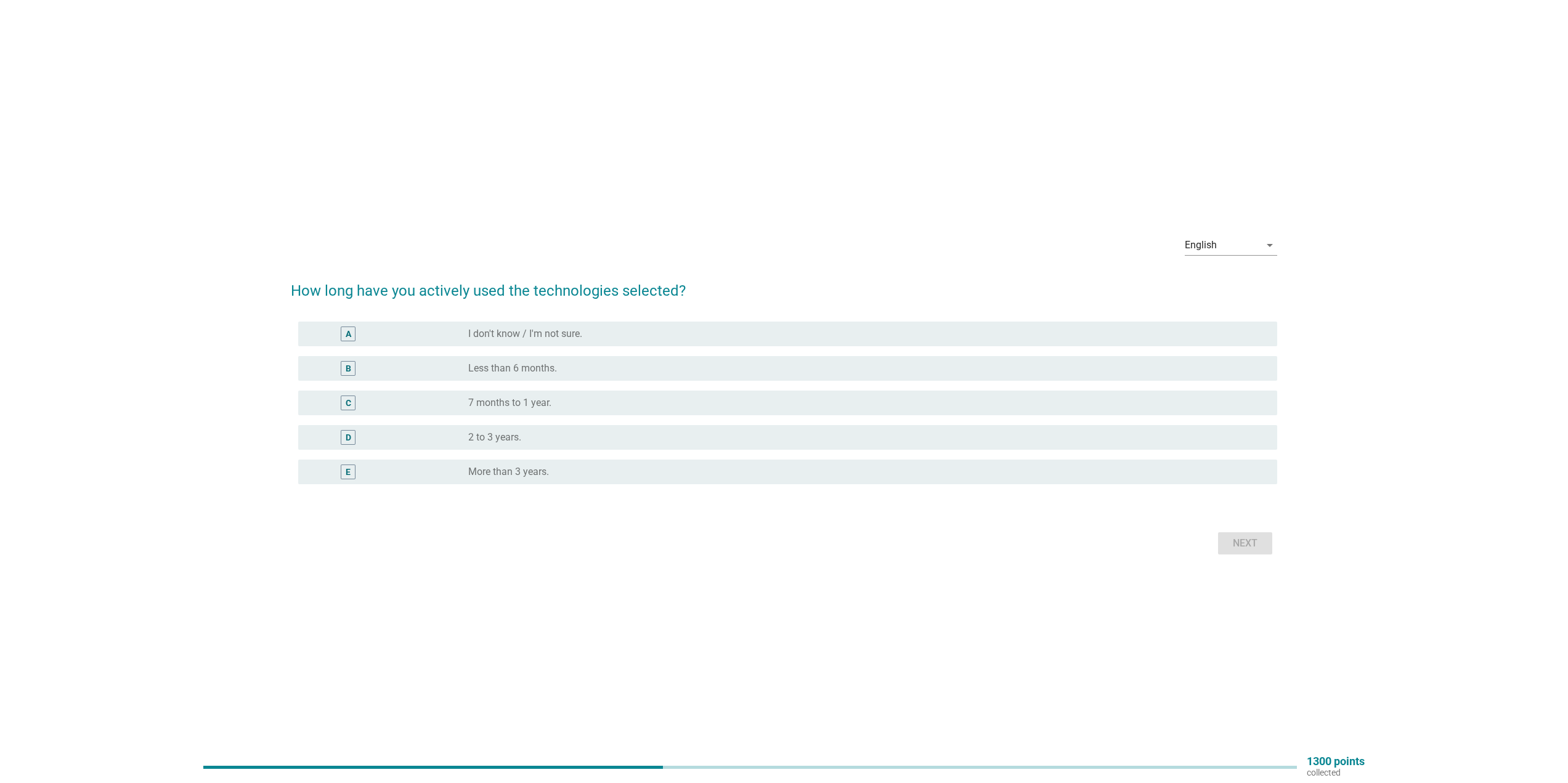
click at [569, 405] on div "radio_button_unchecked 7 months to 1 year." at bounding box center [863, 403] width 790 height 12
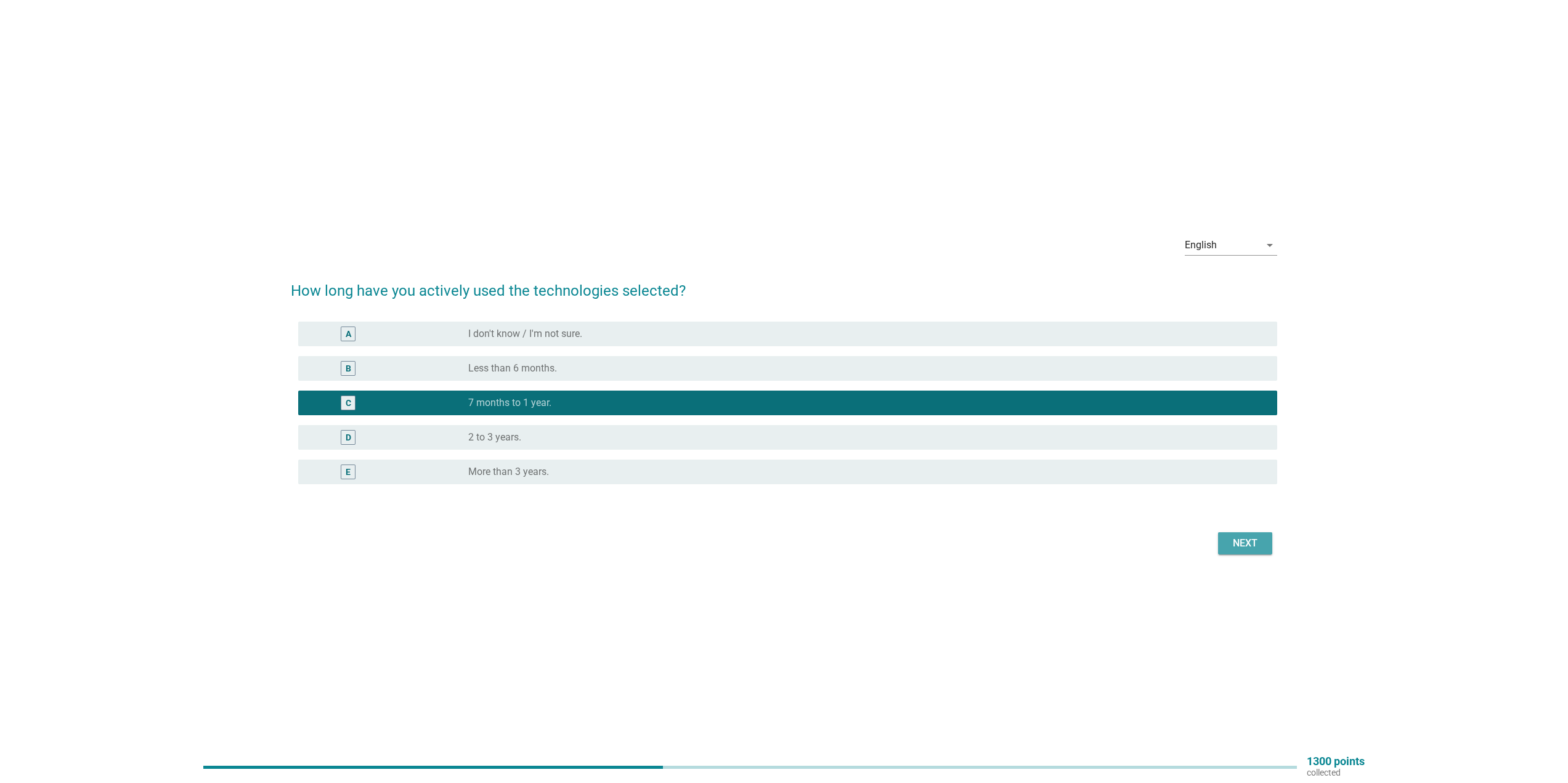
click at [1247, 544] on div "Next" at bounding box center [1246, 543] width 35 height 15
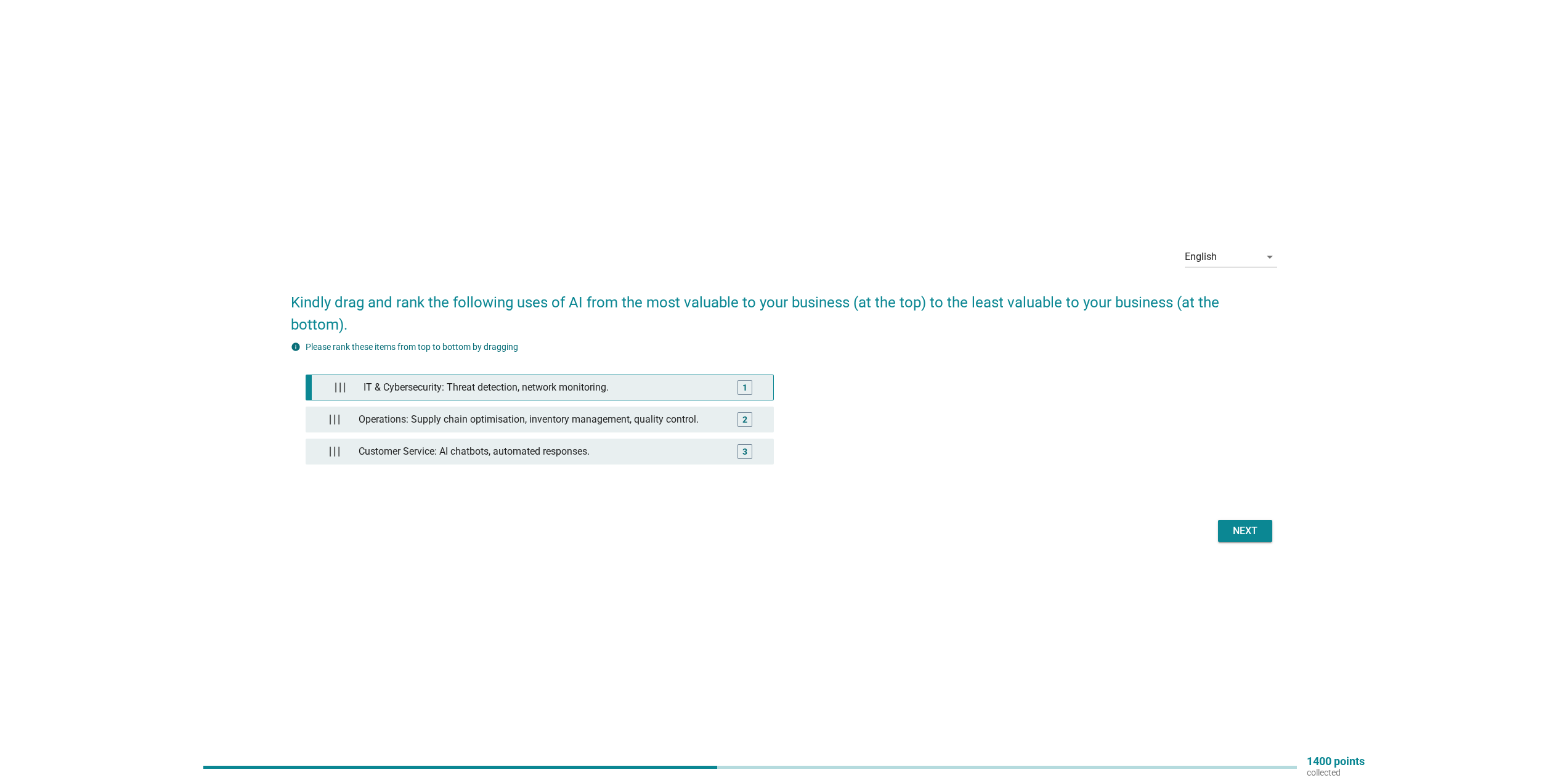
click at [741, 381] on div "1" at bounding box center [745, 387] width 15 height 15
click at [1230, 527] on div "Next" at bounding box center [1246, 531] width 35 height 15
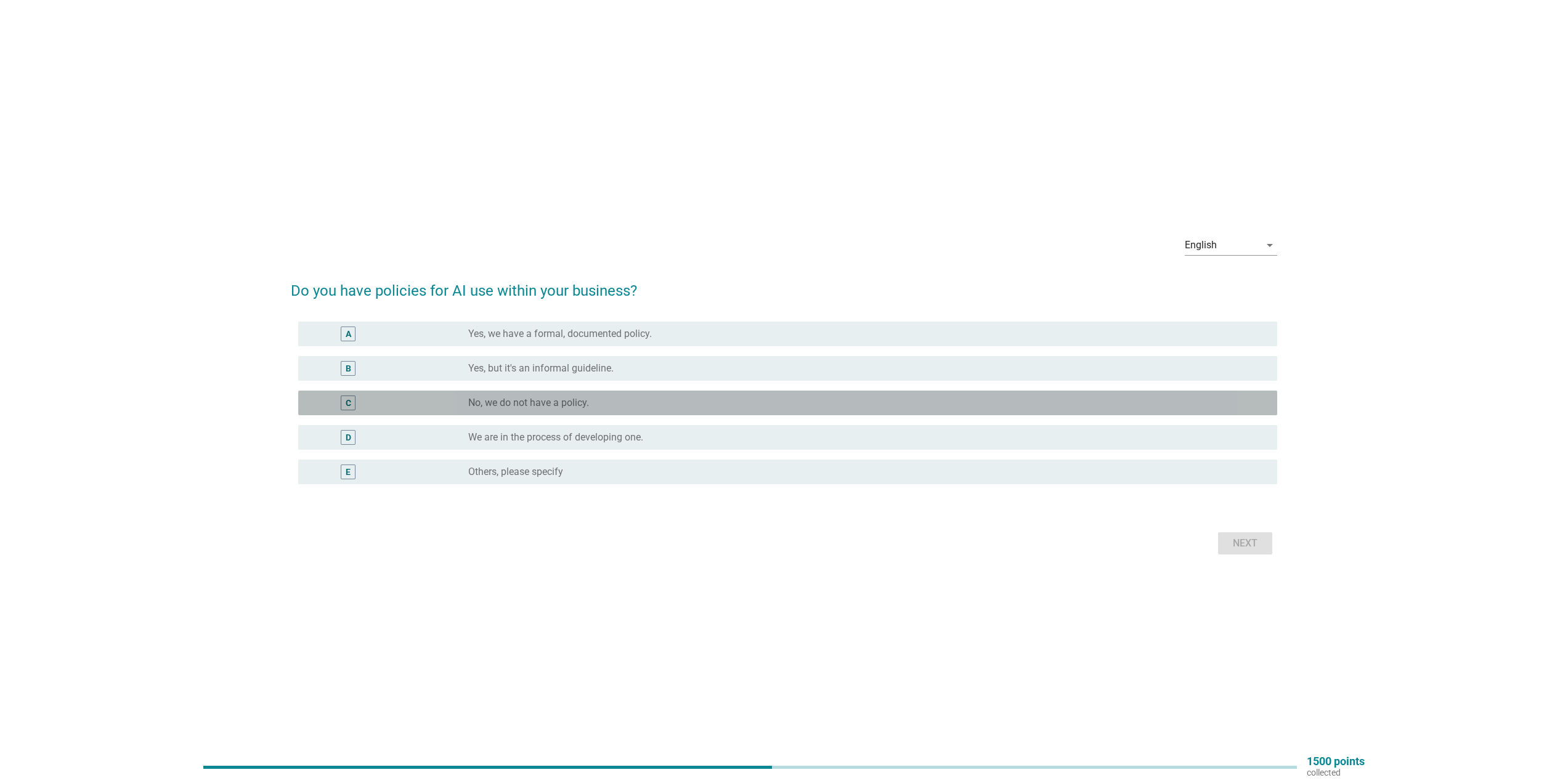
click at [637, 408] on div "radio_button_unchecked No, we do not have a policy." at bounding box center [863, 403] width 790 height 12
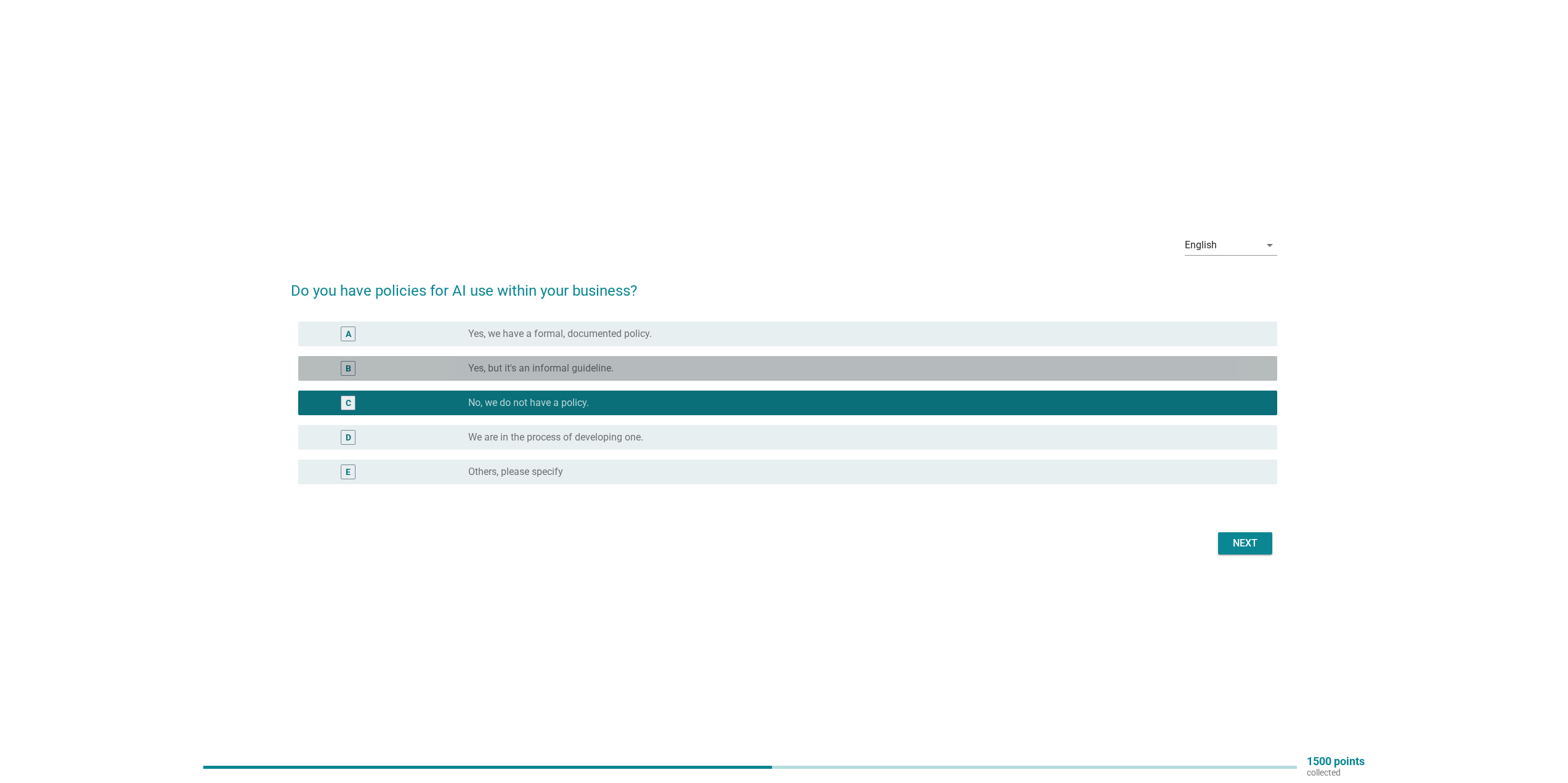
click at [647, 372] on div "radio_button_unchecked Yes, but it's an informal guideline." at bounding box center [863, 368] width 790 height 12
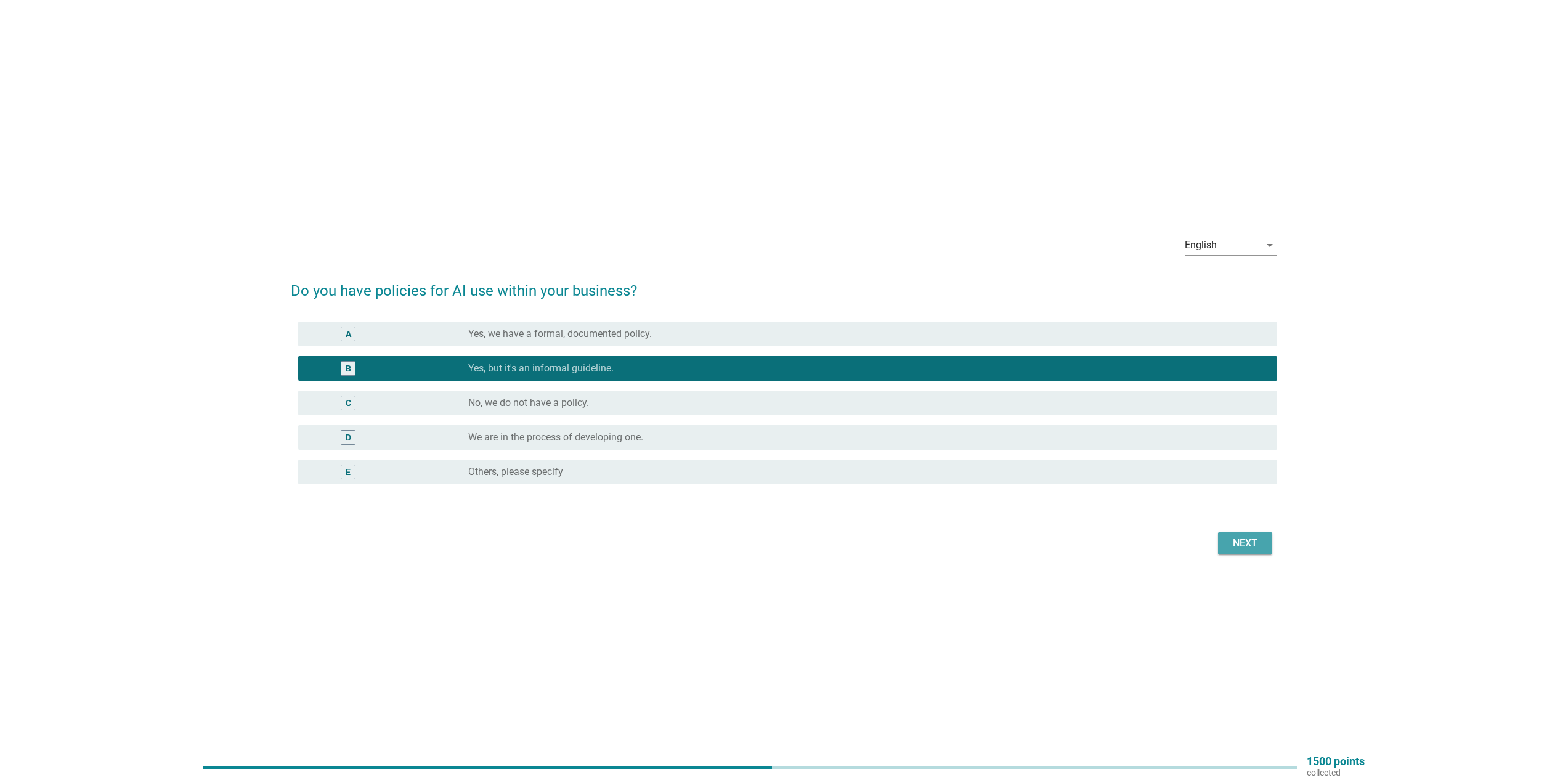
click at [1229, 536] on div "Next" at bounding box center [1246, 543] width 35 height 15
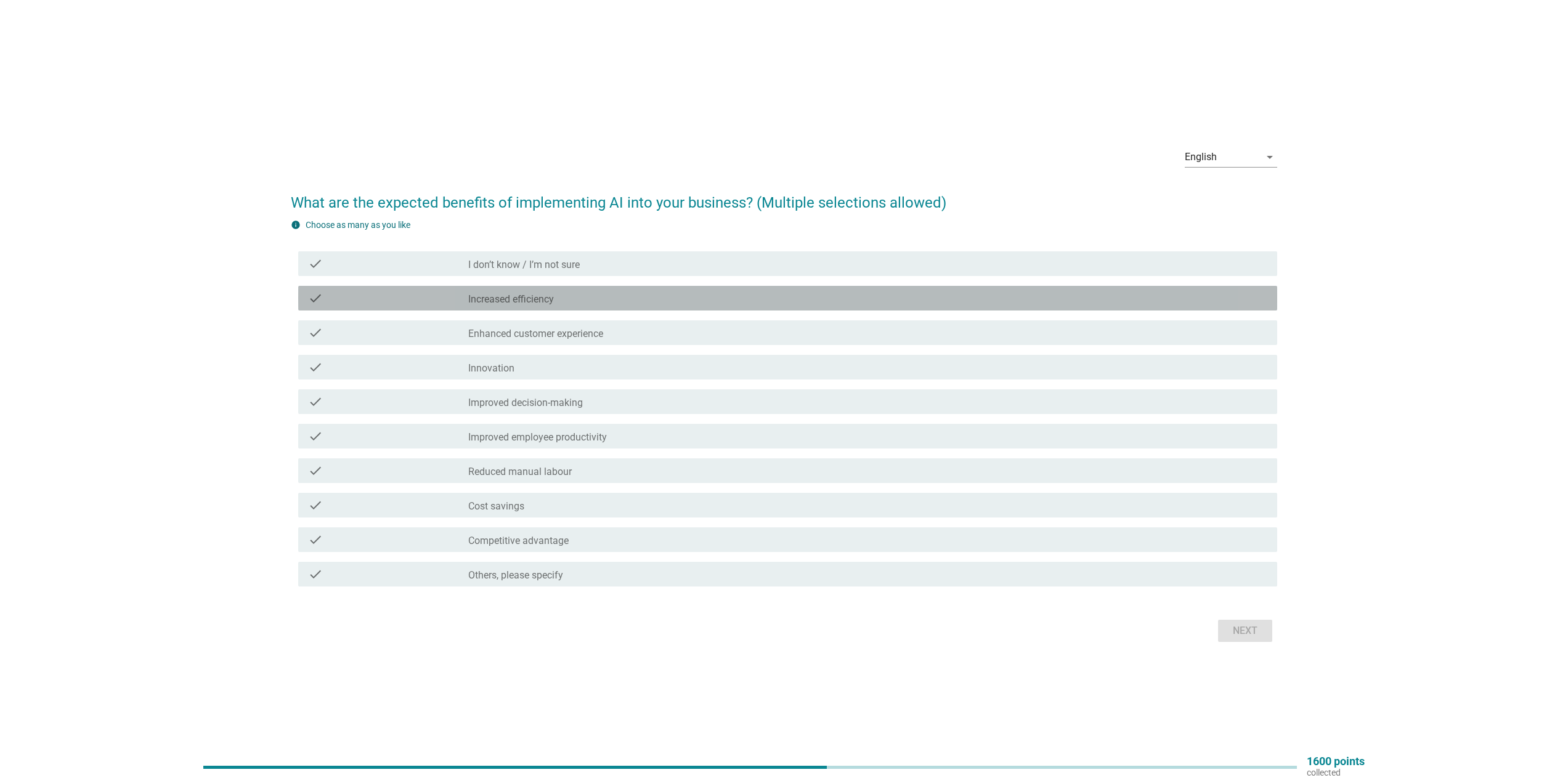
click at [540, 296] on label "Increased efficiency" at bounding box center [511, 299] width 85 height 12
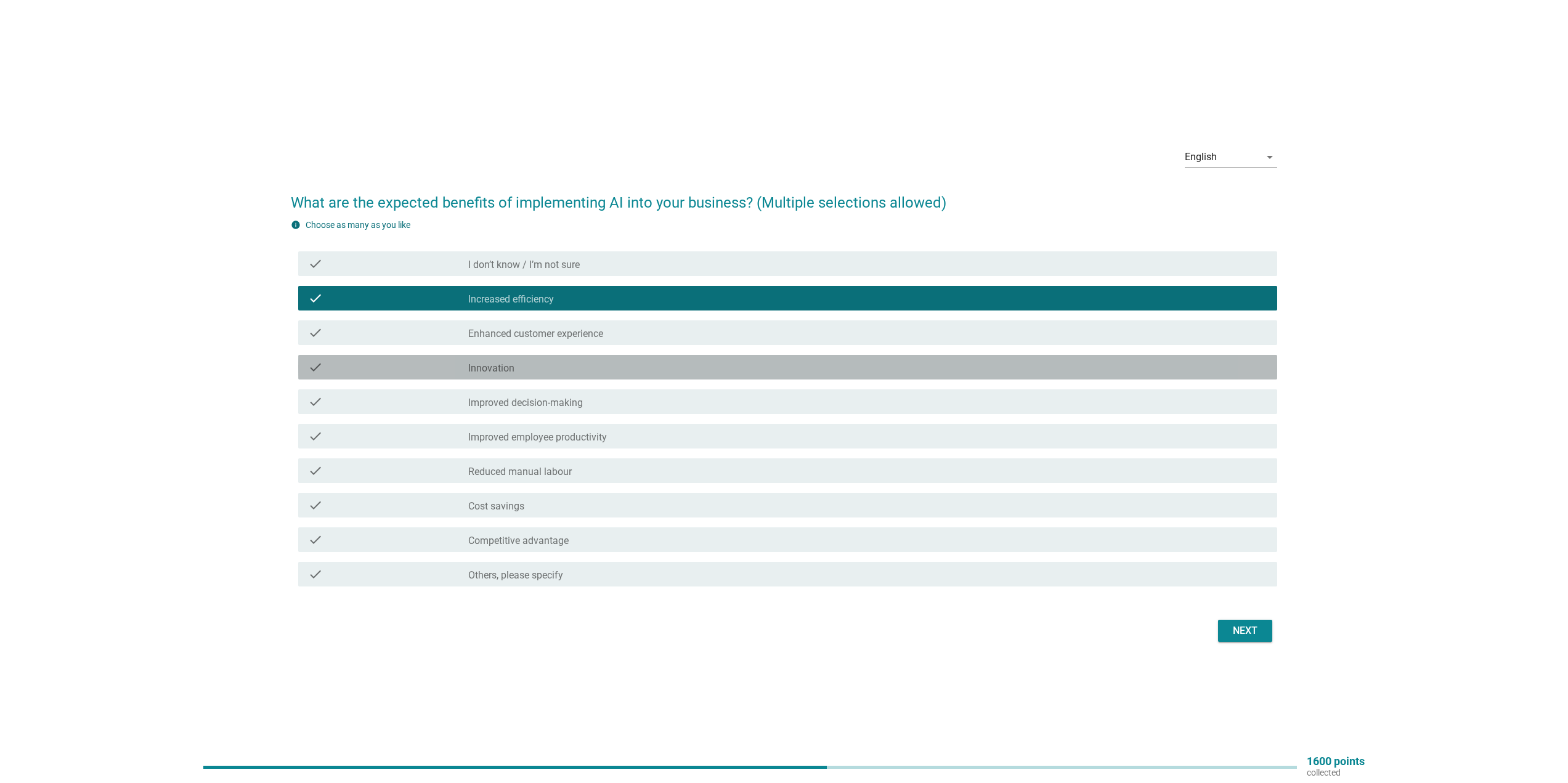
click at [601, 361] on div "check_box_outline_blank Innovation" at bounding box center [868, 367] width 799 height 15
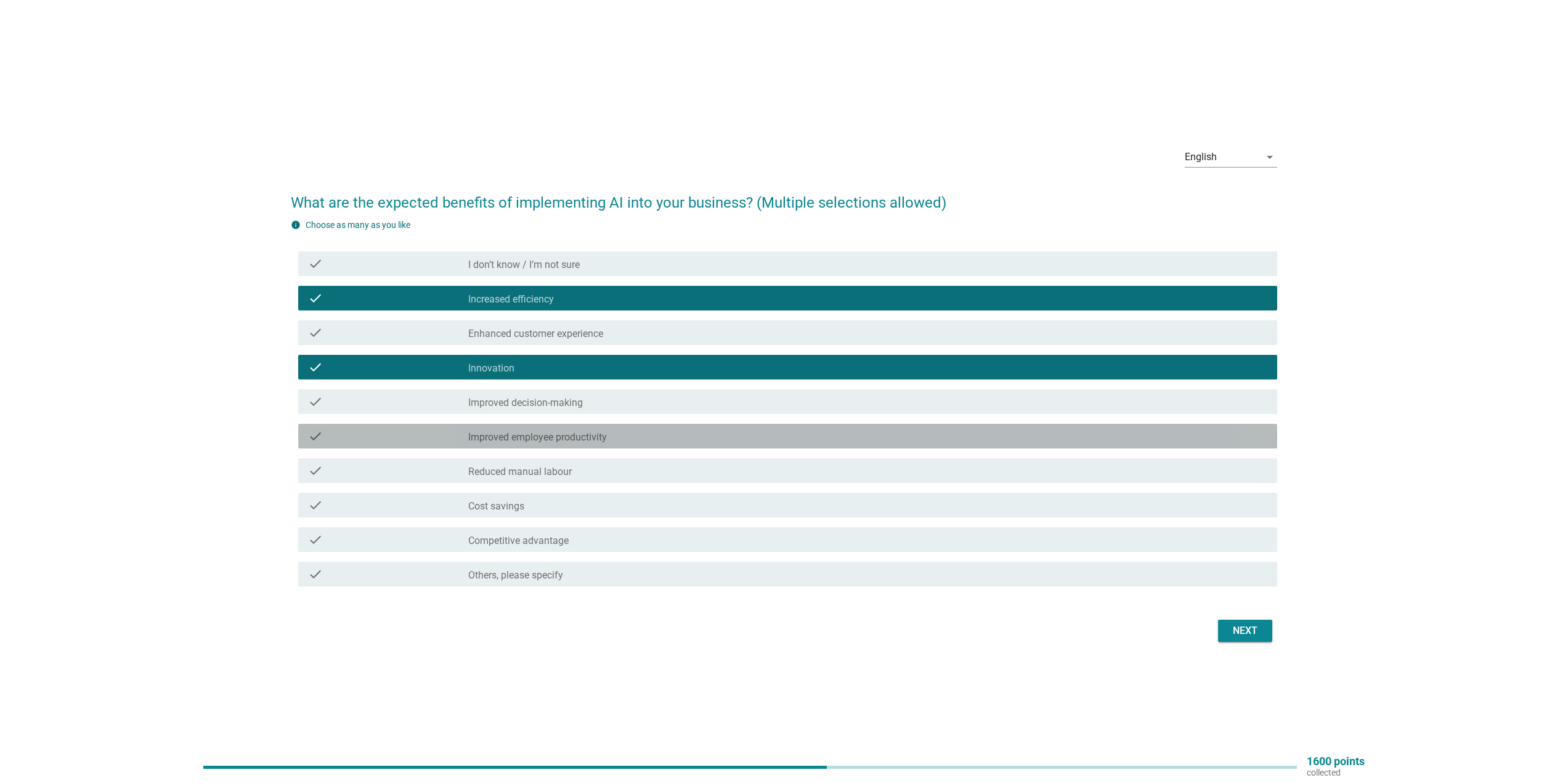
click at [642, 437] on div "check_box_outline_blank Improved employee productivity" at bounding box center [868, 436] width 799 height 15
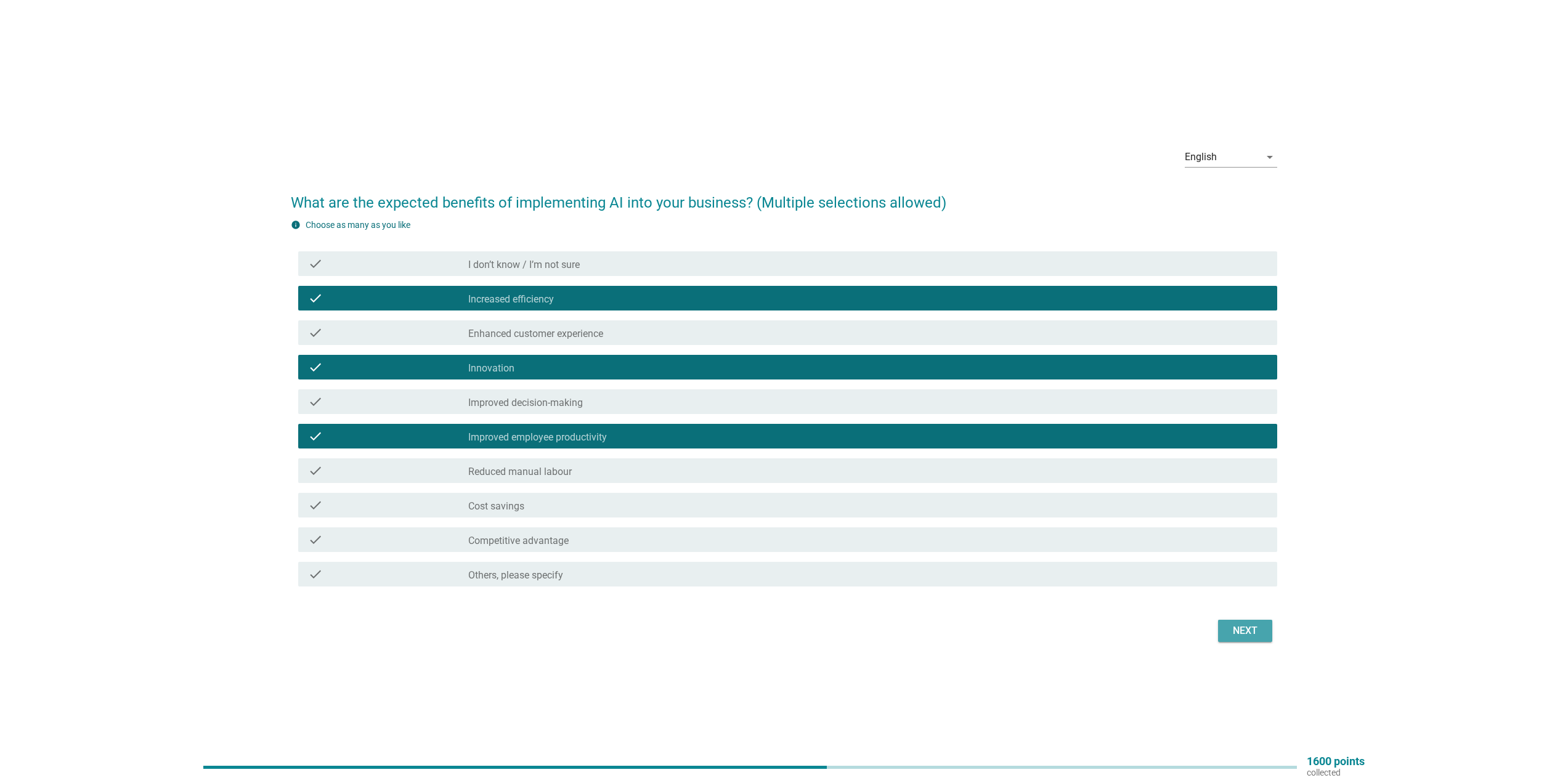
click at [1249, 633] on div "Next" at bounding box center [1246, 631] width 35 height 15
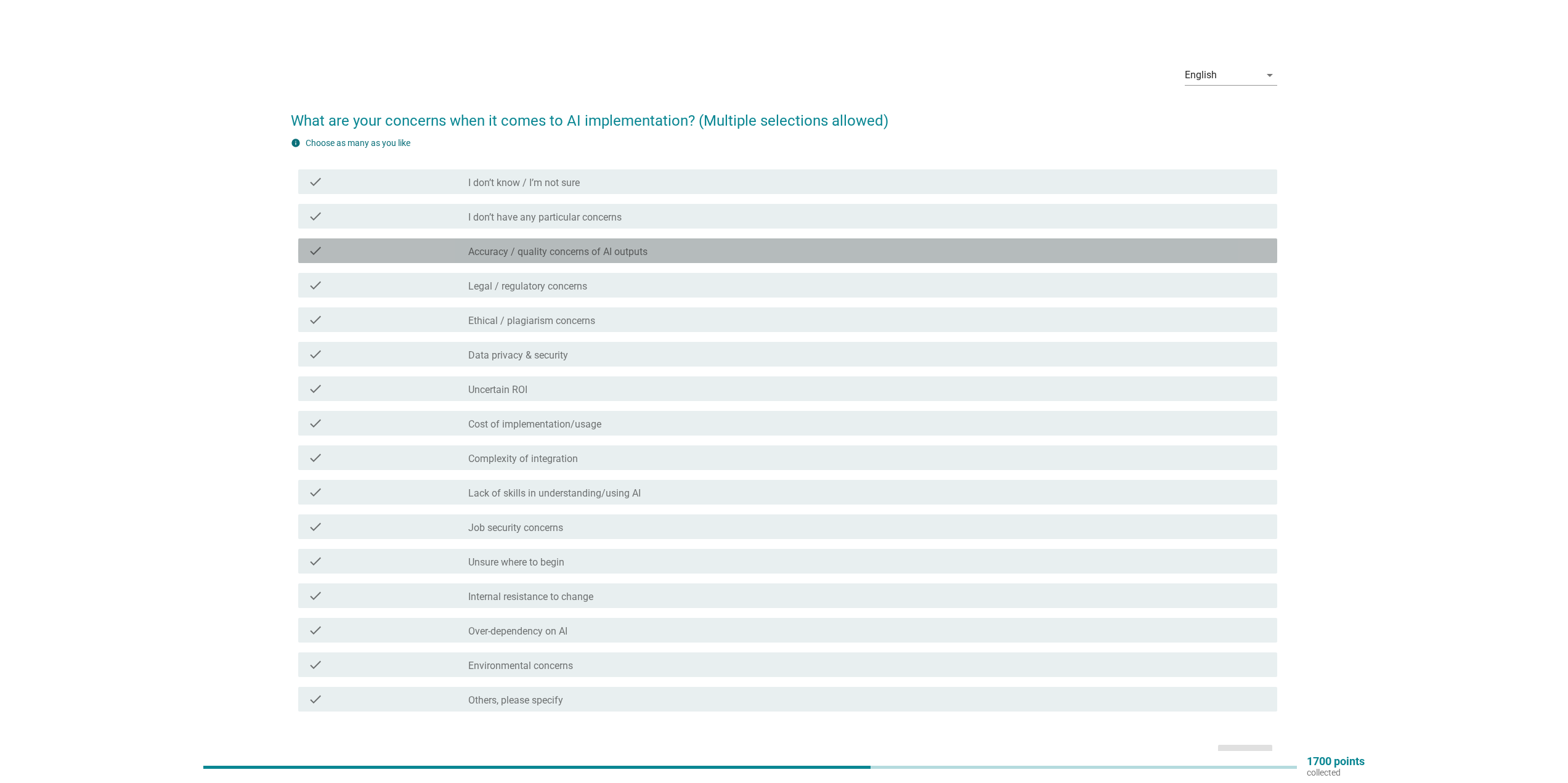
click at [642, 250] on label "Accuracy / quality concerns of AI outputs" at bounding box center [558, 252] width 179 height 12
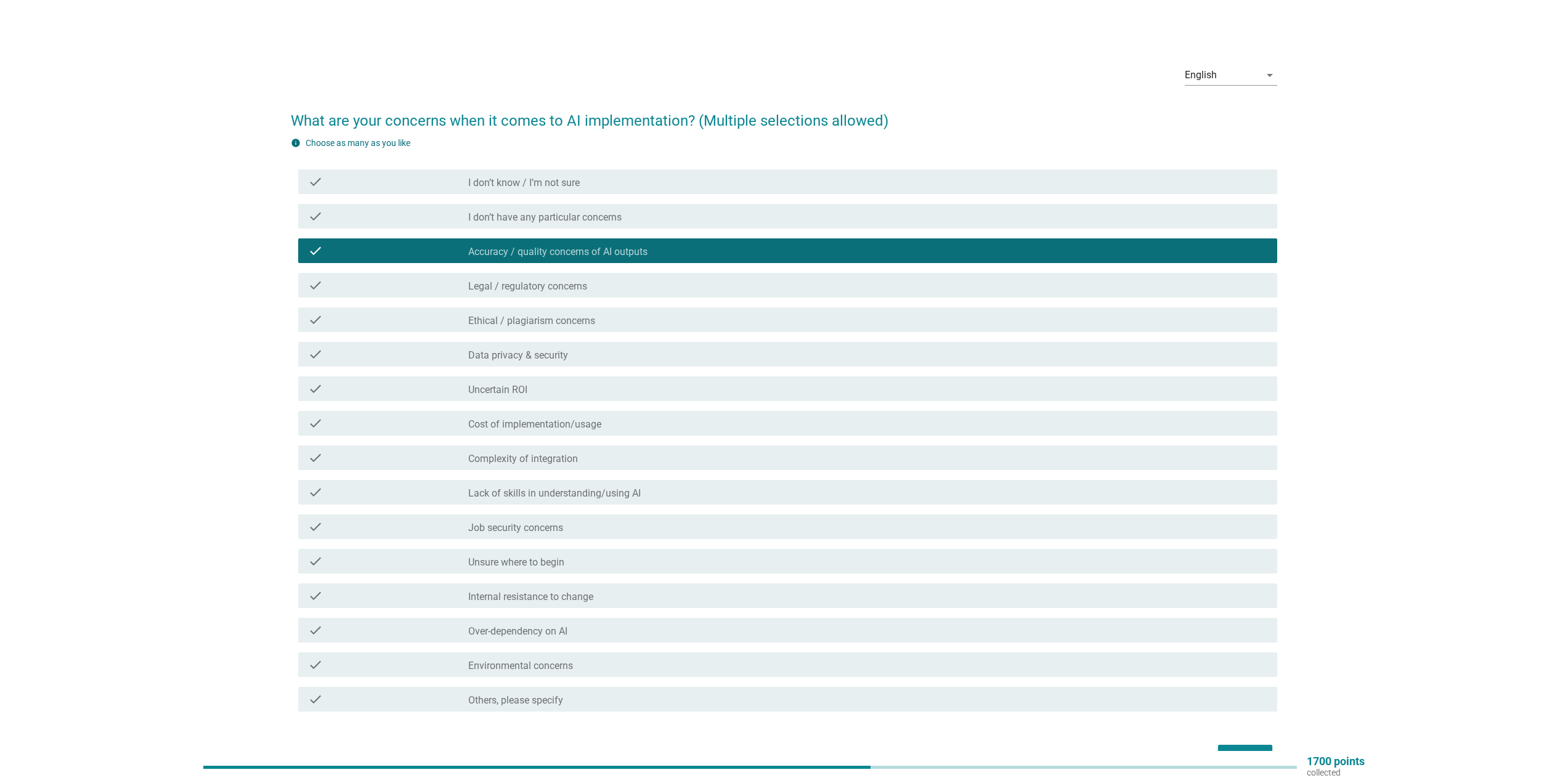
click at [642, 364] on div "check check_box_outline_blank Data privacy & security" at bounding box center [788, 354] width 979 height 25
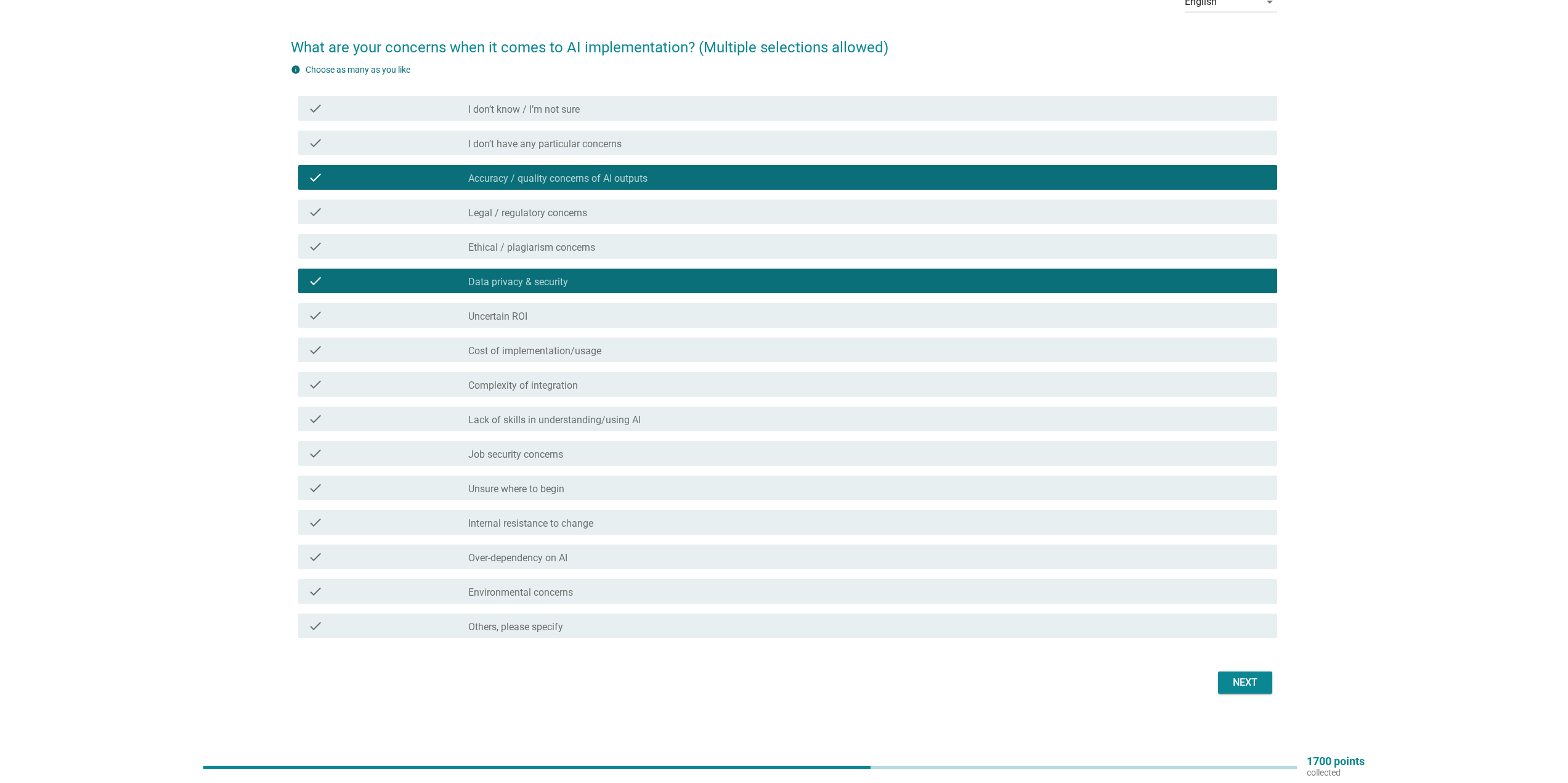
scroll to position [75, 0]
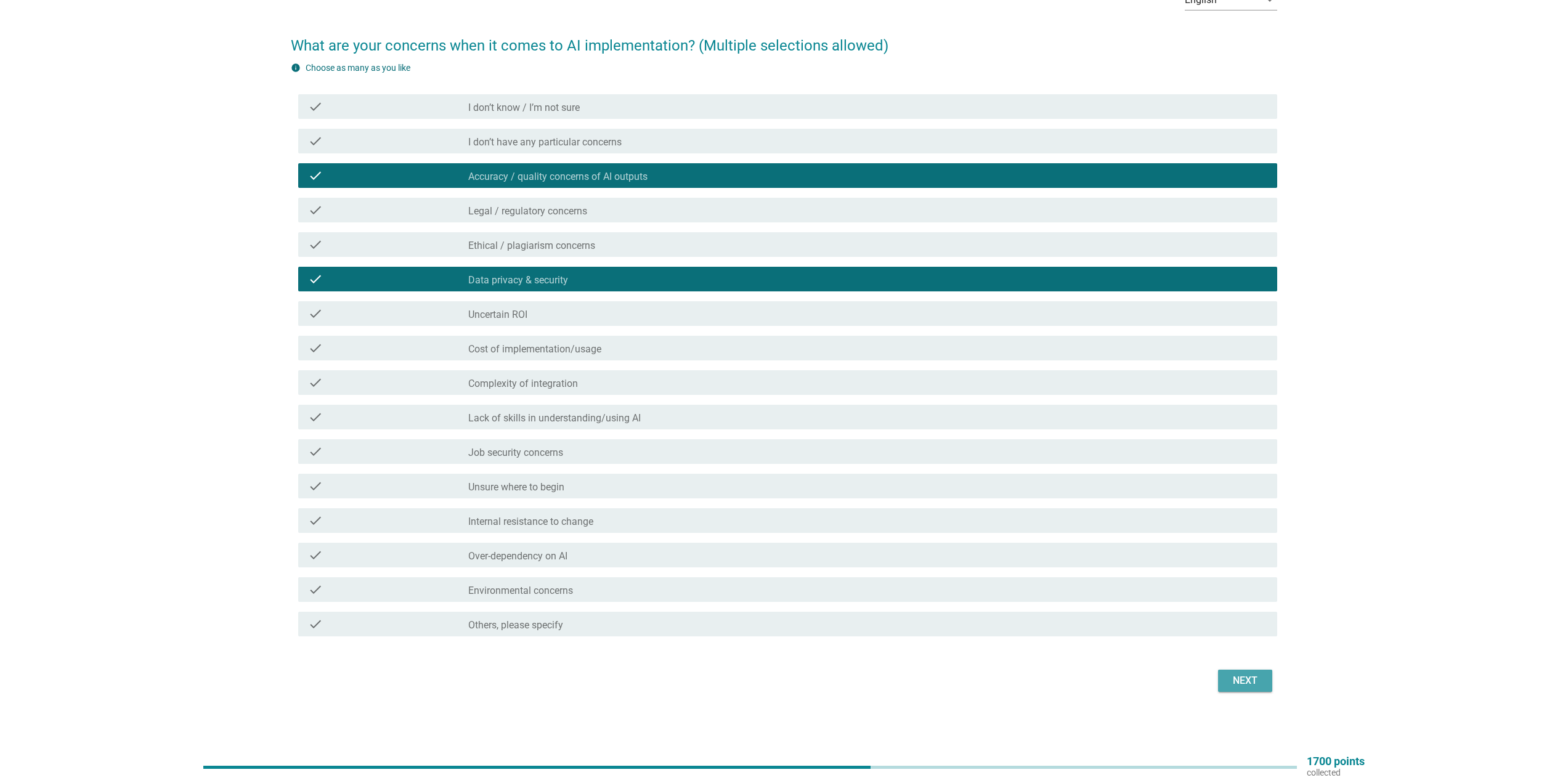
click at [1243, 677] on div "Next" at bounding box center [1246, 680] width 35 height 15
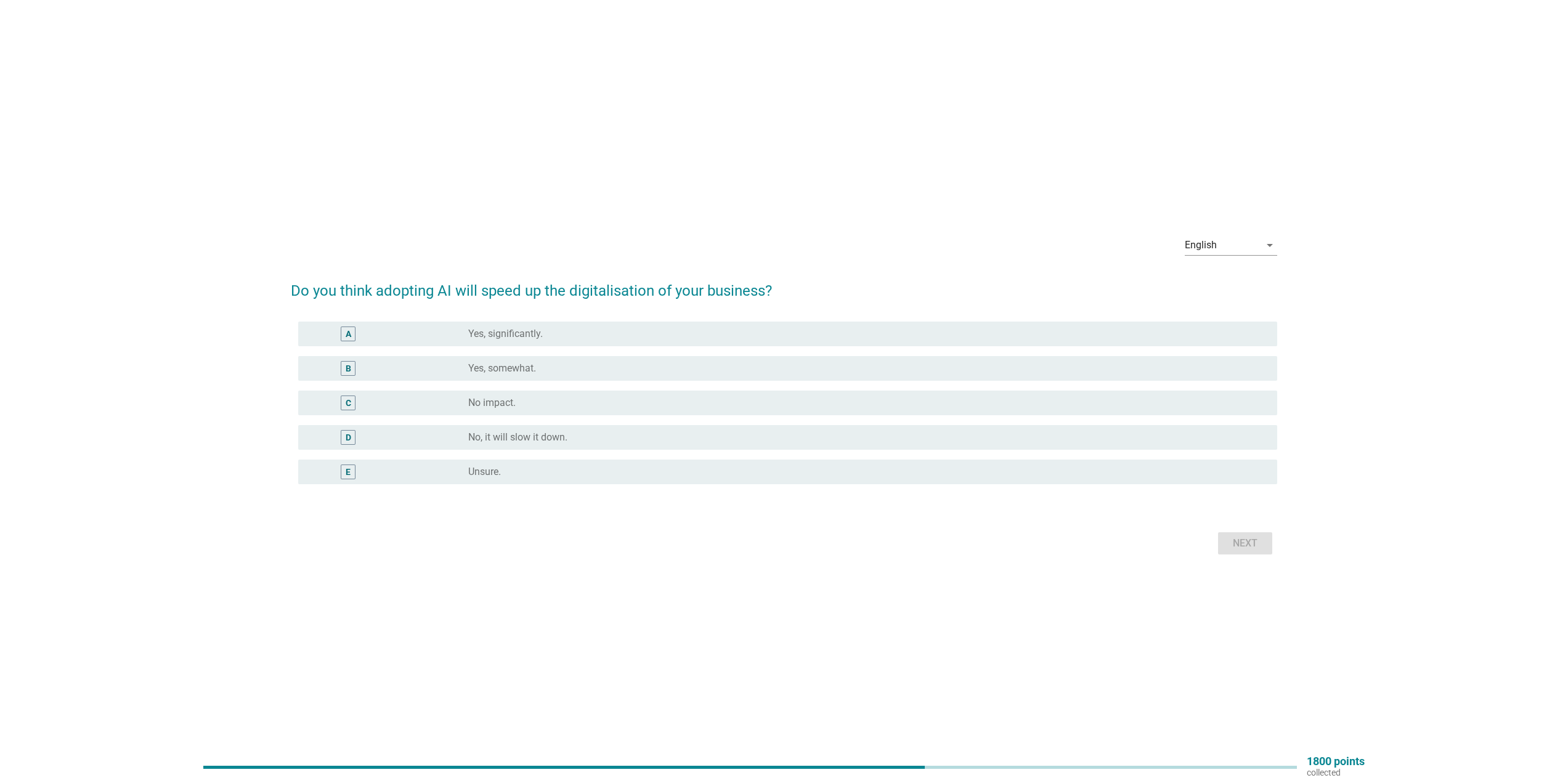
click at [551, 370] on div "radio_button_unchecked Yes, somewhat." at bounding box center [863, 368] width 790 height 12
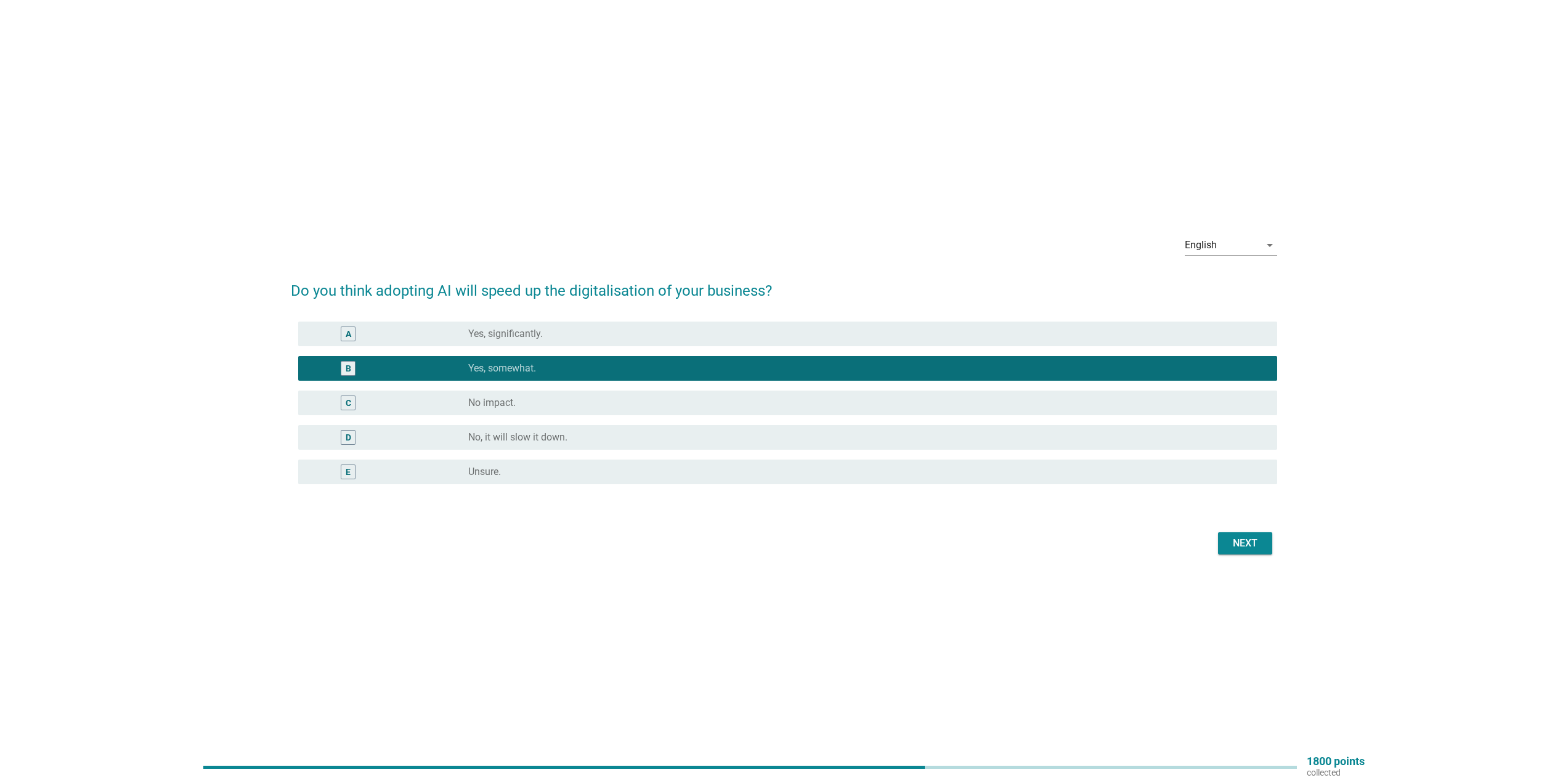
click at [1252, 541] on div "Next" at bounding box center [1246, 543] width 35 height 15
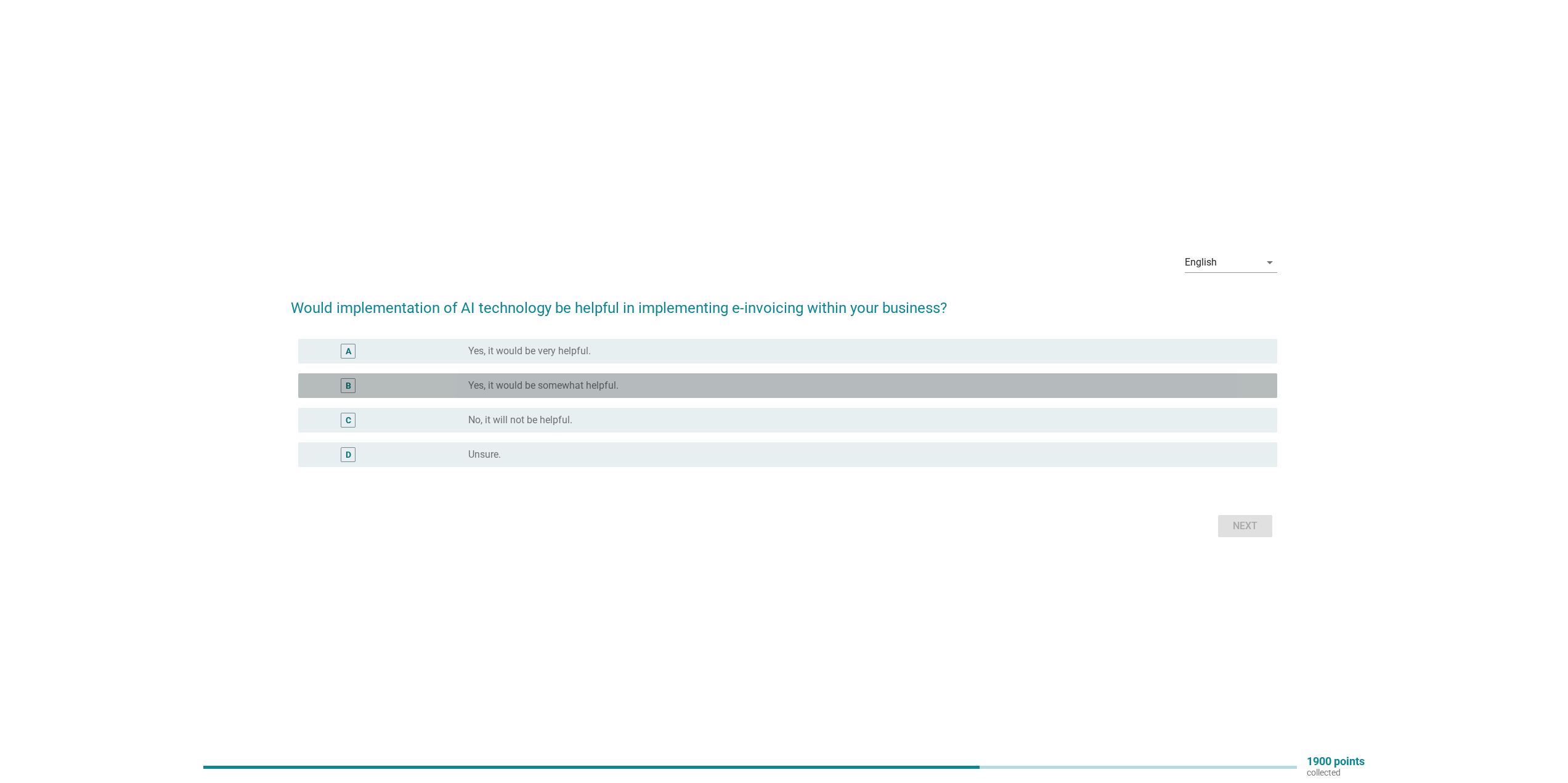
click at [693, 383] on div "radio_button_unchecked Yes, it would be somewhat helpful." at bounding box center [863, 385] width 790 height 12
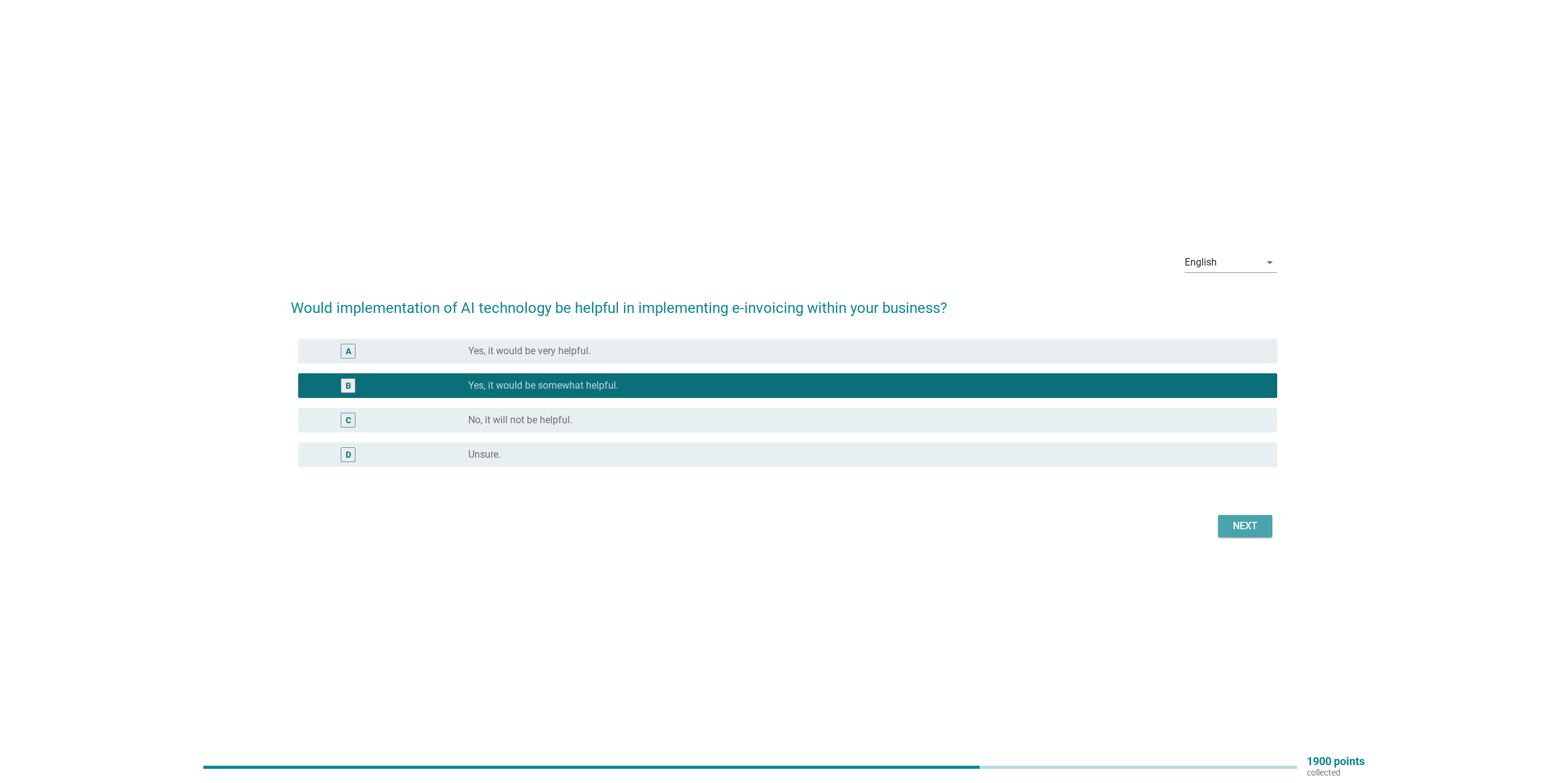
click at [1248, 529] on div "Next" at bounding box center [1246, 526] width 35 height 15
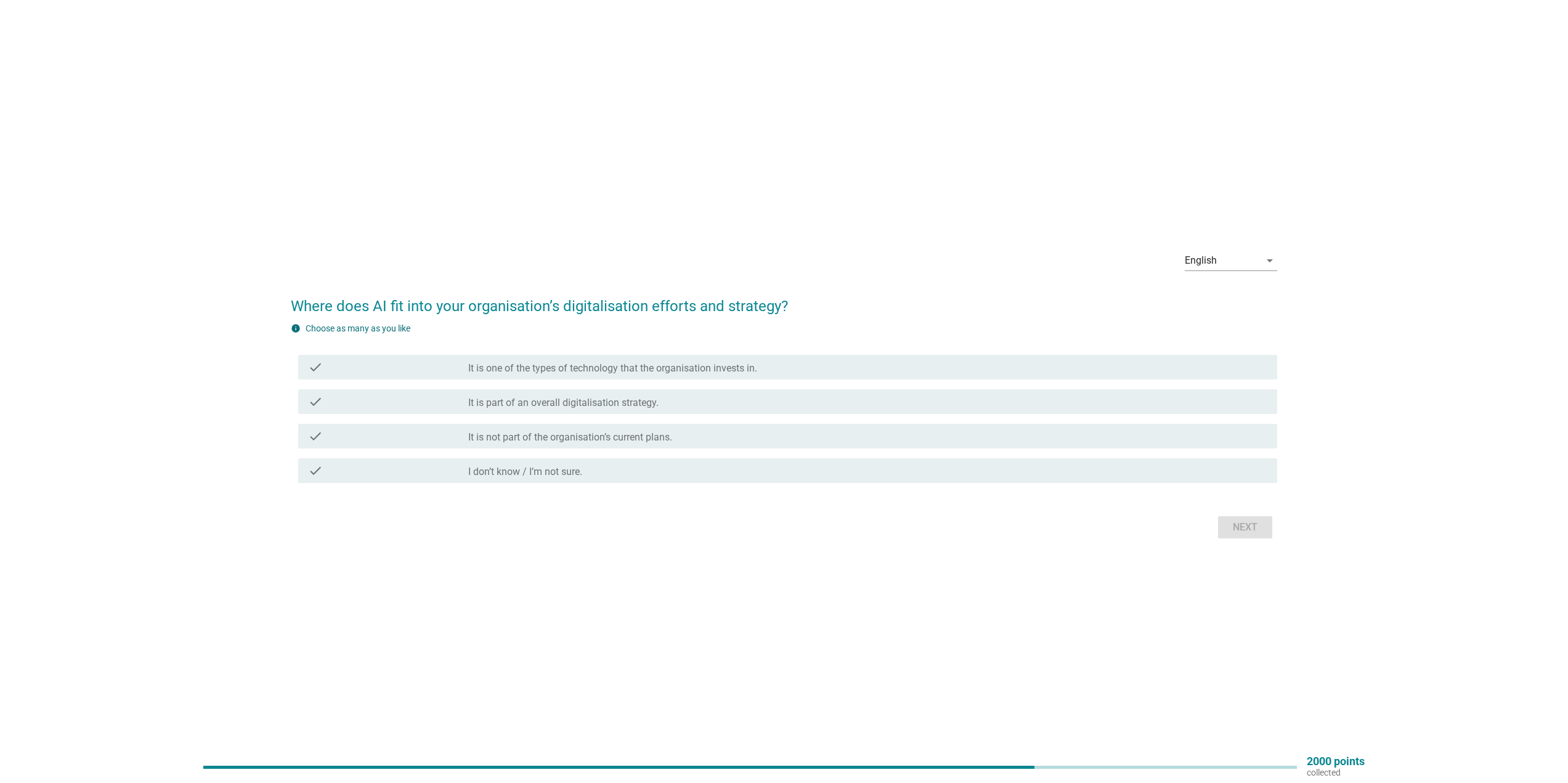
click at [679, 404] on div "check_box_outline_blank It is part of an overall digitalisation strategy." at bounding box center [868, 401] width 799 height 15
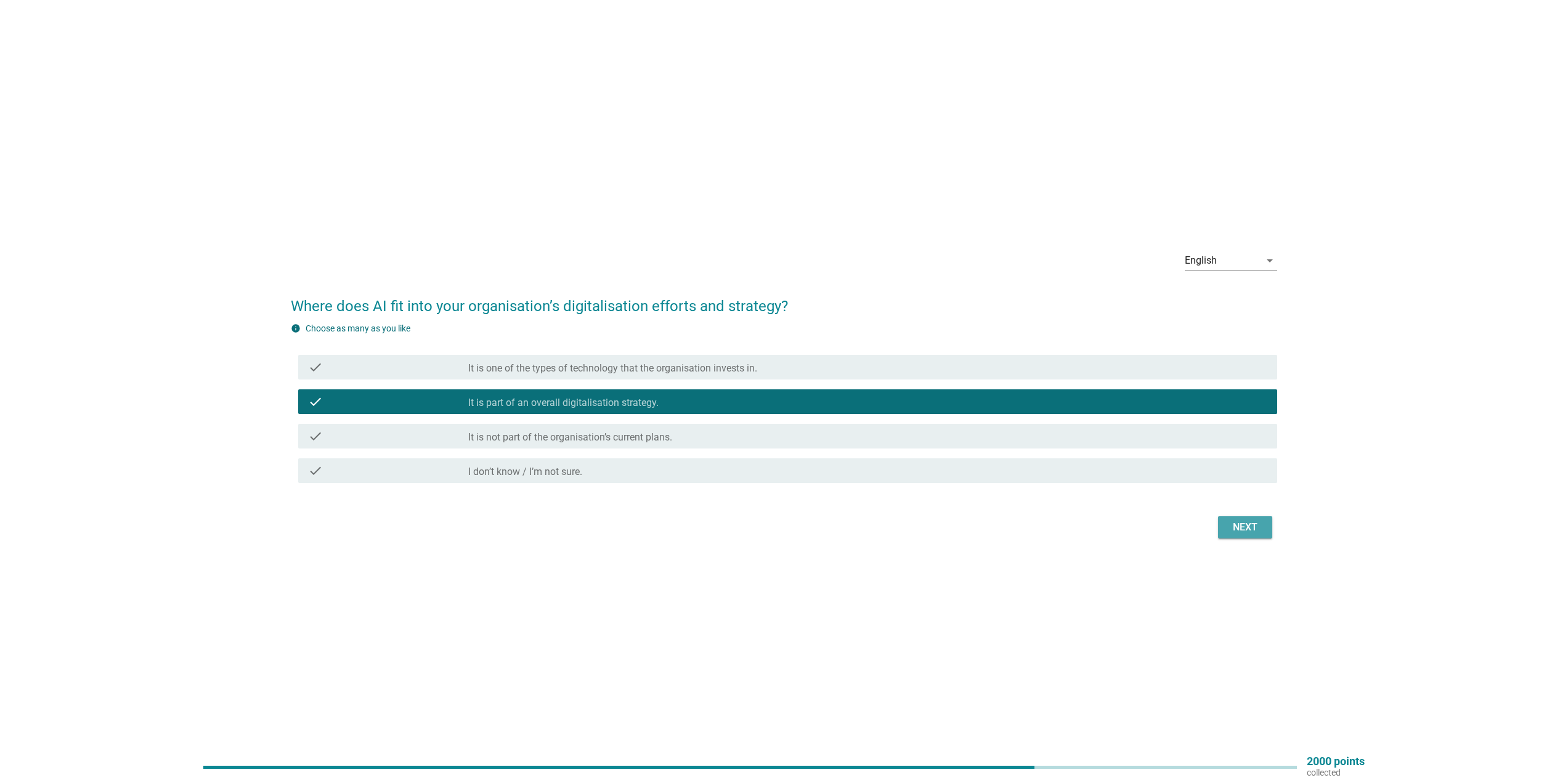
click at [1236, 526] on div "Next" at bounding box center [1246, 527] width 35 height 15
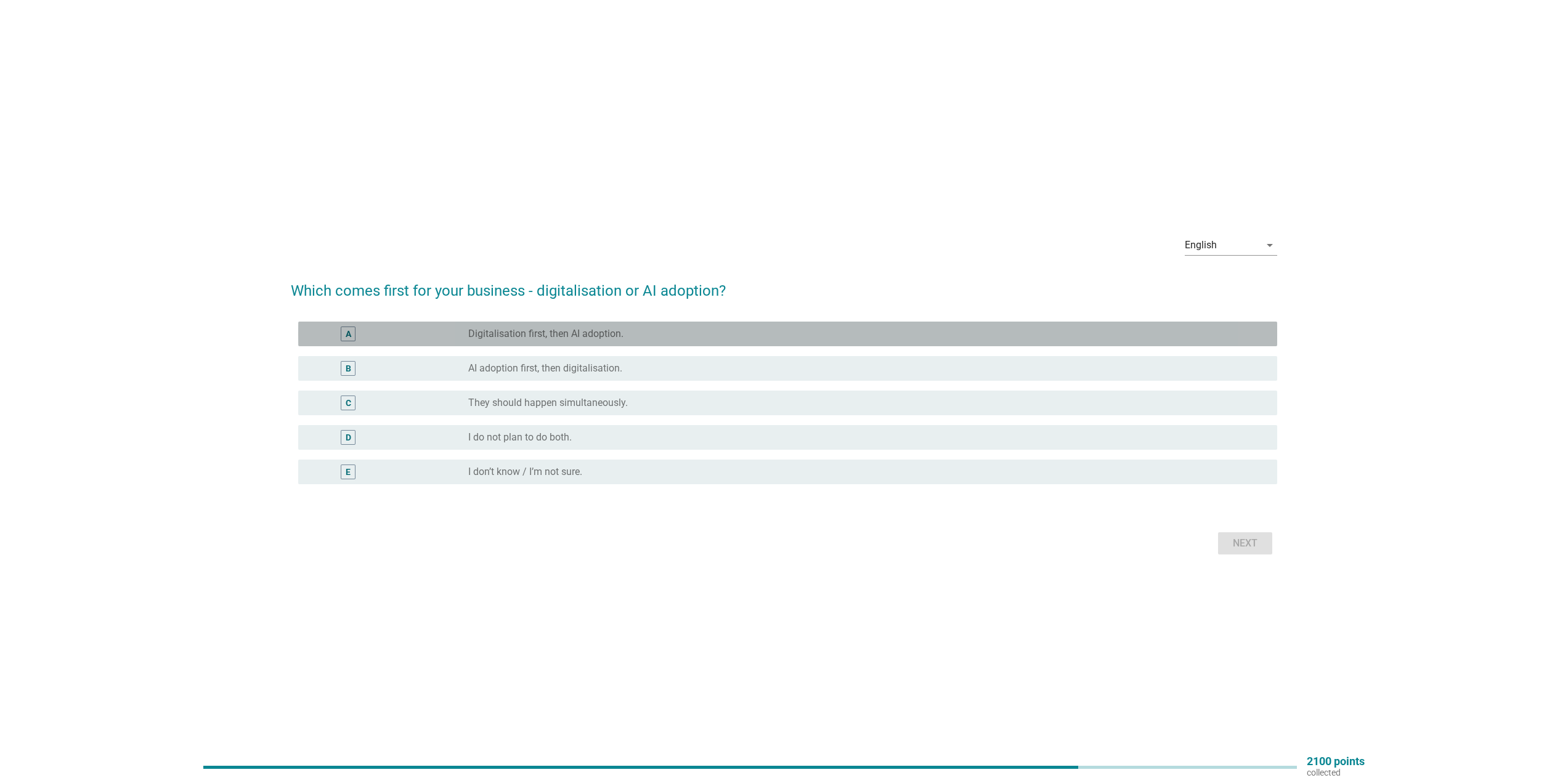
click at [644, 339] on div "radio_button_unchecked Digitalisation first, then AI adoption." at bounding box center [863, 334] width 790 height 12
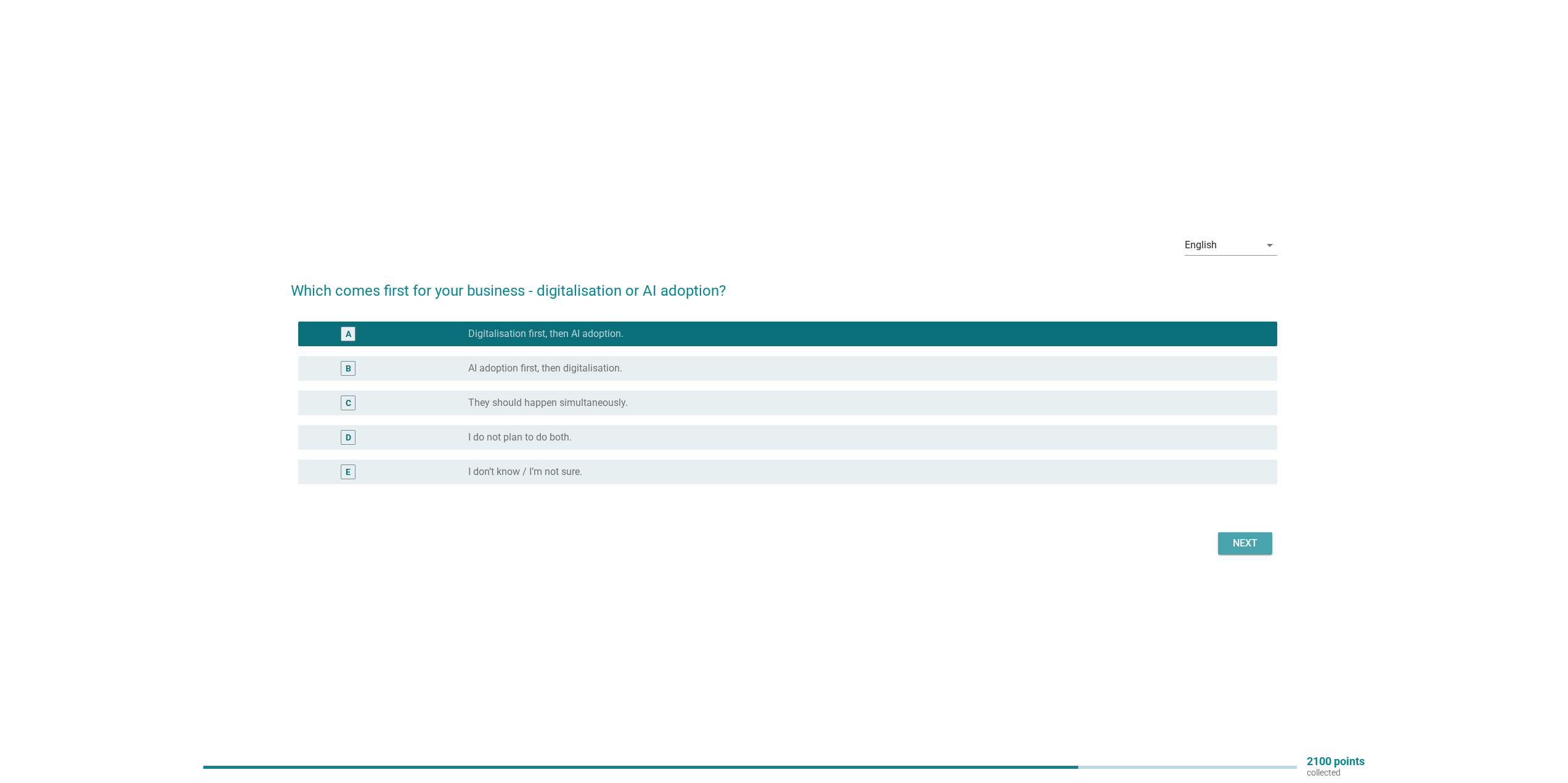
click at [1238, 541] on div "Next" at bounding box center [1246, 543] width 35 height 15
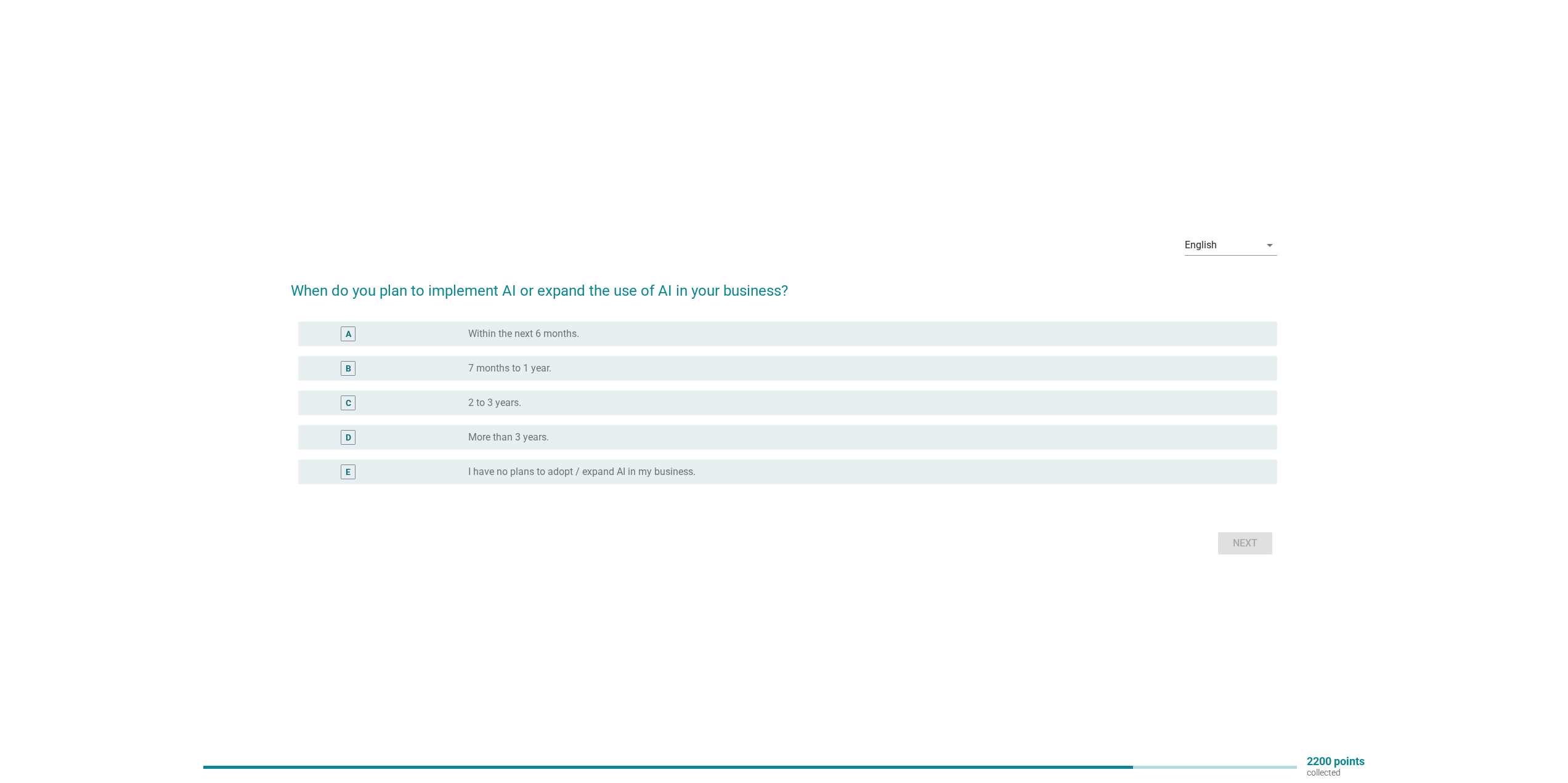
click at [608, 367] on div "radio_button_unchecked 7 months to 1 year." at bounding box center [863, 368] width 790 height 12
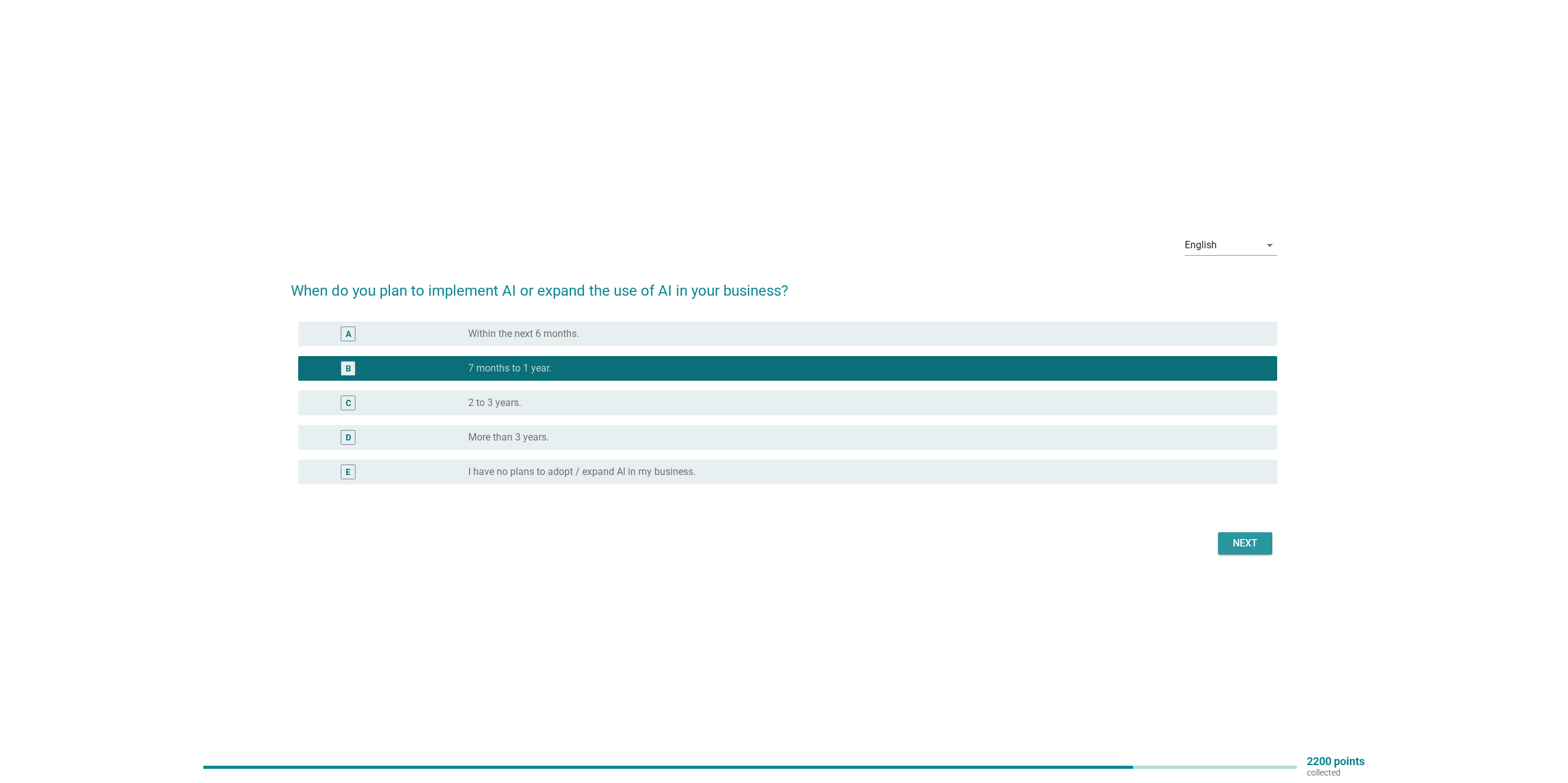
drag, startPoint x: 1246, startPoint y: 541, endPoint x: 655, endPoint y: 423, distance: 602.7
click at [744, 477] on form "When do you plan to implement AI or expand the use of AI in your business? A ra…" at bounding box center [784, 413] width 986 height 291
click at [642, 395] on div "radio_button_unchecked 2 to 3 years." at bounding box center [868, 403] width 799 height 15
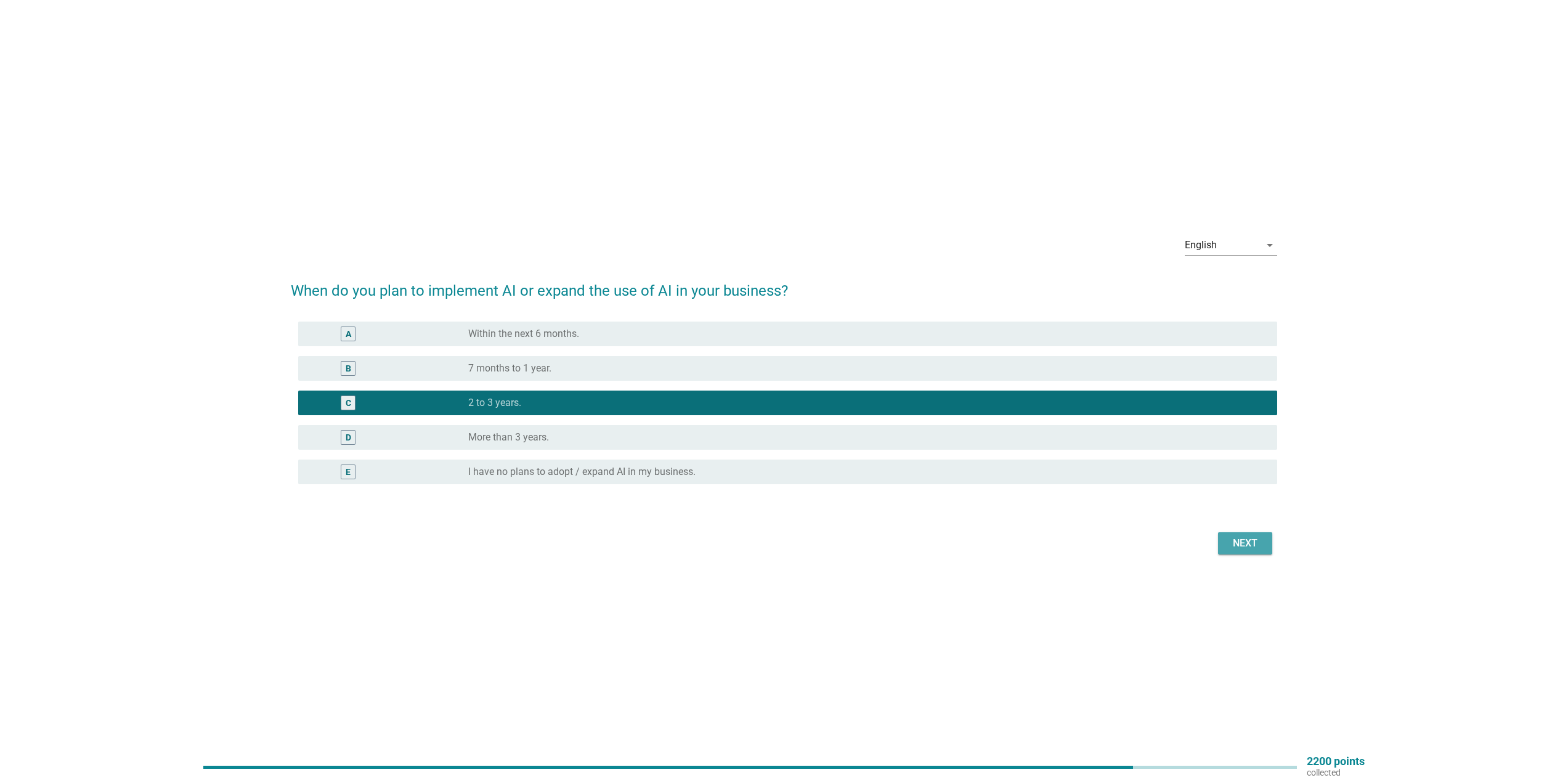
click at [1246, 541] on div "Next" at bounding box center [1246, 543] width 35 height 15
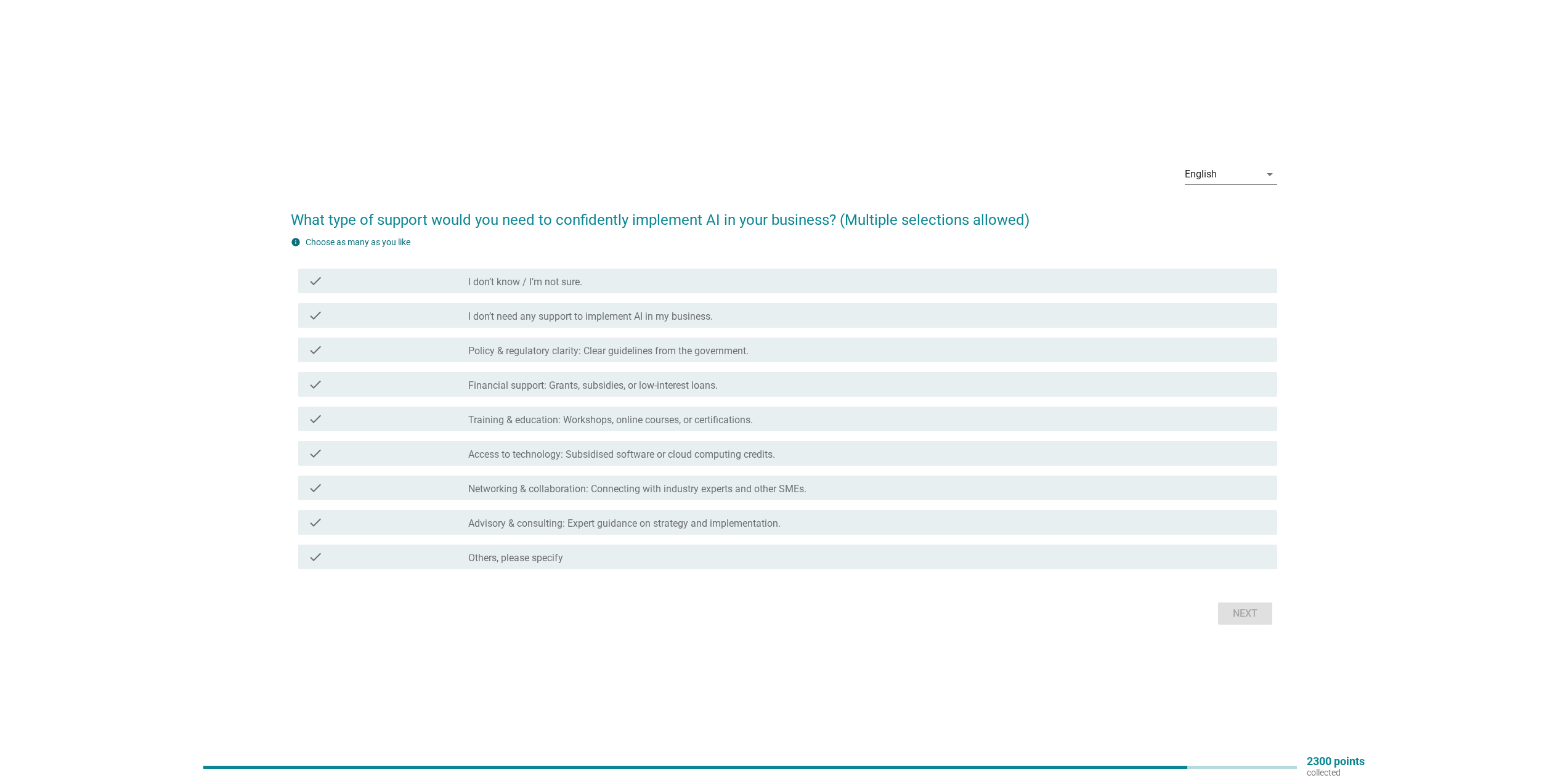
click at [587, 349] on label "Policy & regulatory clarity: Clear guidelines from the government." at bounding box center [608, 351] width 280 height 12
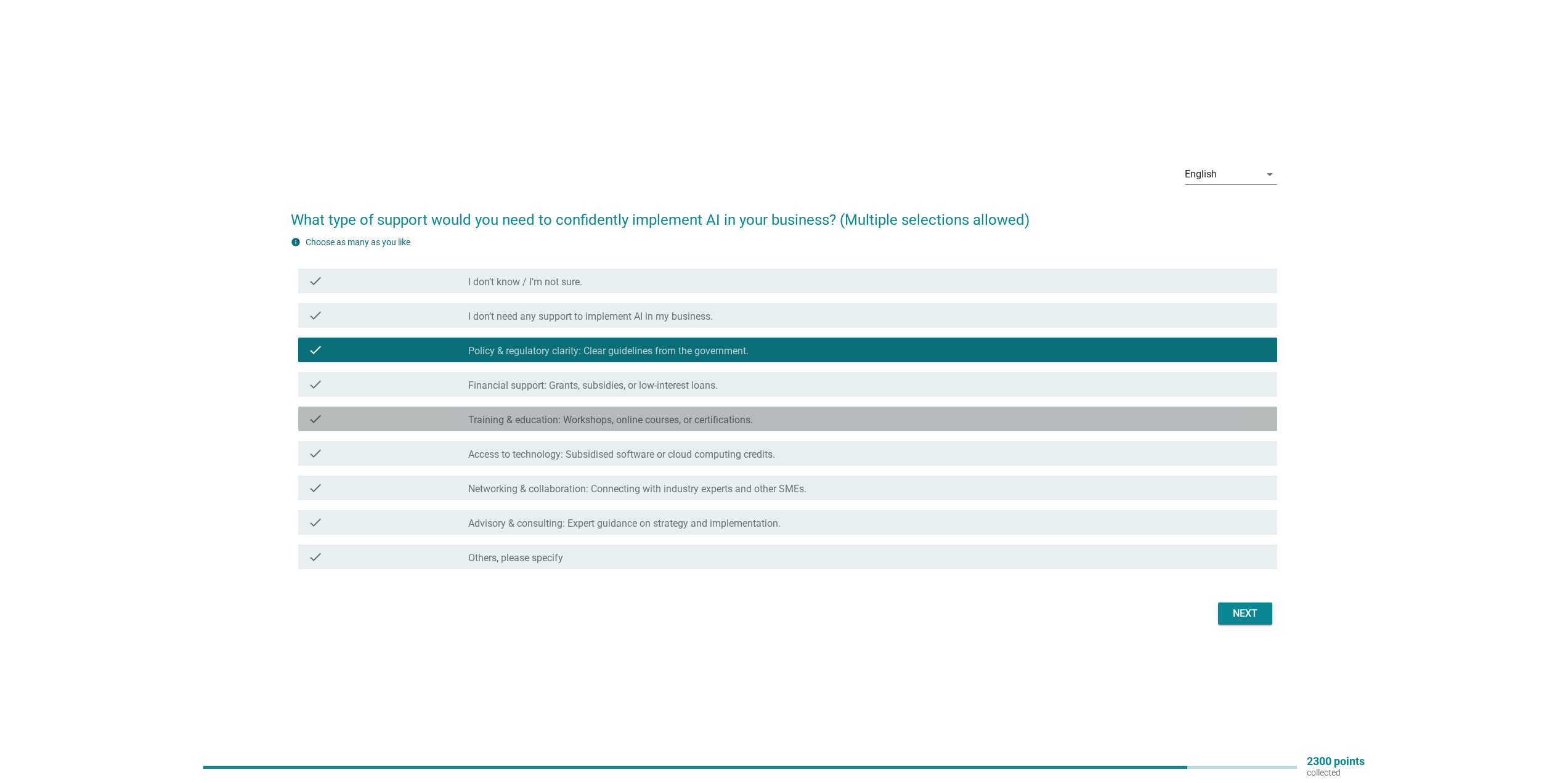
click at [636, 417] on label "Training & education: Workshops, online courses, or certifications." at bounding box center [611, 420] width 285 height 12
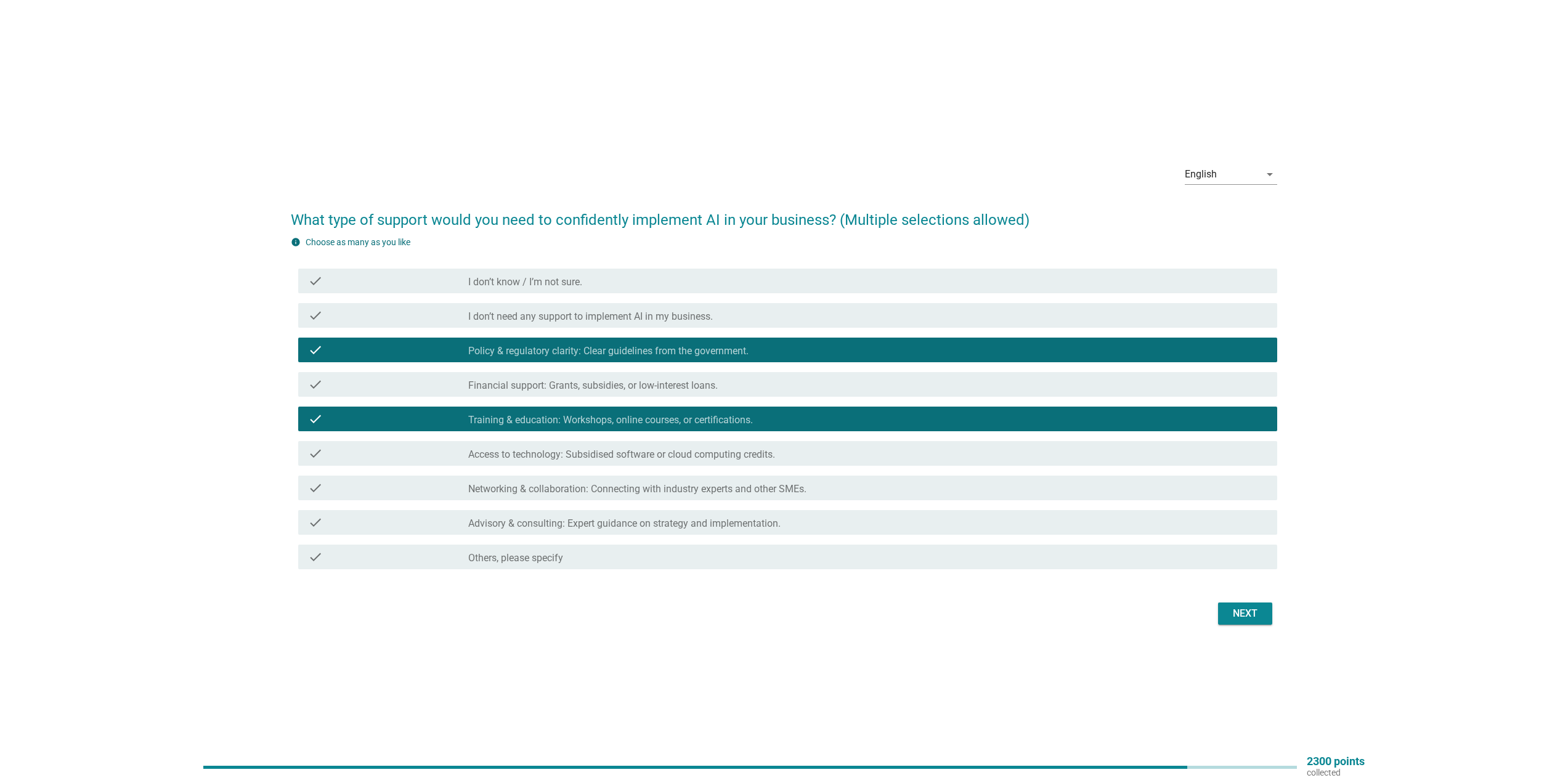
click at [686, 524] on label "Advisory & consulting: Expert guidance on strategy and implementation." at bounding box center [624, 523] width 312 height 12
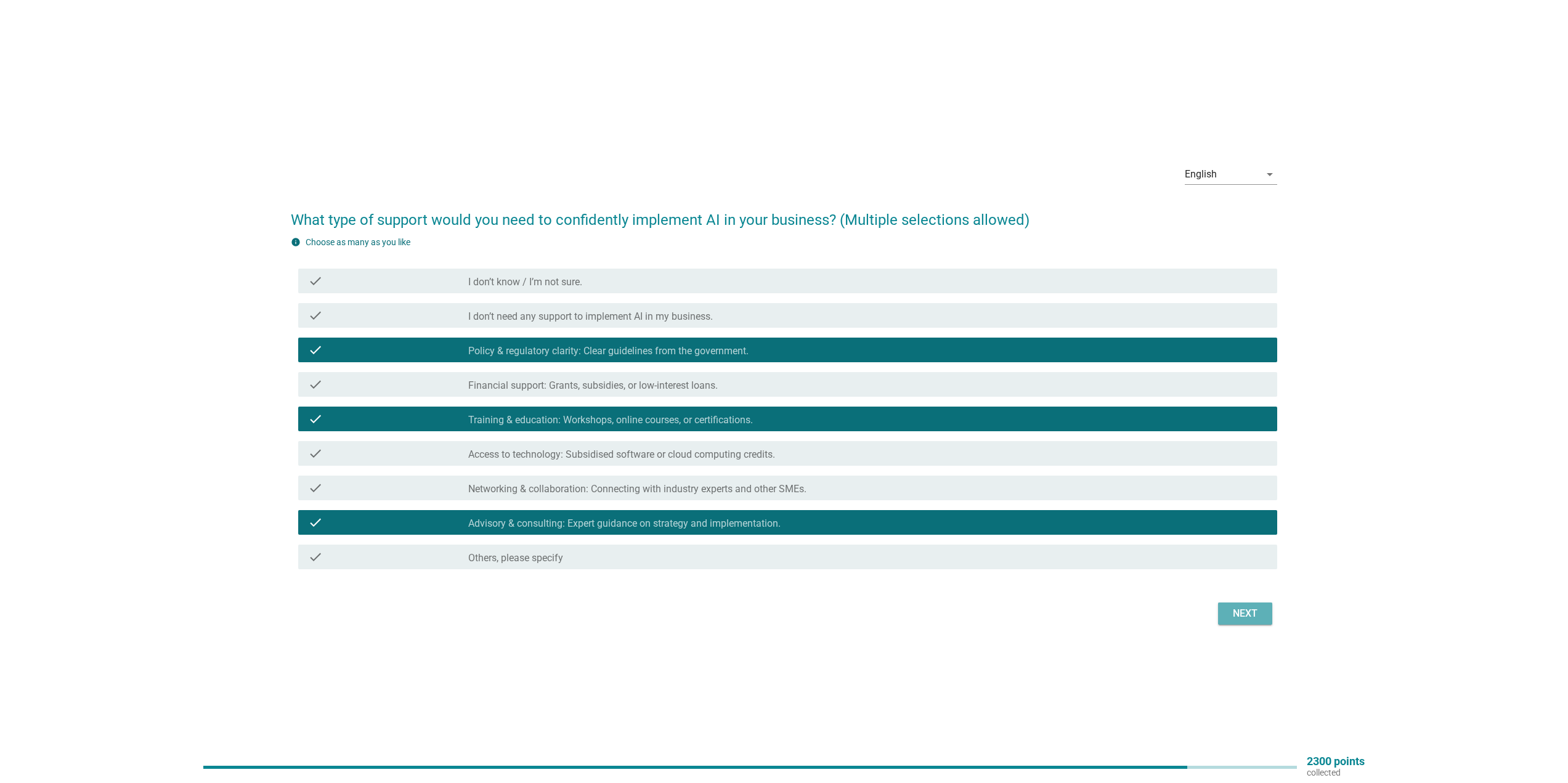
drag, startPoint x: 1238, startPoint y: 615, endPoint x: 1230, endPoint y: 615, distance: 8.0
click at [1238, 615] on div "Next" at bounding box center [1246, 614] width 35 height 15
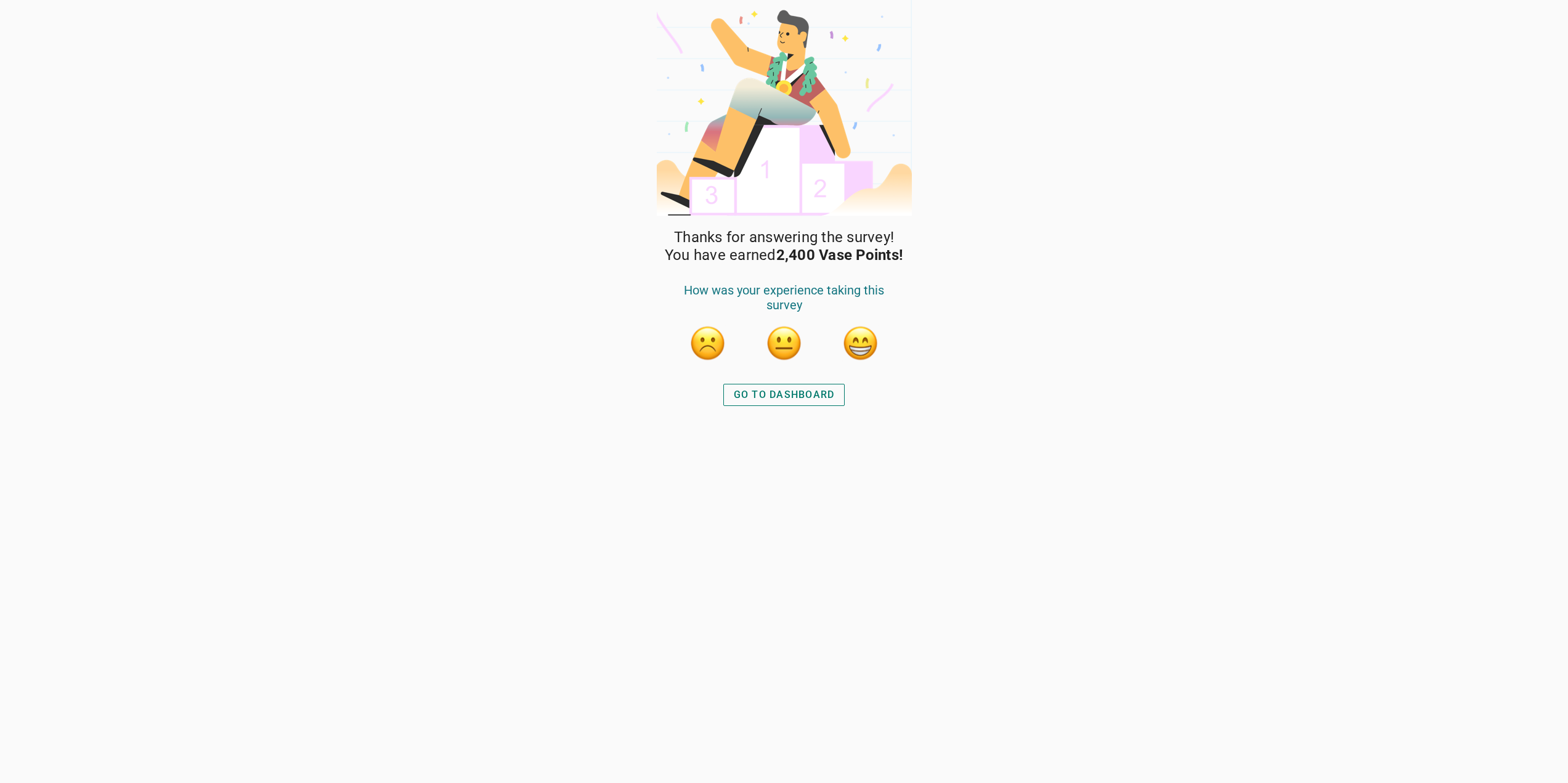
click at [866, 342] on button "button" at bounding box center [861, 343] width 37 height 37
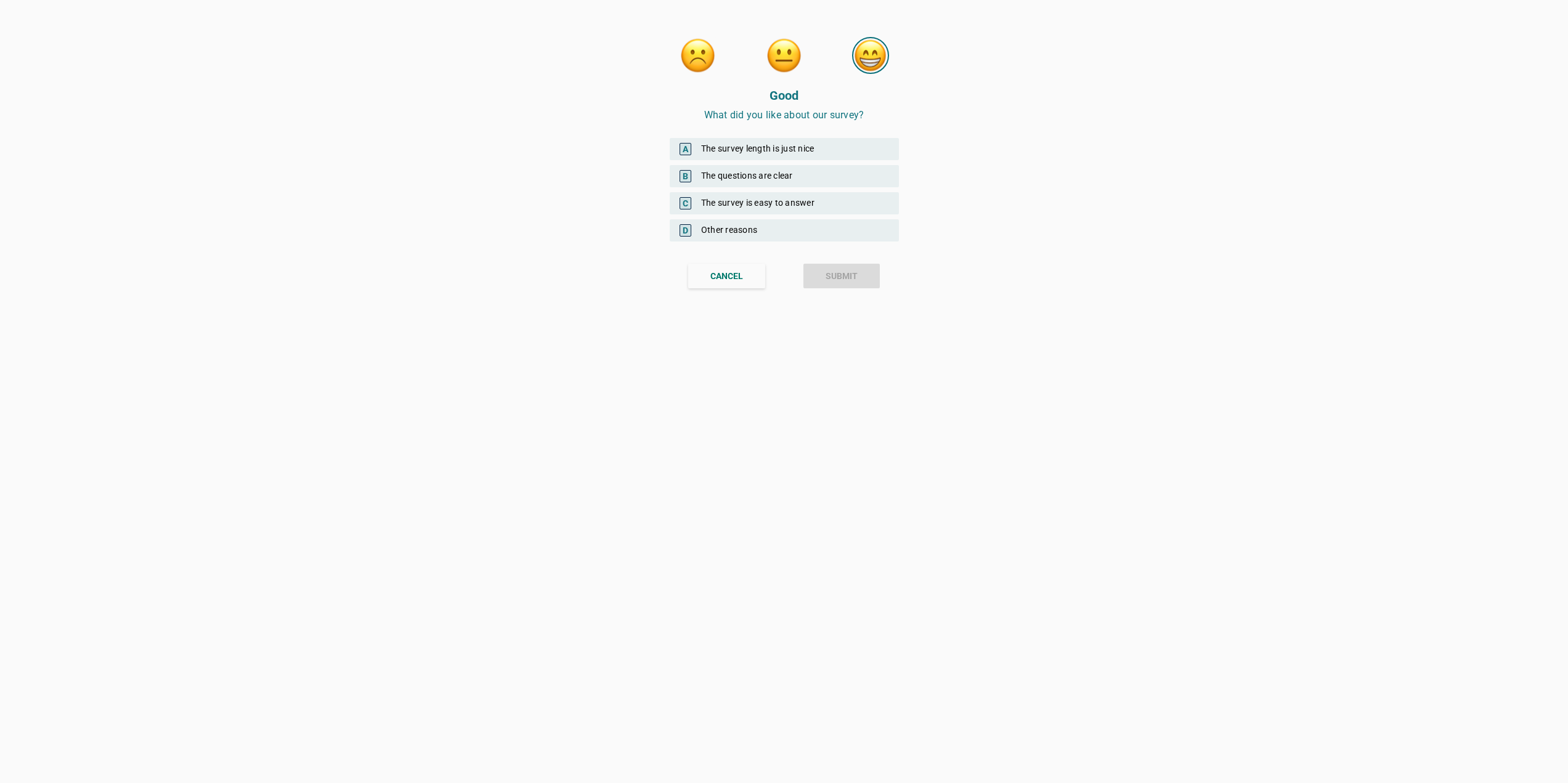
click at [843, 176] on div "B The questions are clear" at bounding box center [784, 176] width 229 height 22
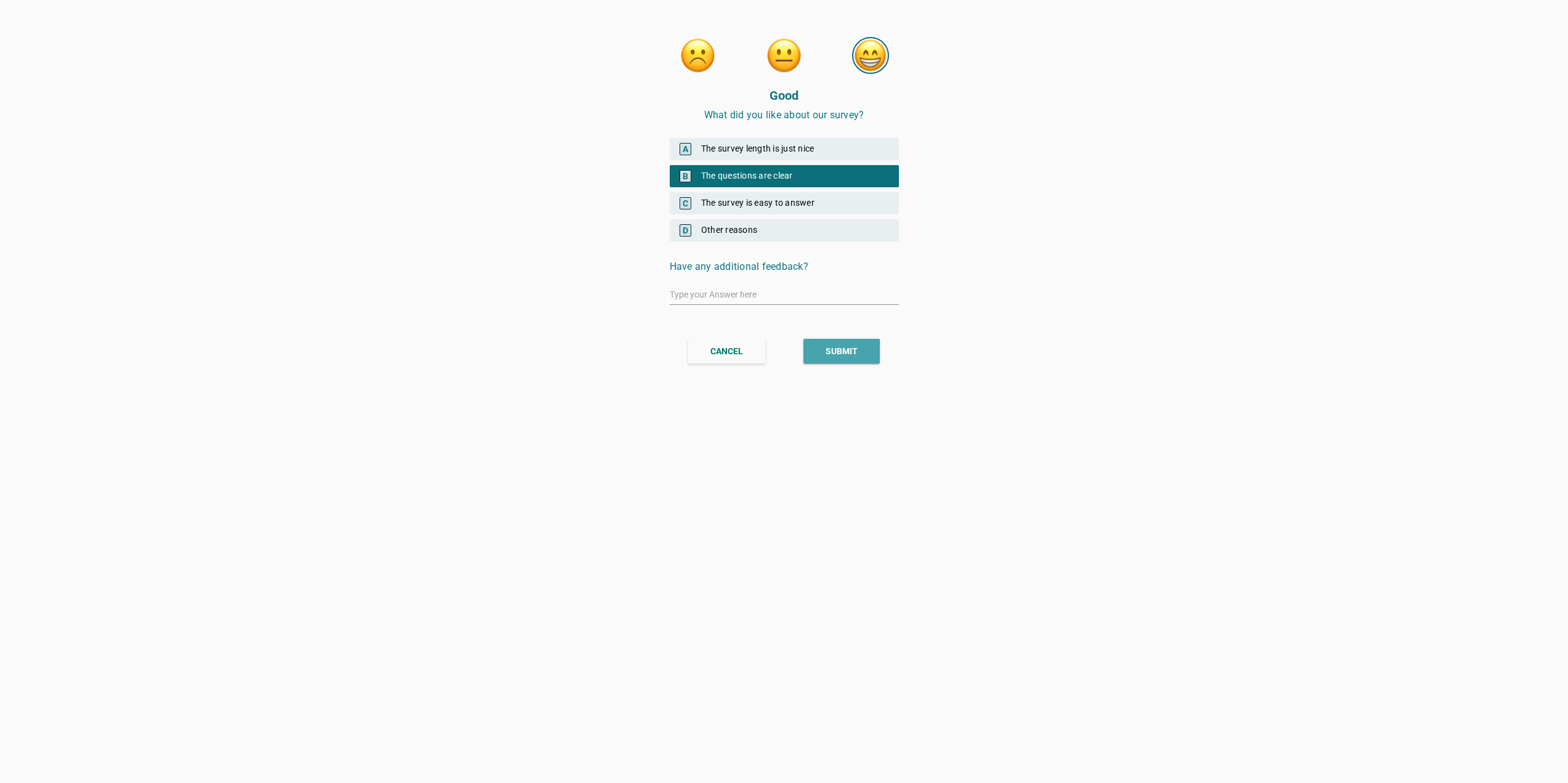
click at [849, 357] on div "SUBMIT" at bounding box center [842, 351] width 32 height 13
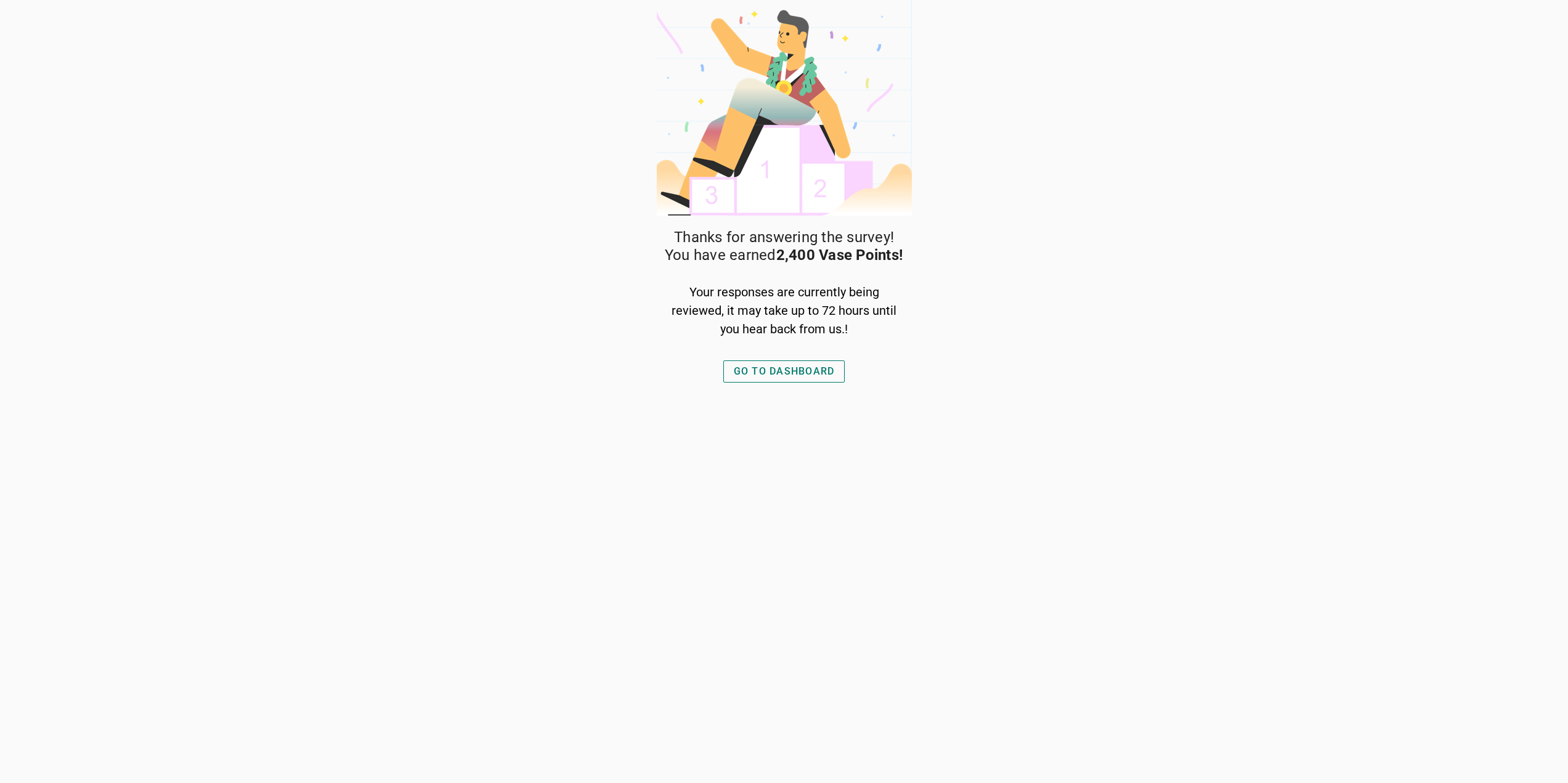
click at [751, 369] on div "GO TO DASHBOARD" at bounding box center [784, 371] width 101 height 15
click at [785, 375] on div "GO TO DASHBOARD" at bounding box center [784, 371] width 101 height 15
